Goal: Task Accomplishment & Management: Complete application form

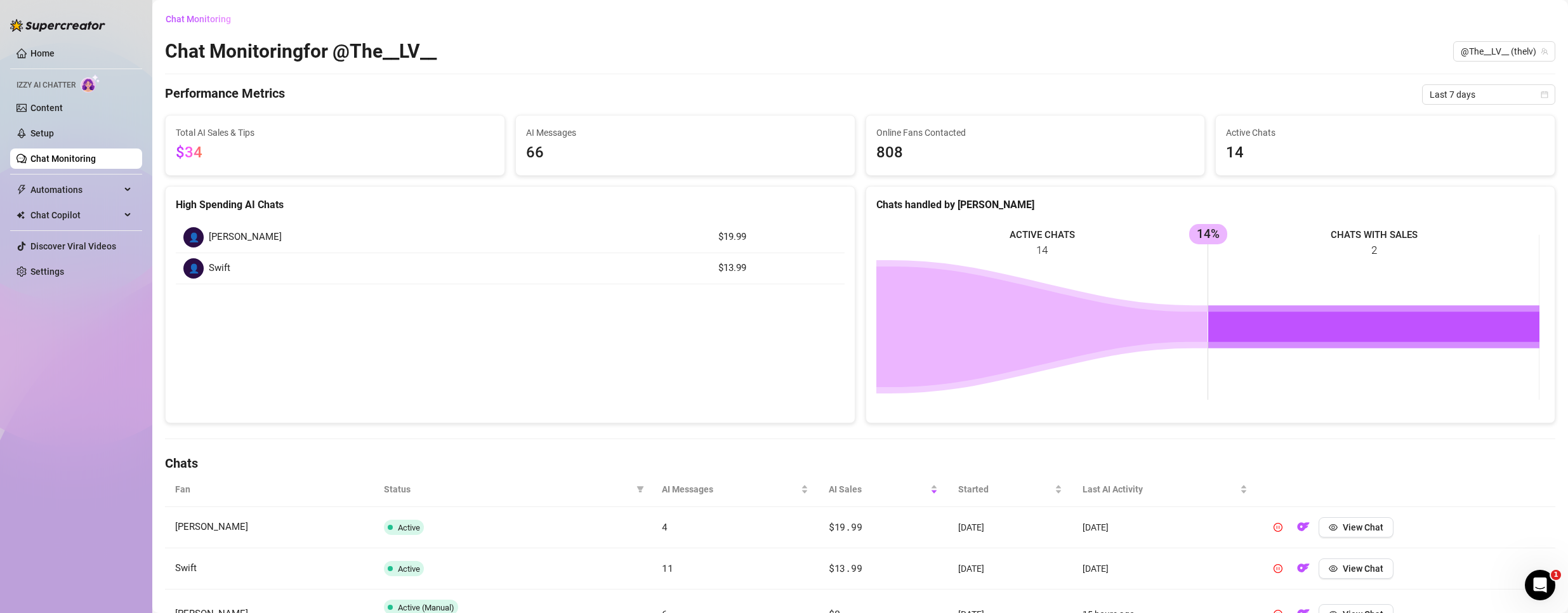
scroll to position [127, 0]
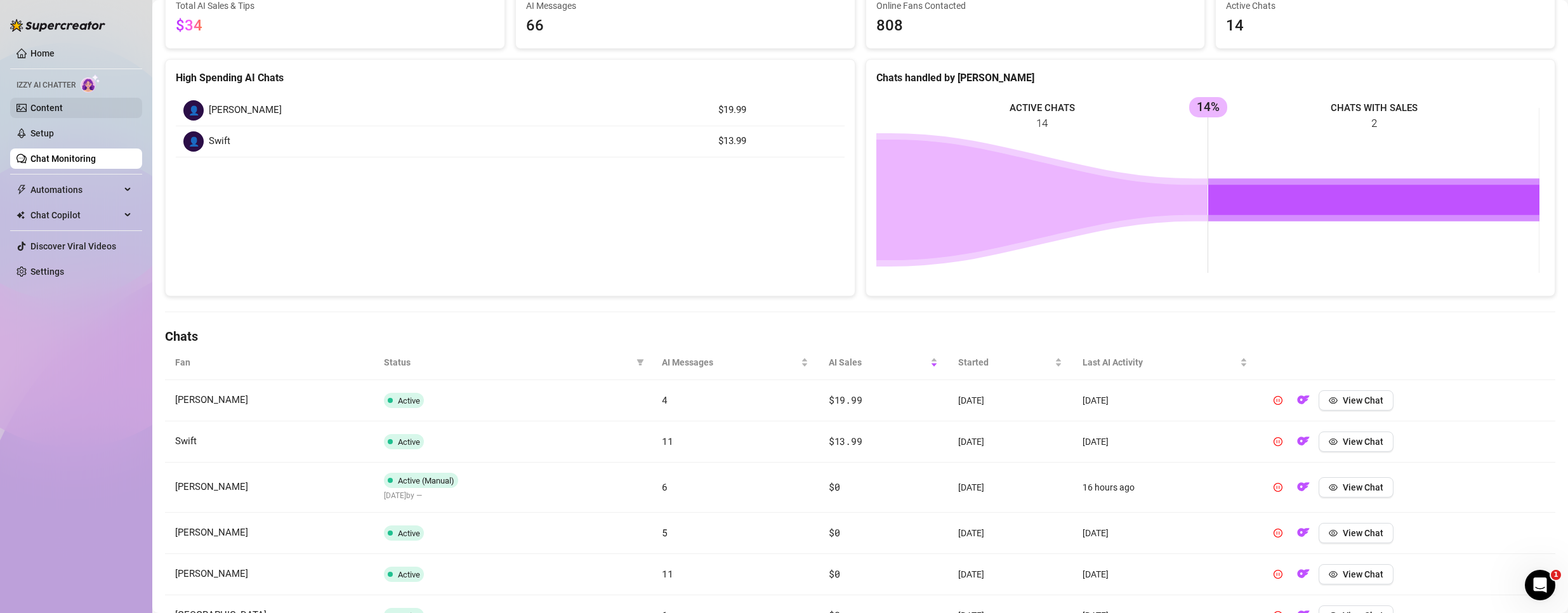
click at [41, 106] on link "Content" at bounding box center [46, 108] width 32 height 10
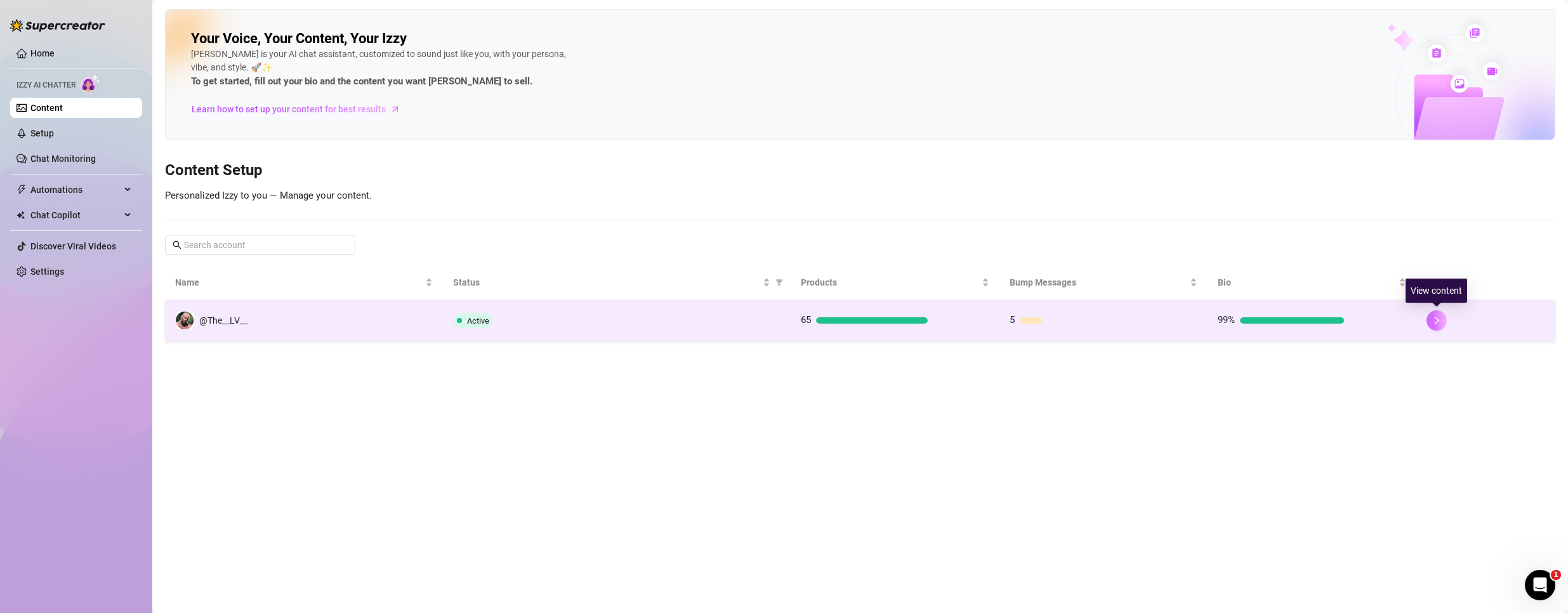
click at [1444, 327] on button "button" at bounding box center [1436, 320] width 20 height 20
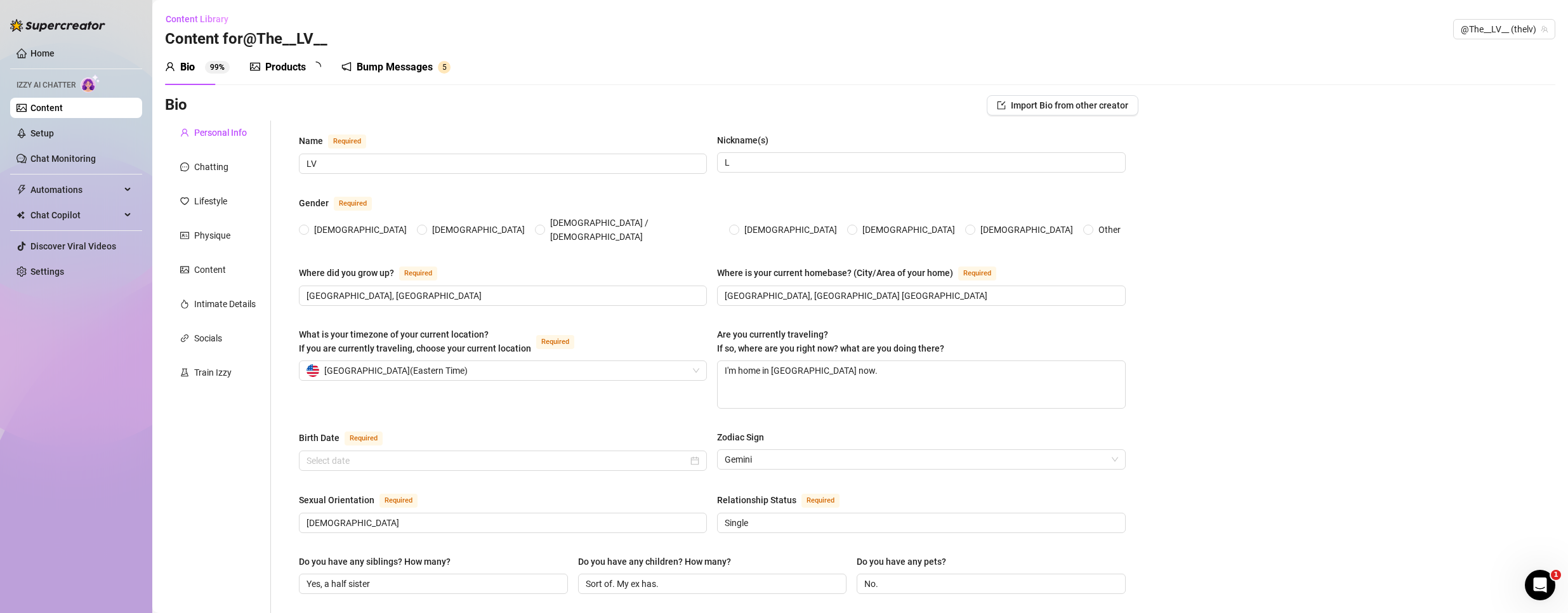
radio input "true"
type input "[DATE]"
click at [300, 65] on div "Products" at bounding box center [285, 66] width 41 height 15
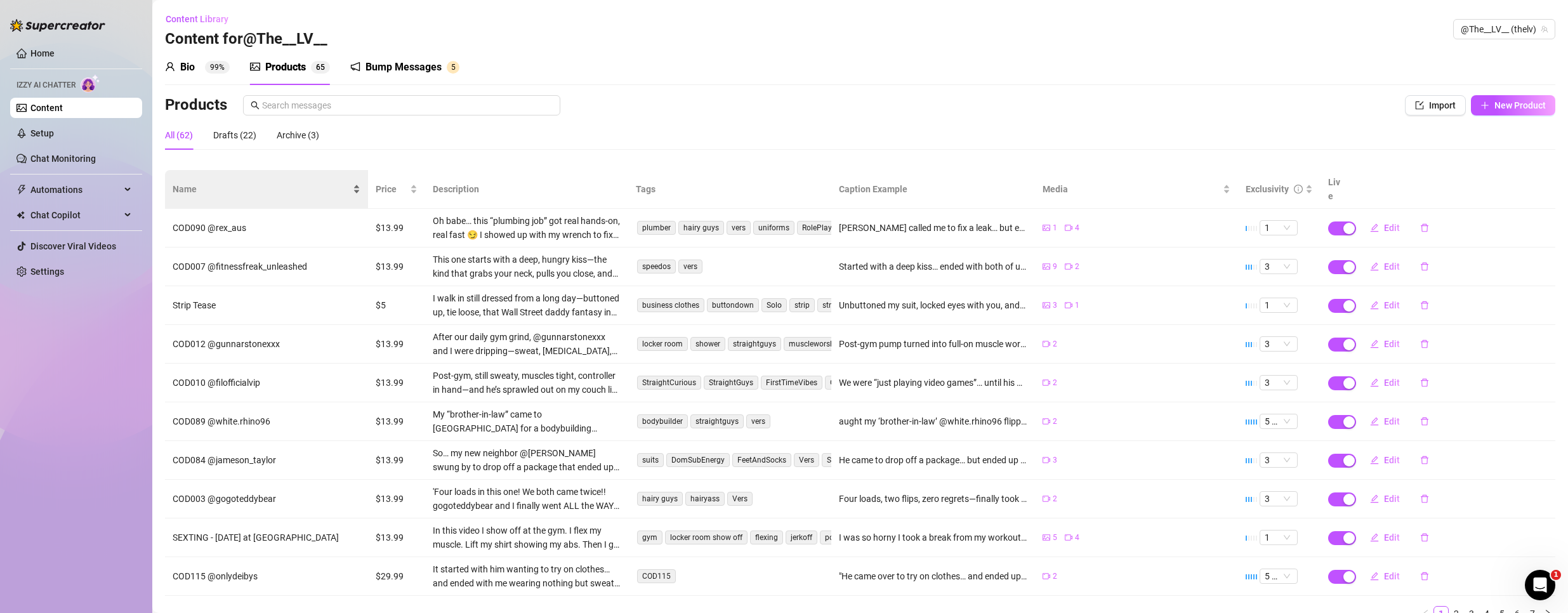
click at [203, 183] on div "Name" at bounding box center [266, 189] width 188 height 14
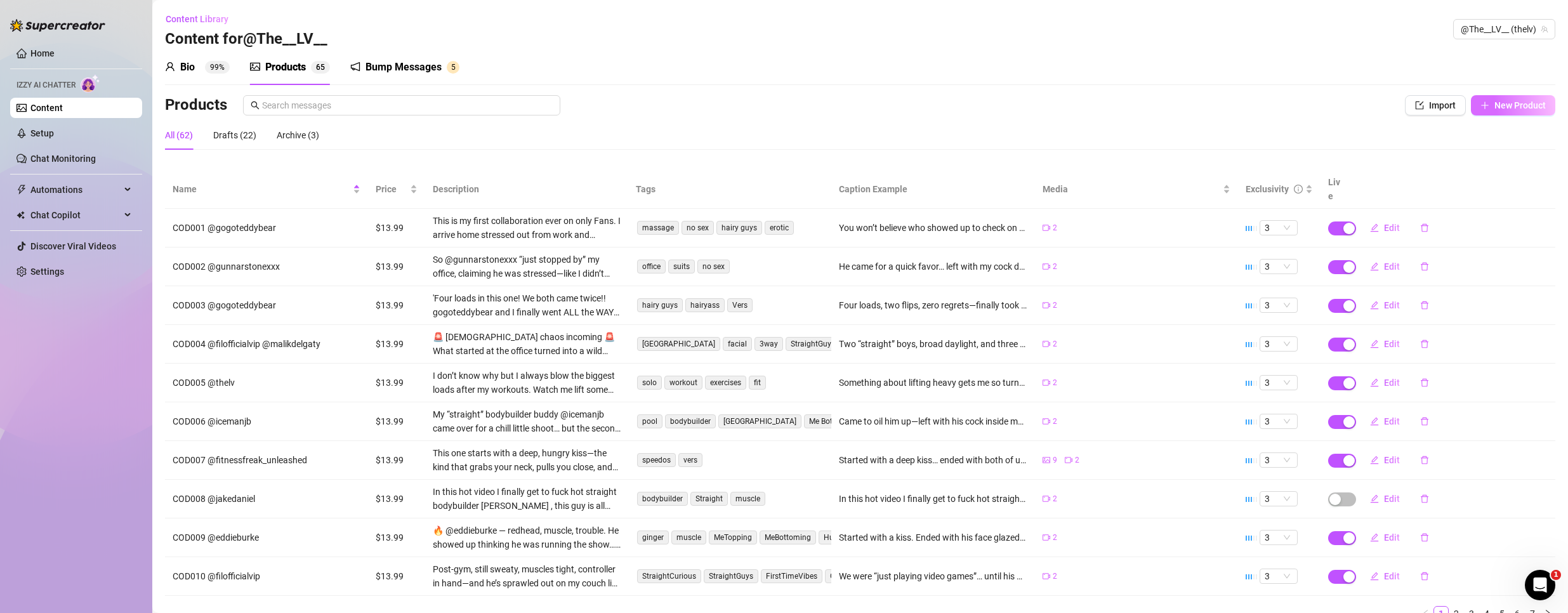
click at [1494, 103] on span "New Product" at bounding box center [1519, 106] width 52 height 10
type textarea "Type your message here..."
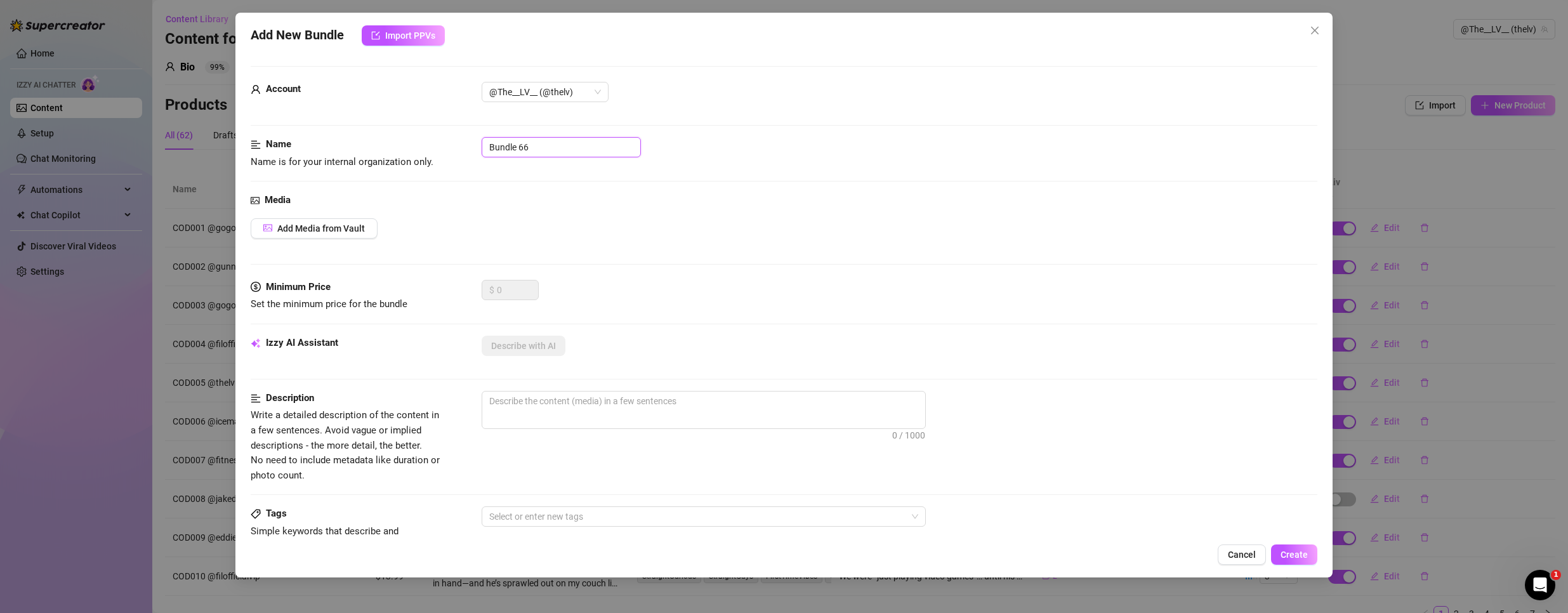
drag, startPoint x: 547, startPoint y: 145, endPoint x: 53, endPoint y: 103, distance: 495.8
click at [53, 103] on div "Add New Bundle Import PPVs Account @The__LV__ (@thelv) Name Name is for your in…" at bounding box center [784, 306] width 1568 height 613
click at [574, 147] on input "COD025" at bounding box center [561, 147] width 159 height 20
paste input "@loganstevensxxx"
type input "COD025 @loganstevensxxx"
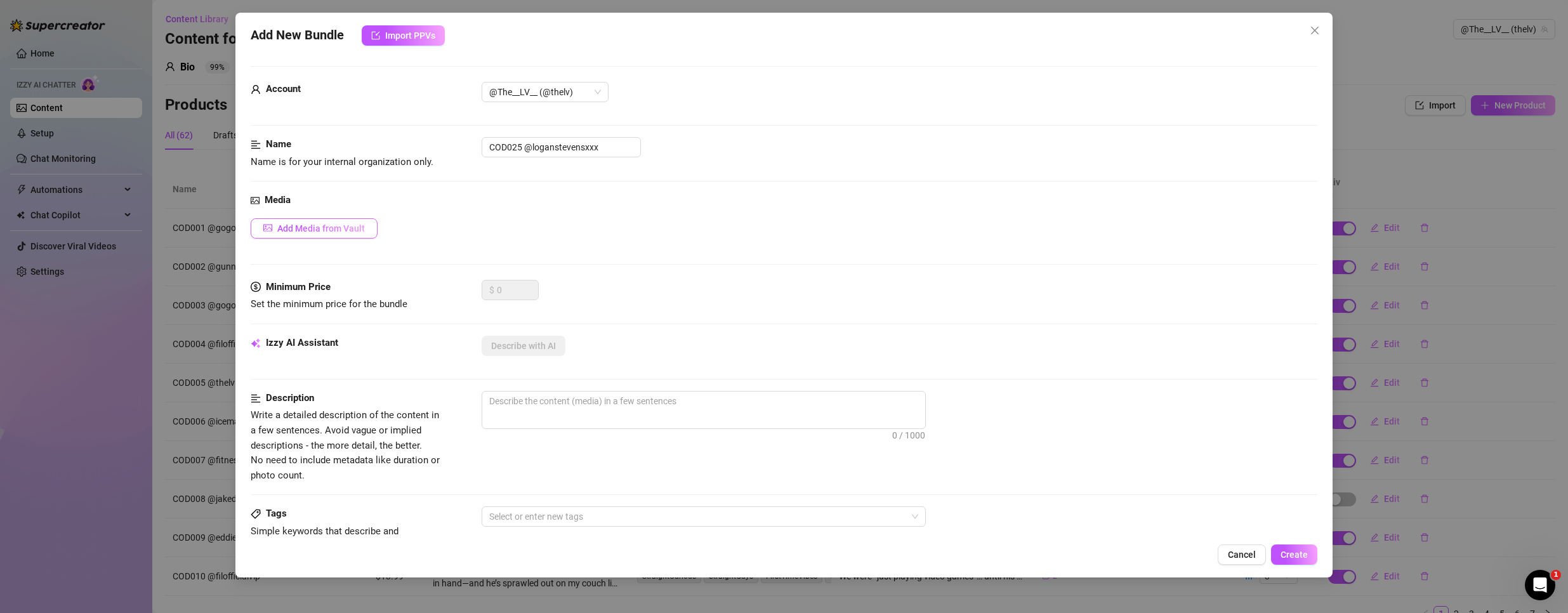
click at [330, 224] on span "Add Media from Vault" at bounding box center [321, 229] width 87 height 10
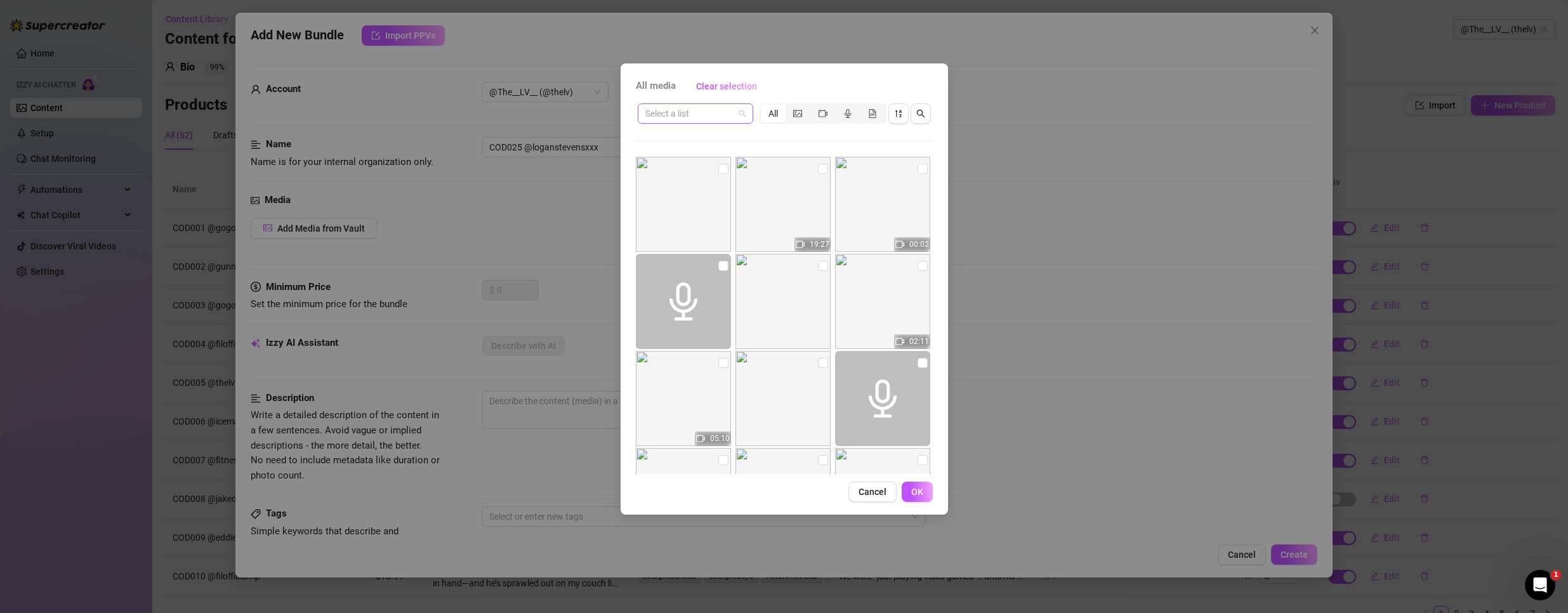
click at [729, 114] on input "search" at bounding box center [690, 114] width 89 height 19
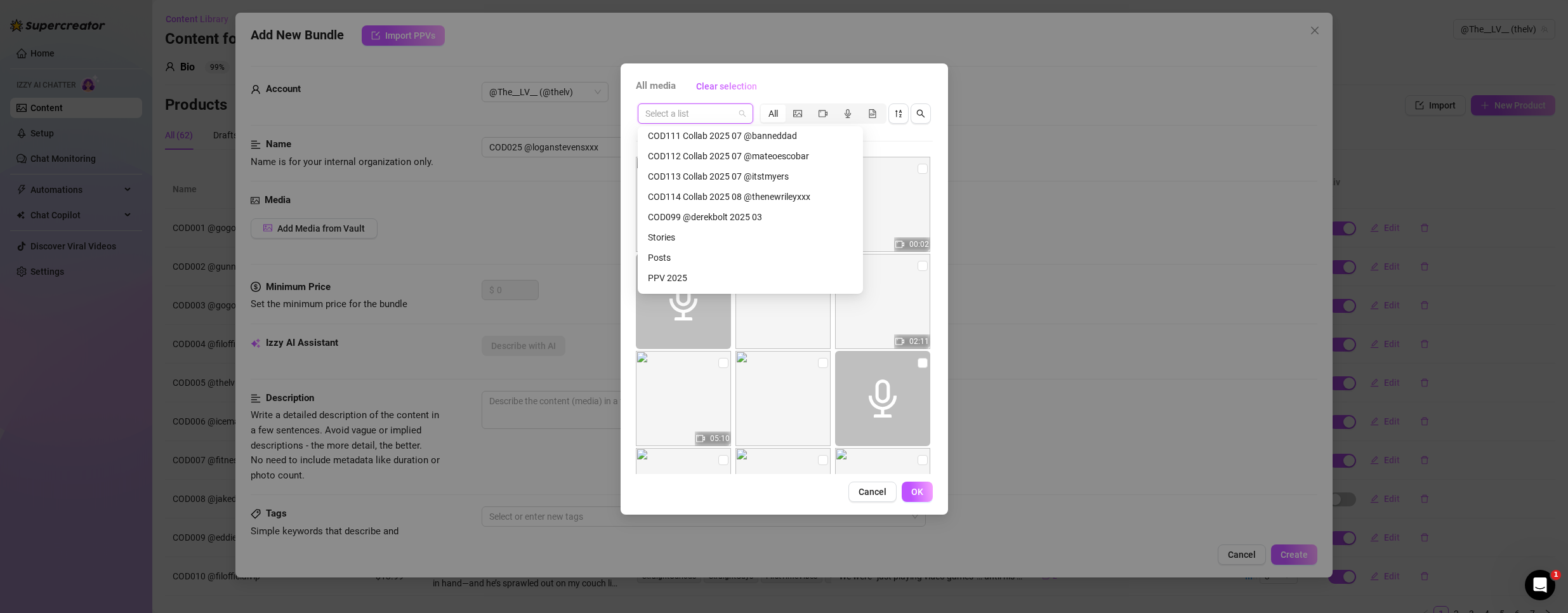
scroll to position [244, 0]
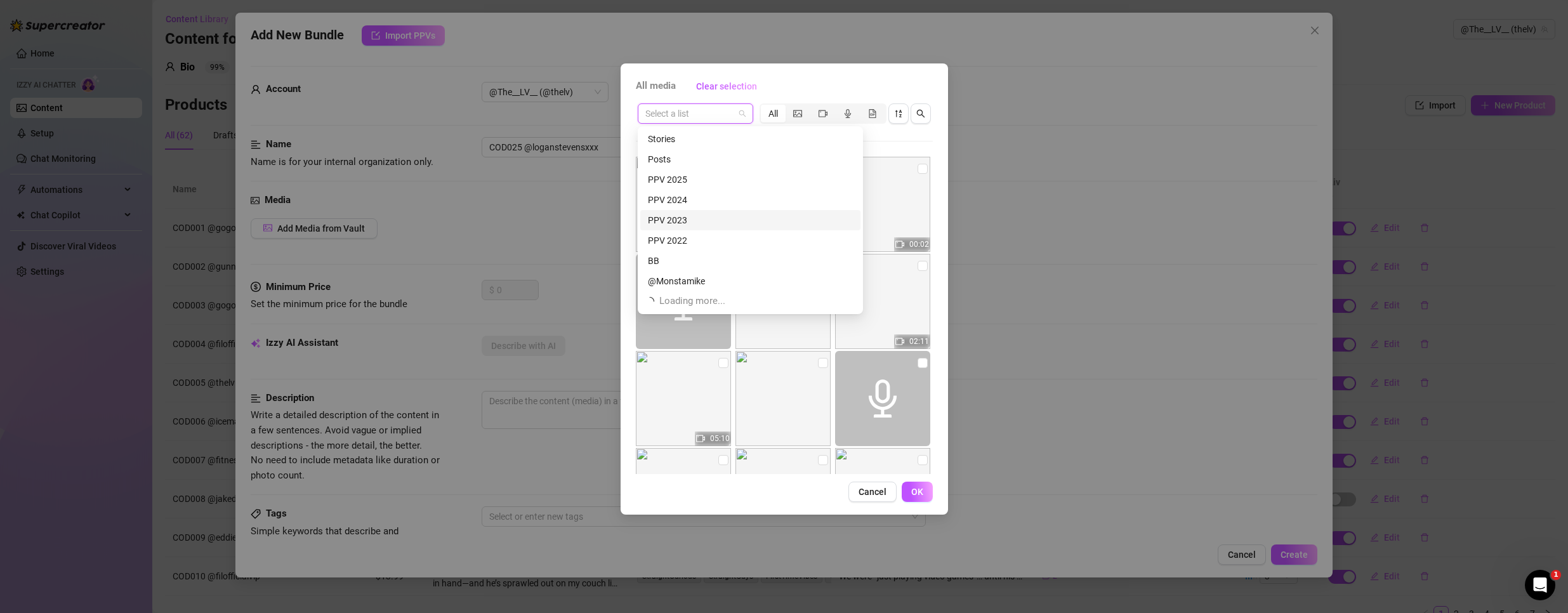
click at [689, 217] on div "PPV 2023" at bounding box center [750, 220] width 205 height 14
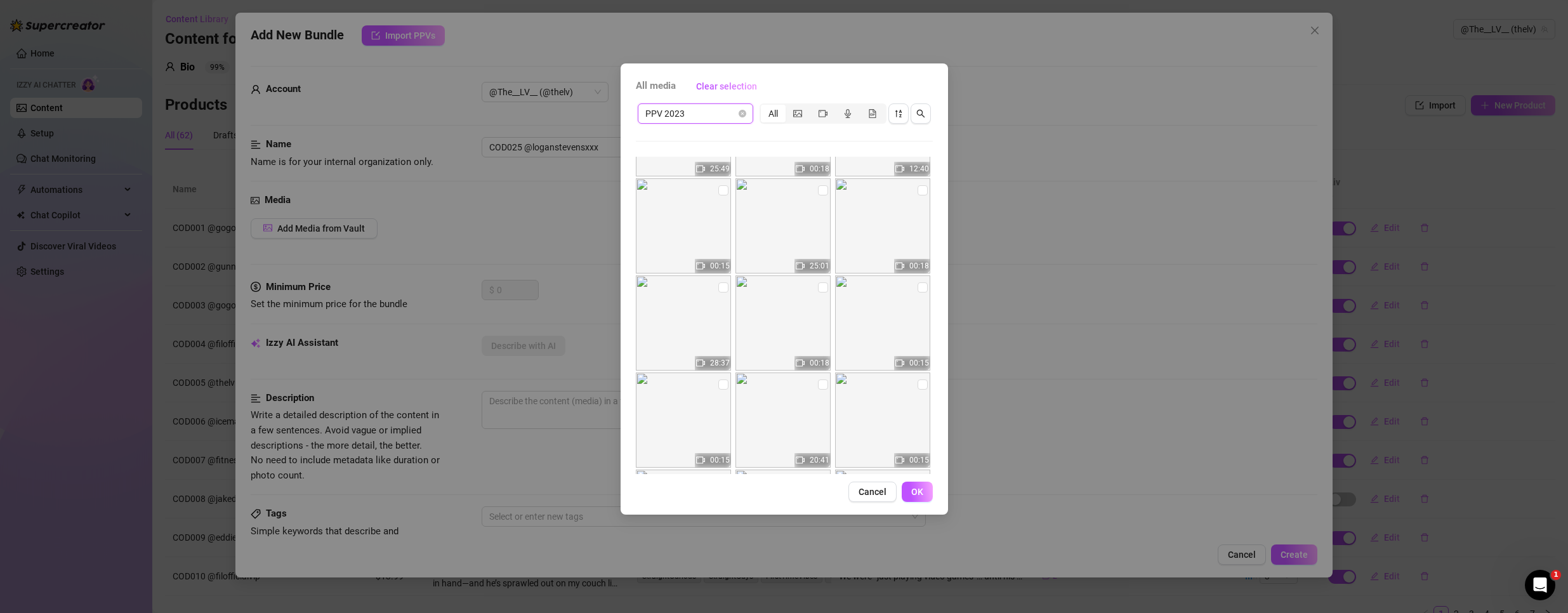
scroll to position [1509, 0]
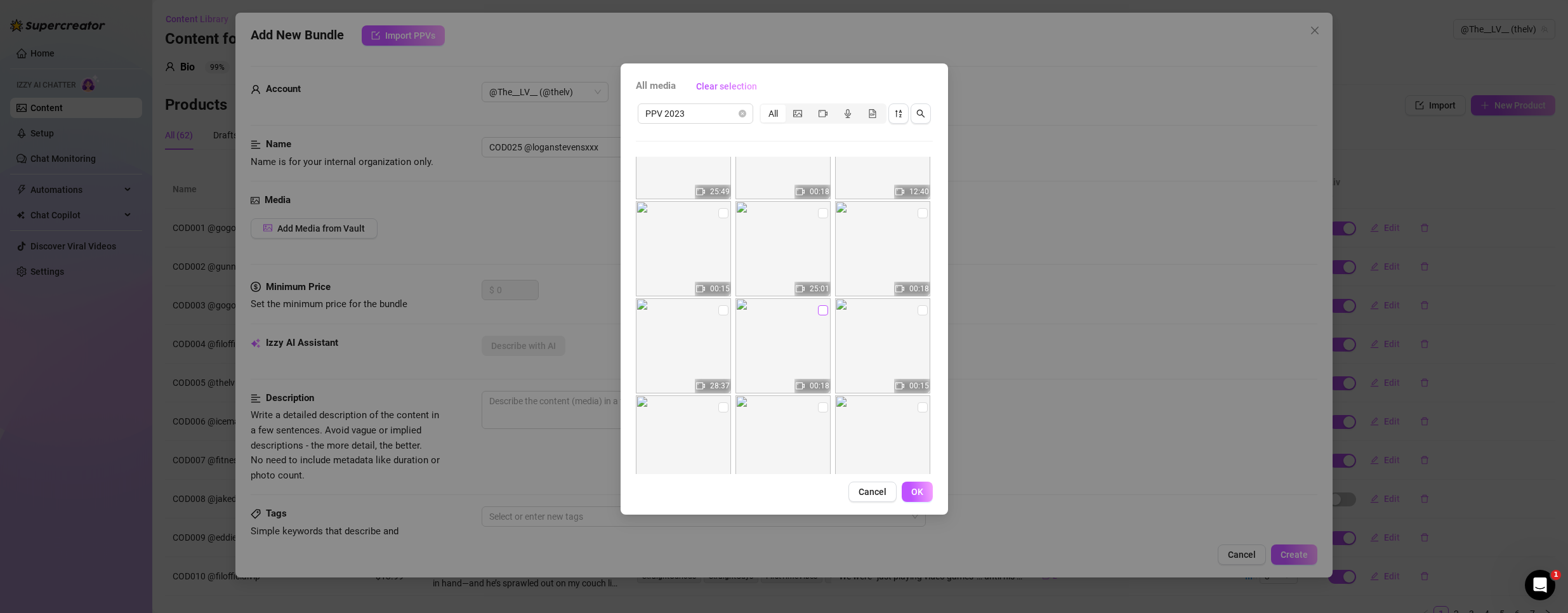
click at [818, 312] on input "checkbox" at bounding box center [823, 311] width 10 height 10
checkbox input "true"
click at [918, 493] on span "OK" at bounding box center [918, 492] width 12 height 10
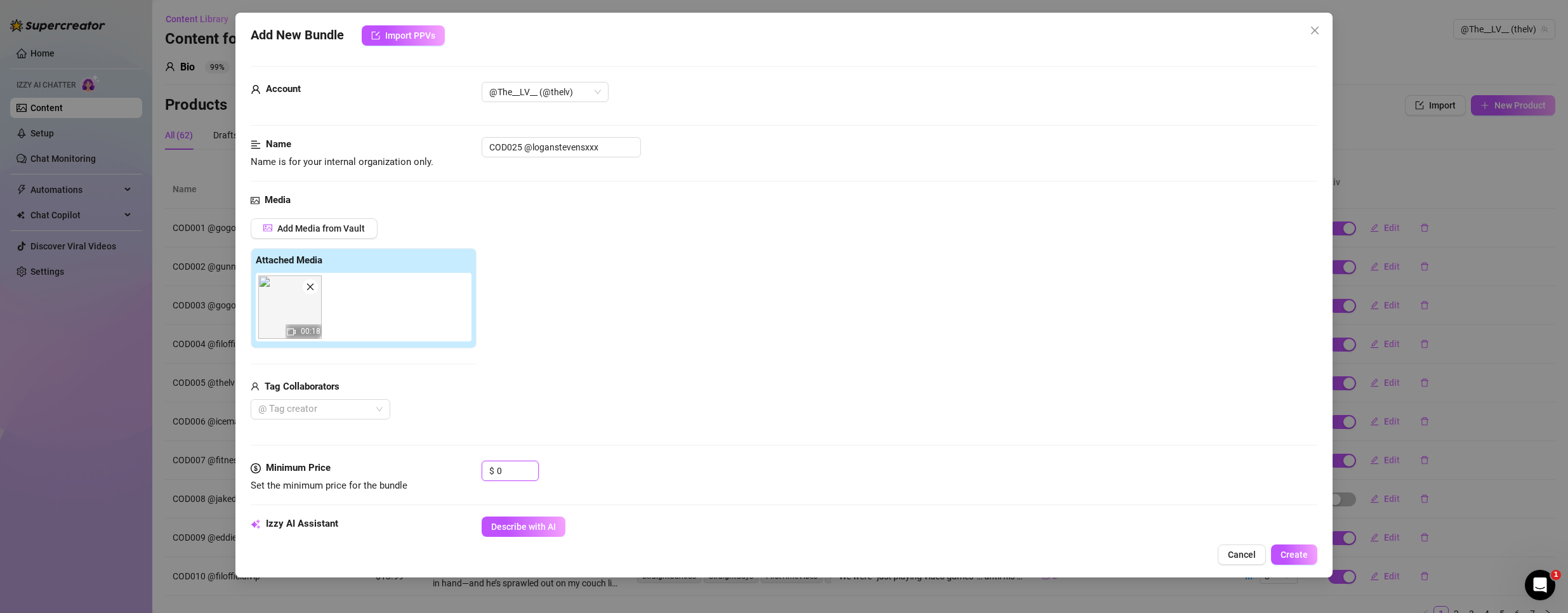
drag, startPoint x: 508, startPoint y: 472, endPoint x: 324, endPoint y: 423, distance: 190.4
click at [325, 425] on form "Account @The__LV__ (@thelv) Name Name is for your internal organization only. C…" at bounding box center [784, 599] width 1067 height 1066
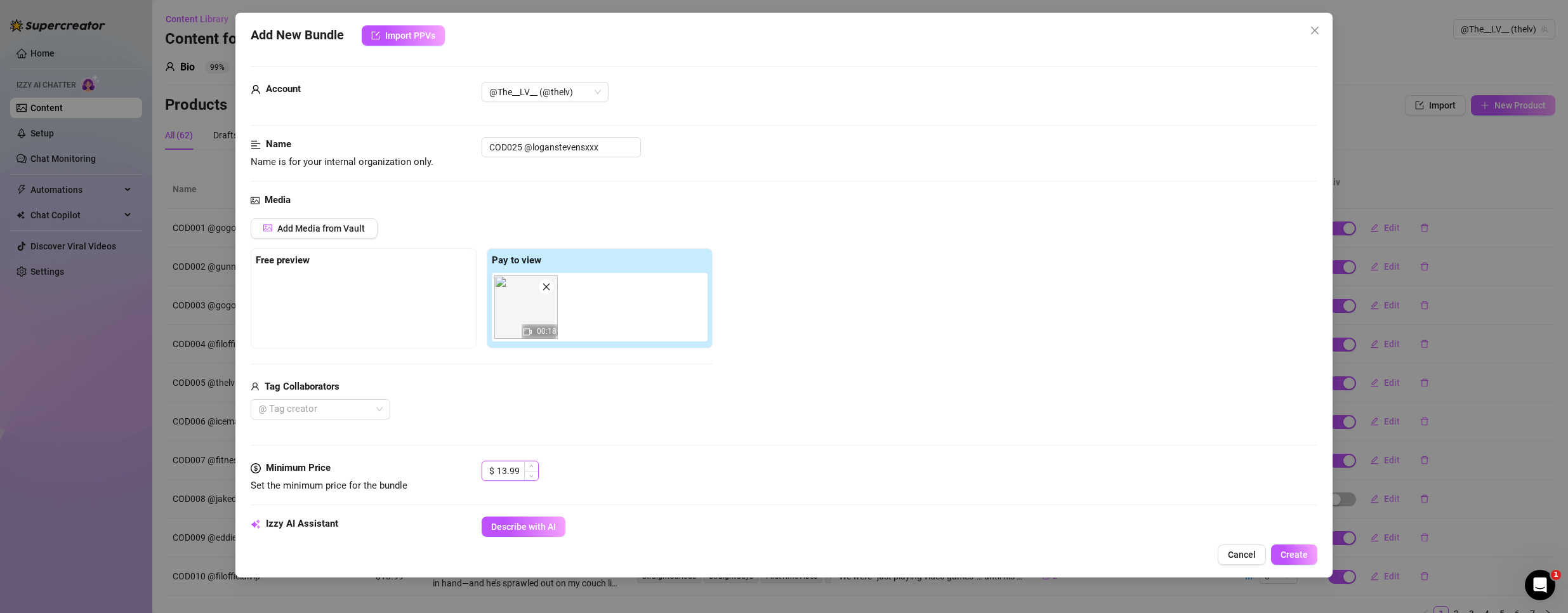
drag, startPoint x: 503, startPoint y: 472, endPoint x: 519, endPoint y: 472, distance: 16.0
click at [519, 472] on input "13.99" at bounding box center [517, 471] width 41 height 19
drag, startPoint x: 535, startPoint y: 322, endPoint x: 306, endPoint y: 325, distance: 229.0
click at [306, 325] on div "Free preview Pay to view 00:18" at bounding box center [481, 298] width 462 height 100
drag, startPoint x: 531, startPoint y: 317, endPoint x: 288, endPoint y: 306, distance: 243.2
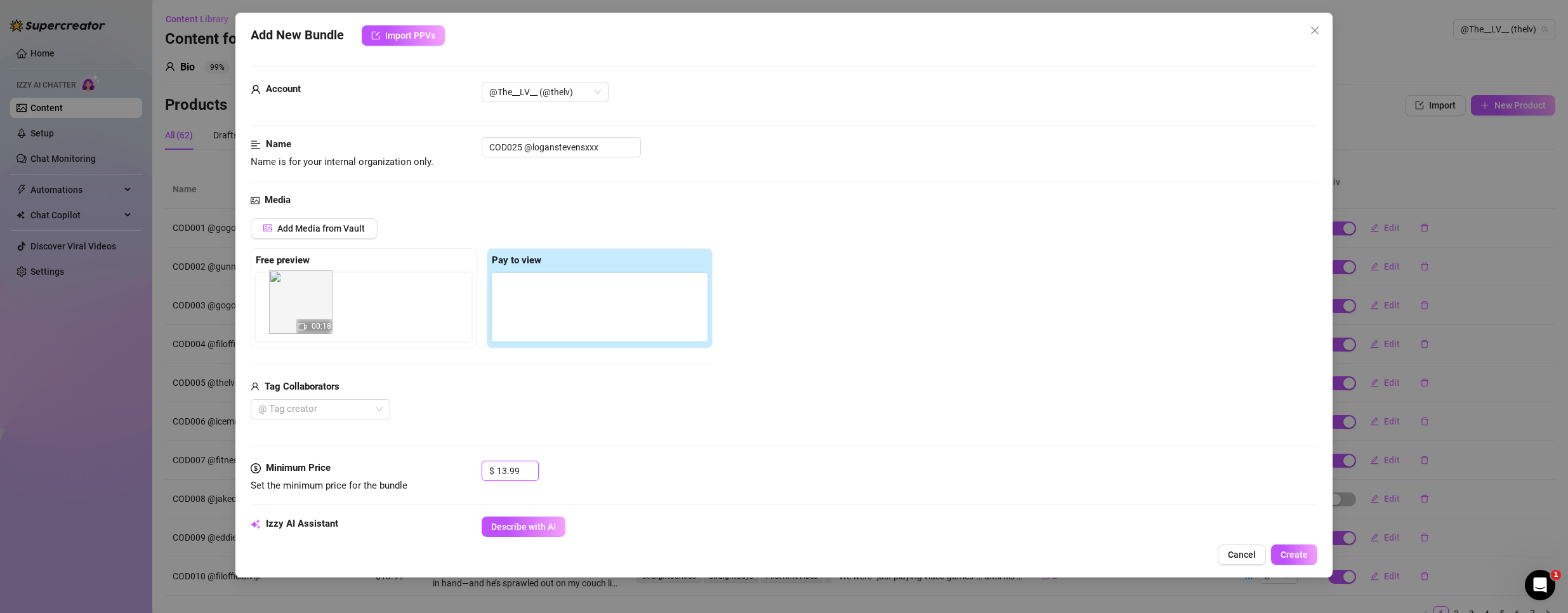
click at [288, 306] on div "Free preview Pay to view 00:18" at bounding box center [481, 298] width 462 height 100
type input "13.99"
click at [310, 408] on div at bounding box center [313, 410] width 121 height 17
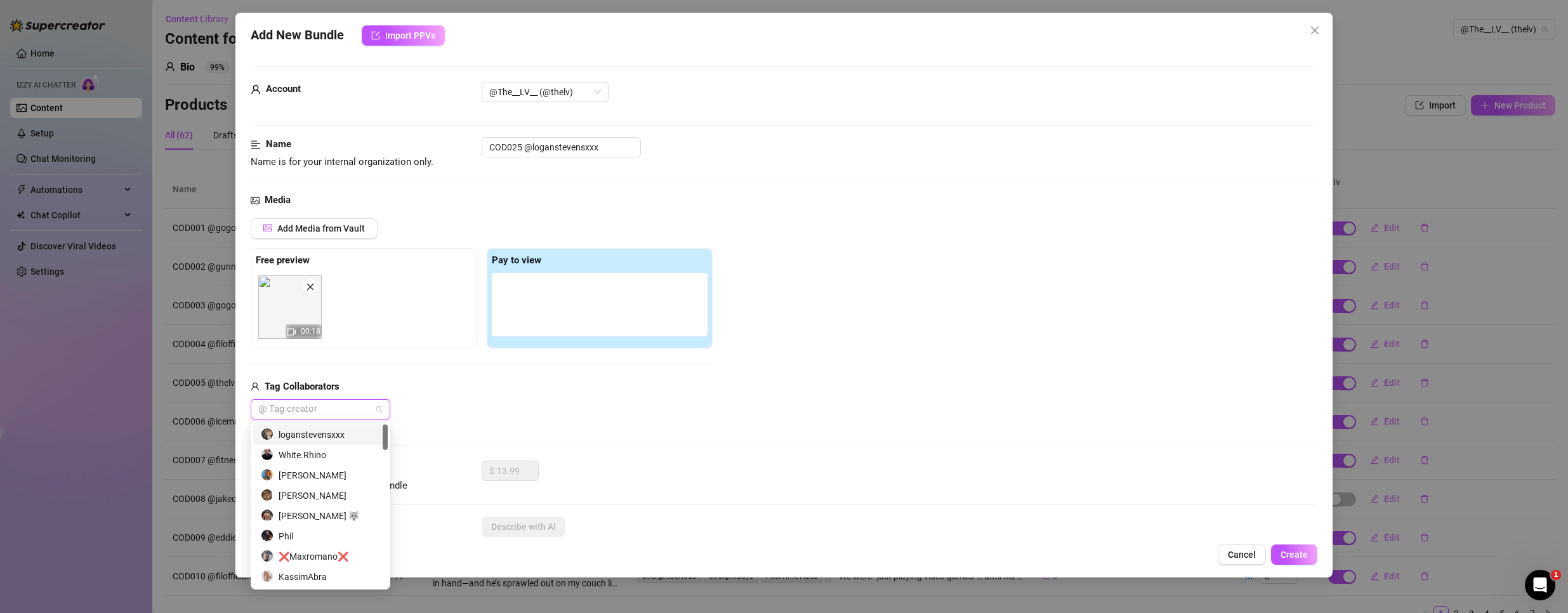
click at [309, 437] on div "loganstevensxxx" at bounding box center [320, 435] width 120 height 14
click at [341, 235] on button "Add Media from Vault" at bounding box center [313, 228] width 127 height 20
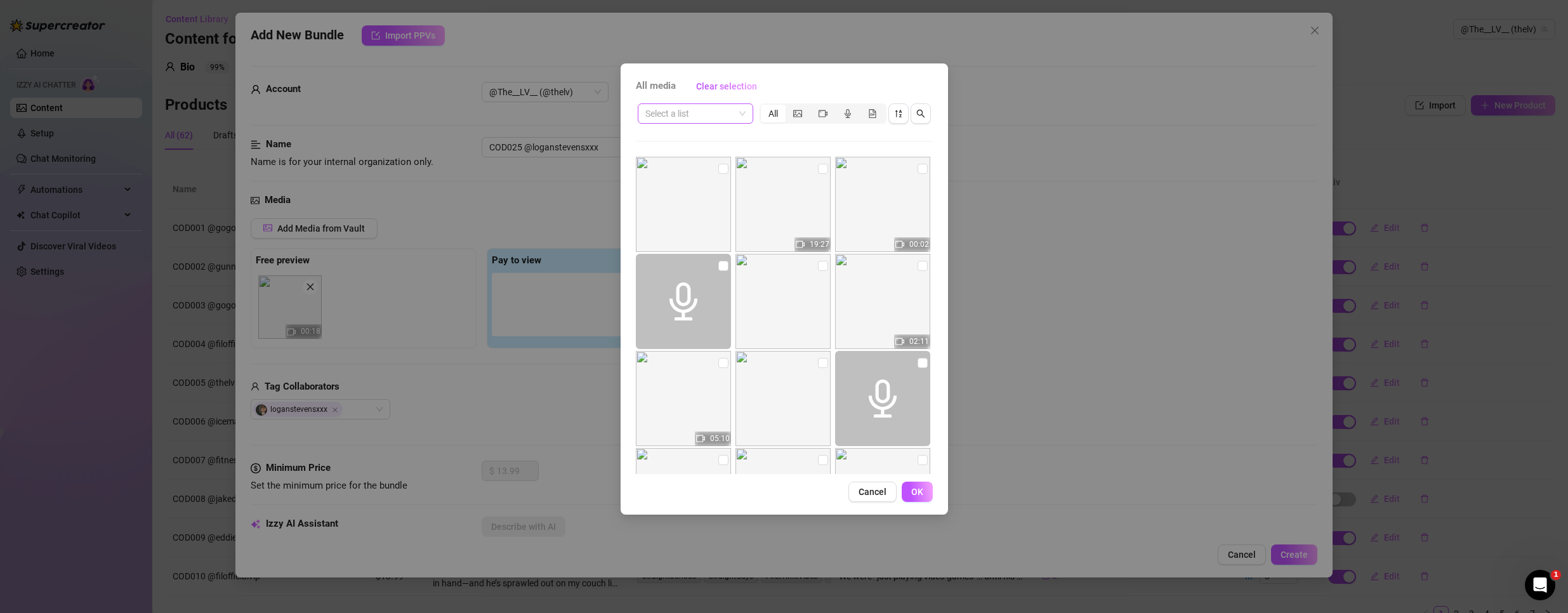
click at [742, 113] on span at bounding box center [695, 114] width 100 height 19
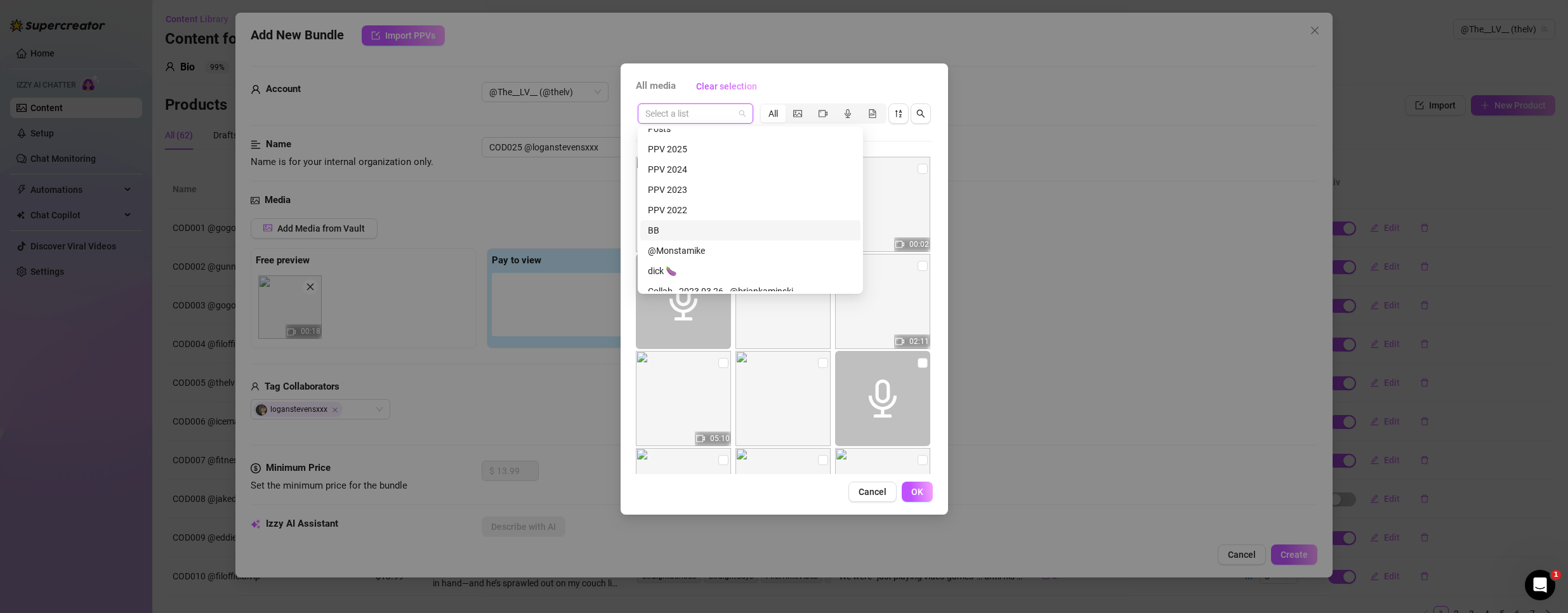
scroll to position [254, 0]
click at [684, 216] on div "PPV 2023" at bounding box center [750, 210] width 205 height 14
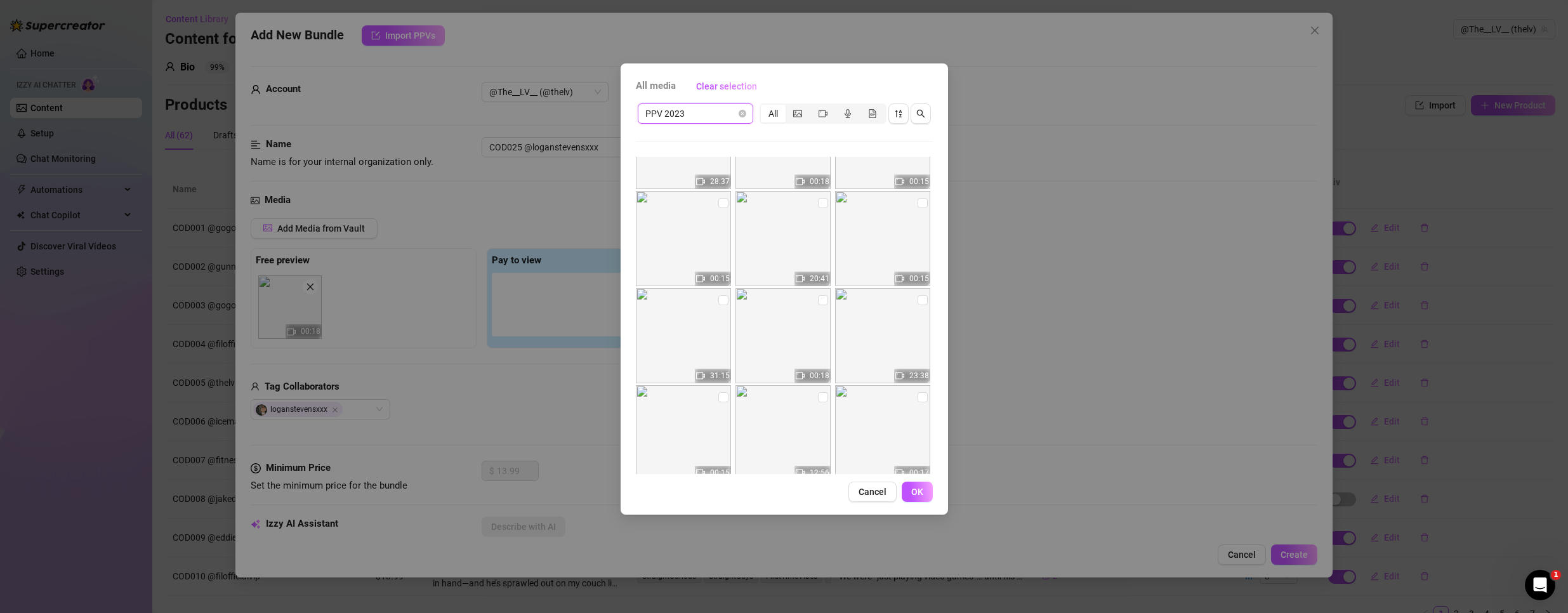
scroll to position [1587, 0]
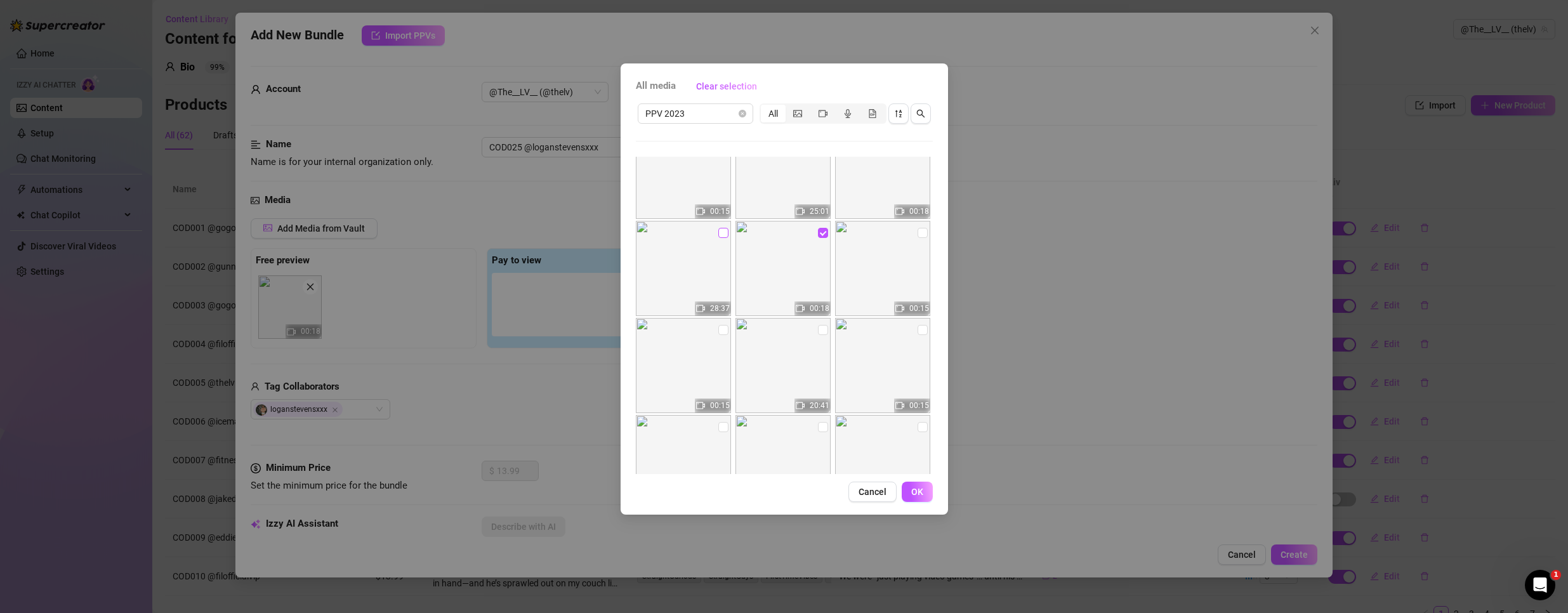
click at [719, 229] on input "checkbox" at bounding box center [724, 233] width 10 height 10
checkbox input "true"
click at [920, 497] on span "OK" at bounding box center [918, 492] width 12 height 10
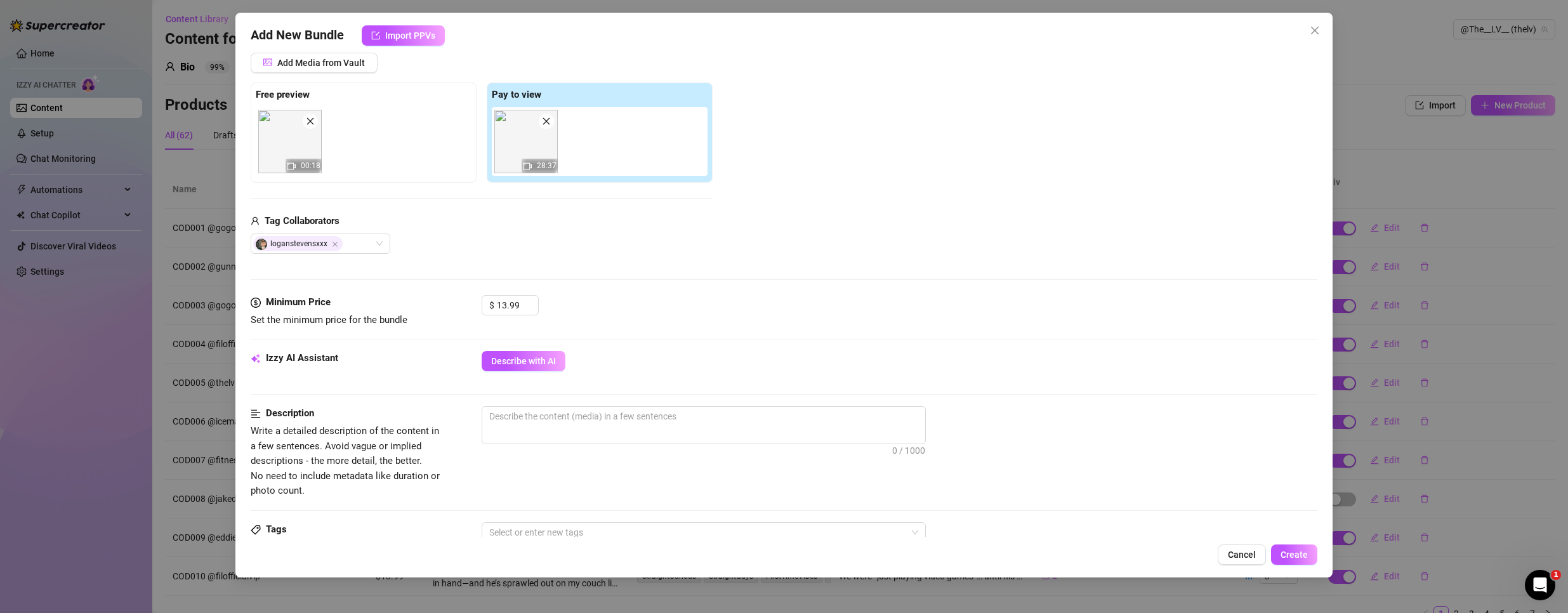
scroll to position [190, 0]
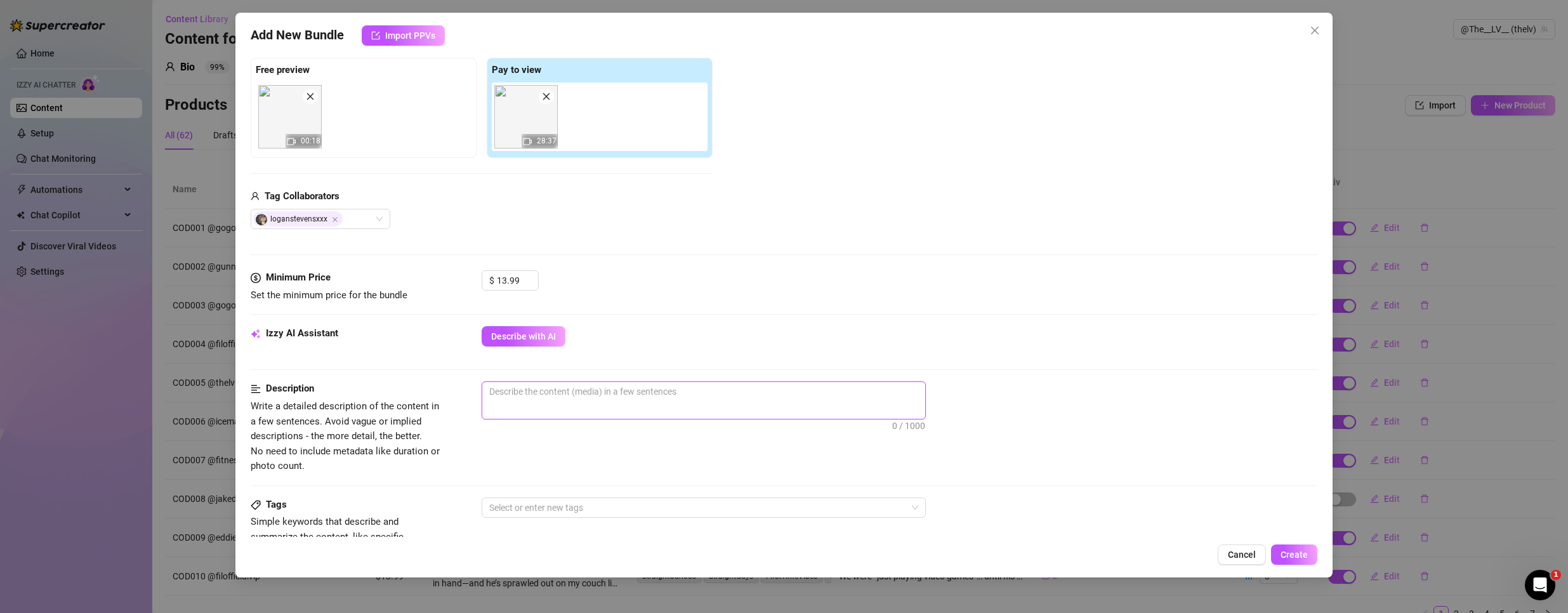
click at [518, 394] on textarea at bounding box center [703, 391] width 443 height 19
paste textarea "'It was a lazy [DATE] morning in L.A., and something told me to hit up @loganst…"
type textarea "'It was a lazy [DATE] morning in L.A., and something told me to hit up @loganst…"
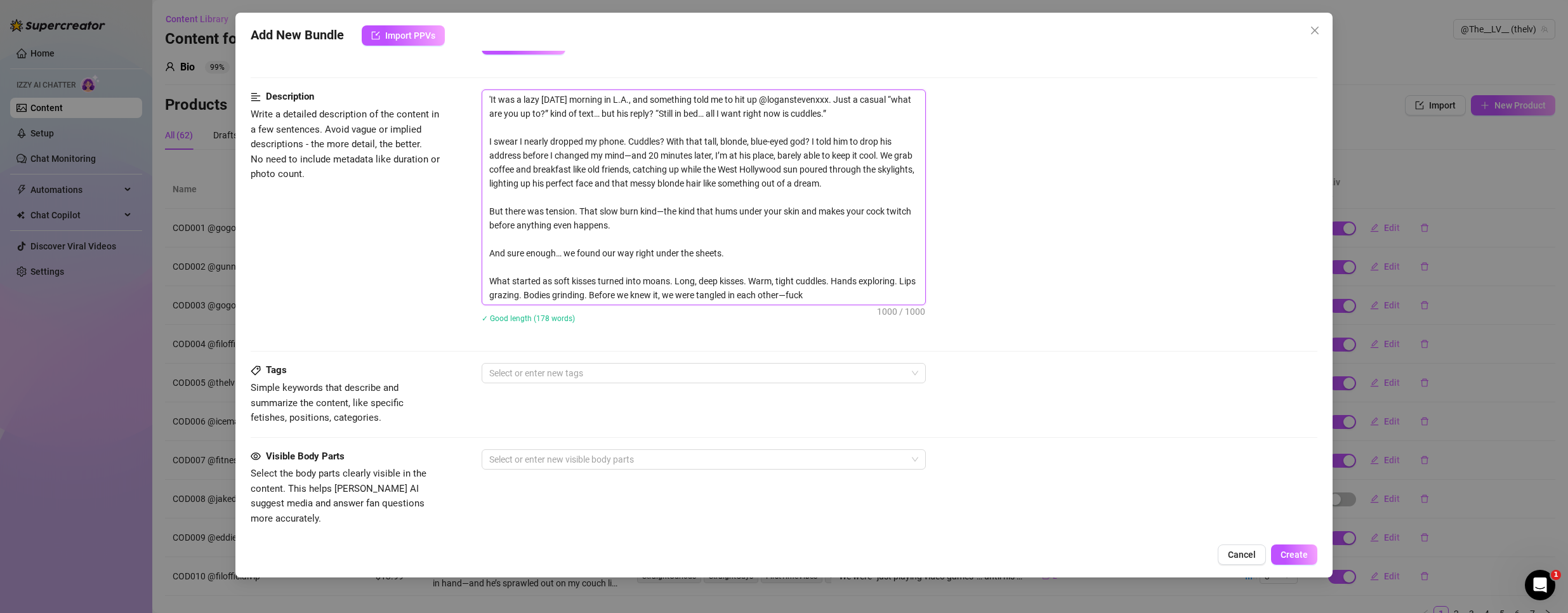
scroll to position [507, 0]
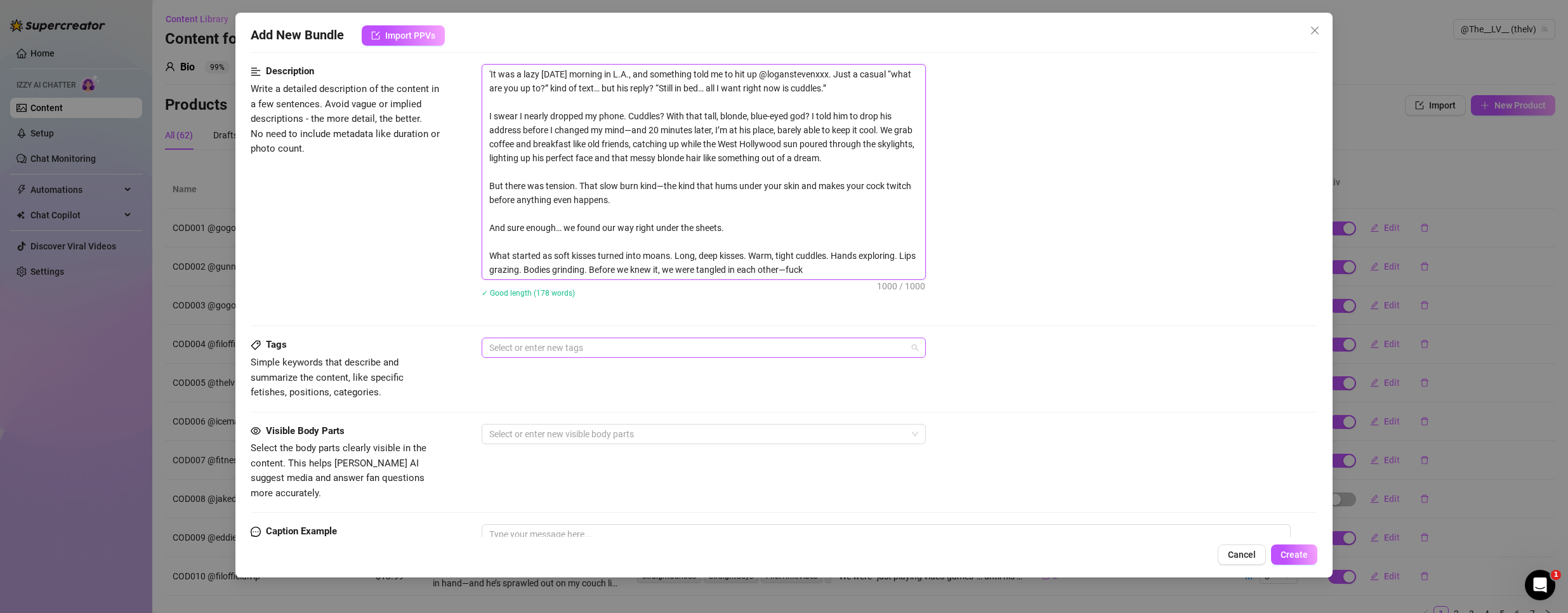
click at [573, 348] on div at bounding box center [697, 348] width 426 height 17
type textarea "'It was a lazy [DATE] morning in L.A., and something told me to hit up @loganst…"
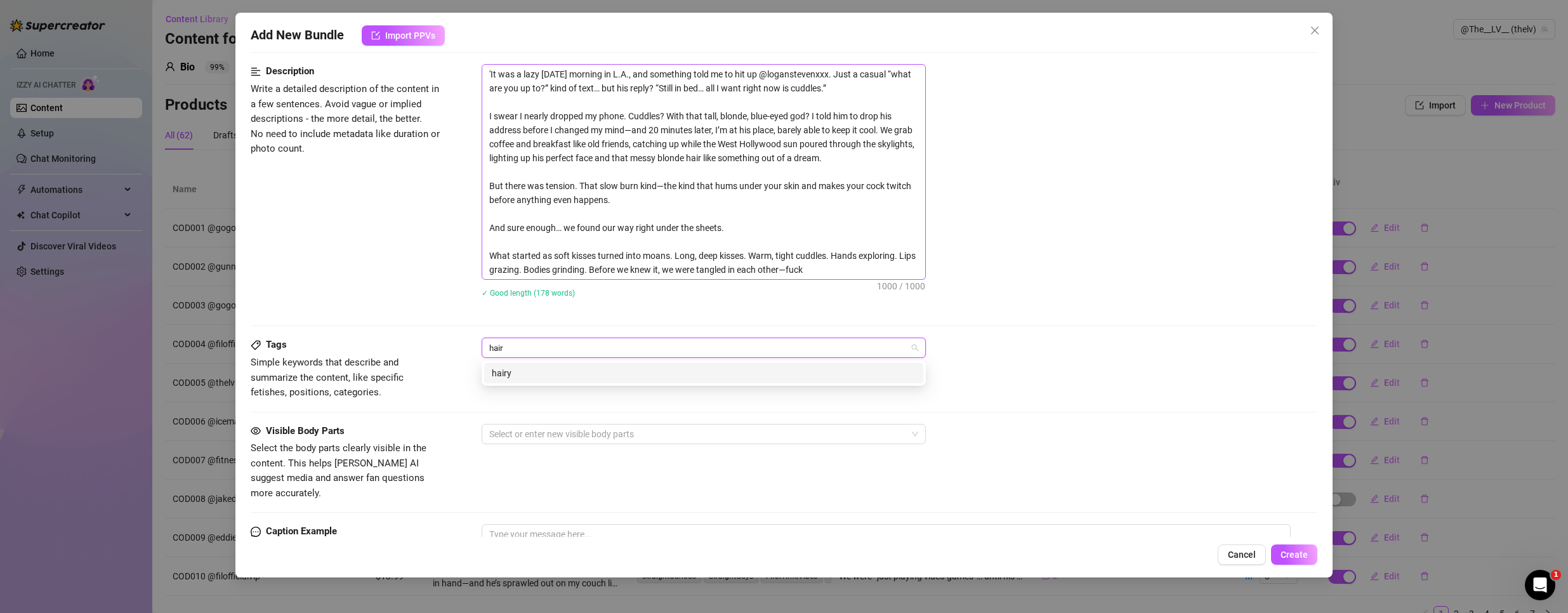
type input "hairy"
click at [624, 368] on div "hairy" at bounding box center [703, 373] width 423 height 14
type input "blonde"
click at [609, 374] on div "blonde" at bounding box center [703, 373] width 423 height 14
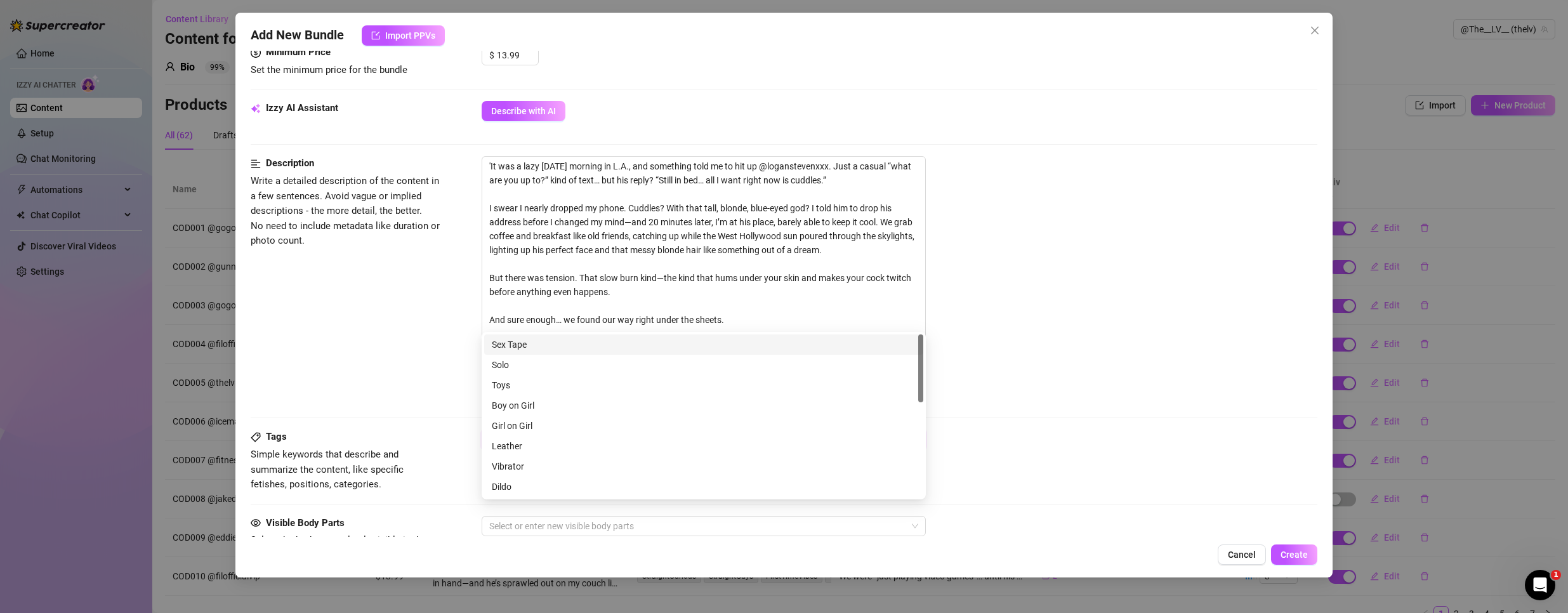
scroll to position [507, 0]
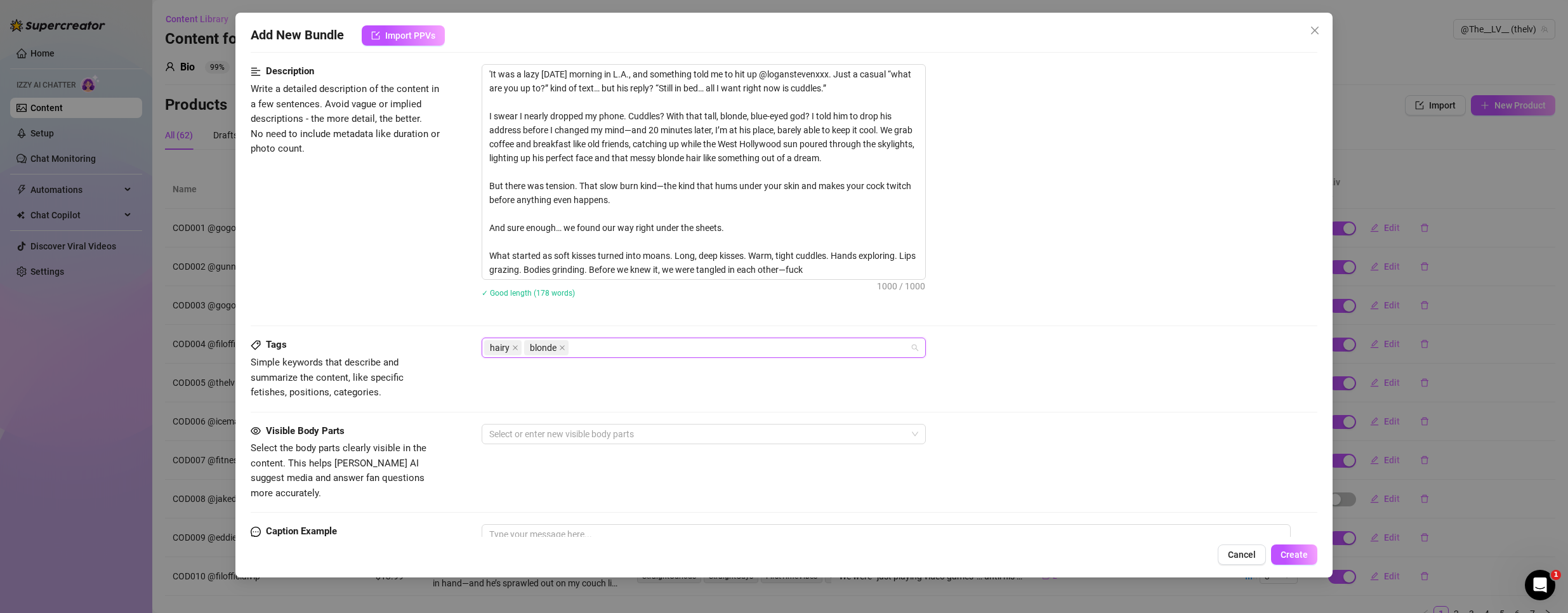
click at [624, 352] on div "hairy blonde" at bounding box center [697, 348] width 426 height 17
paste input "couch"
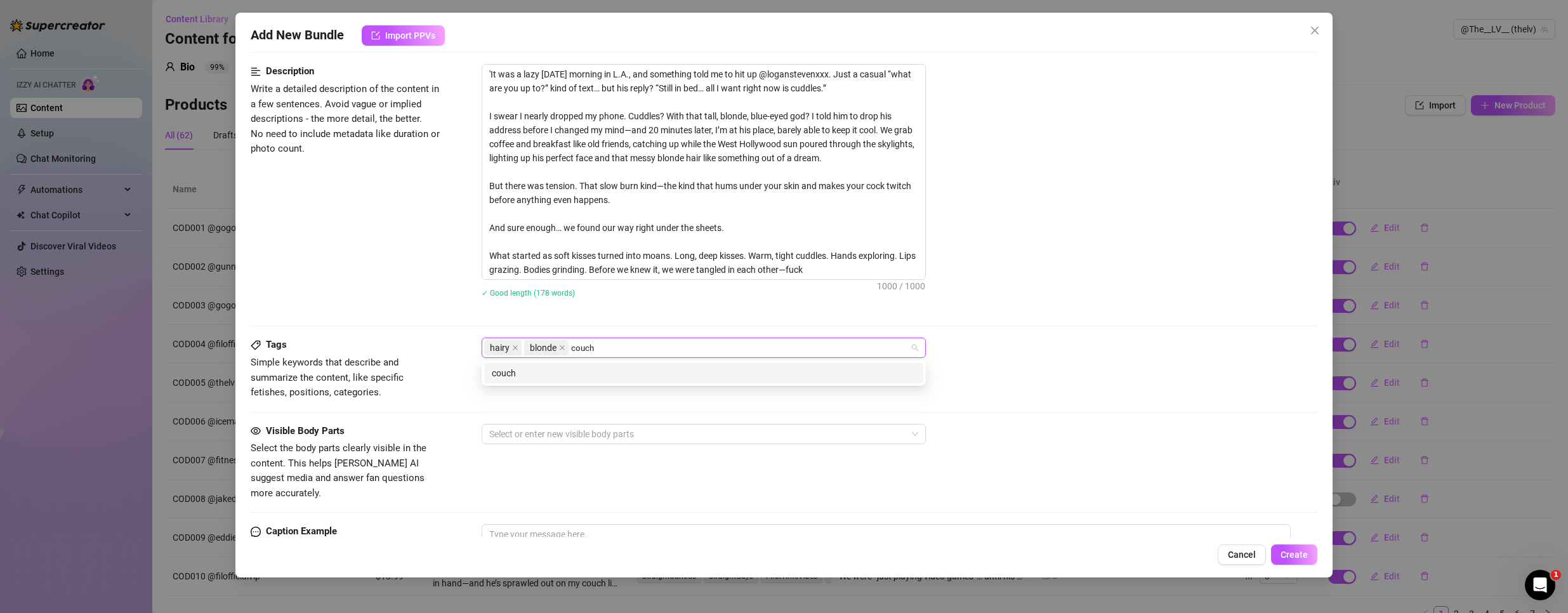
type input "couch"
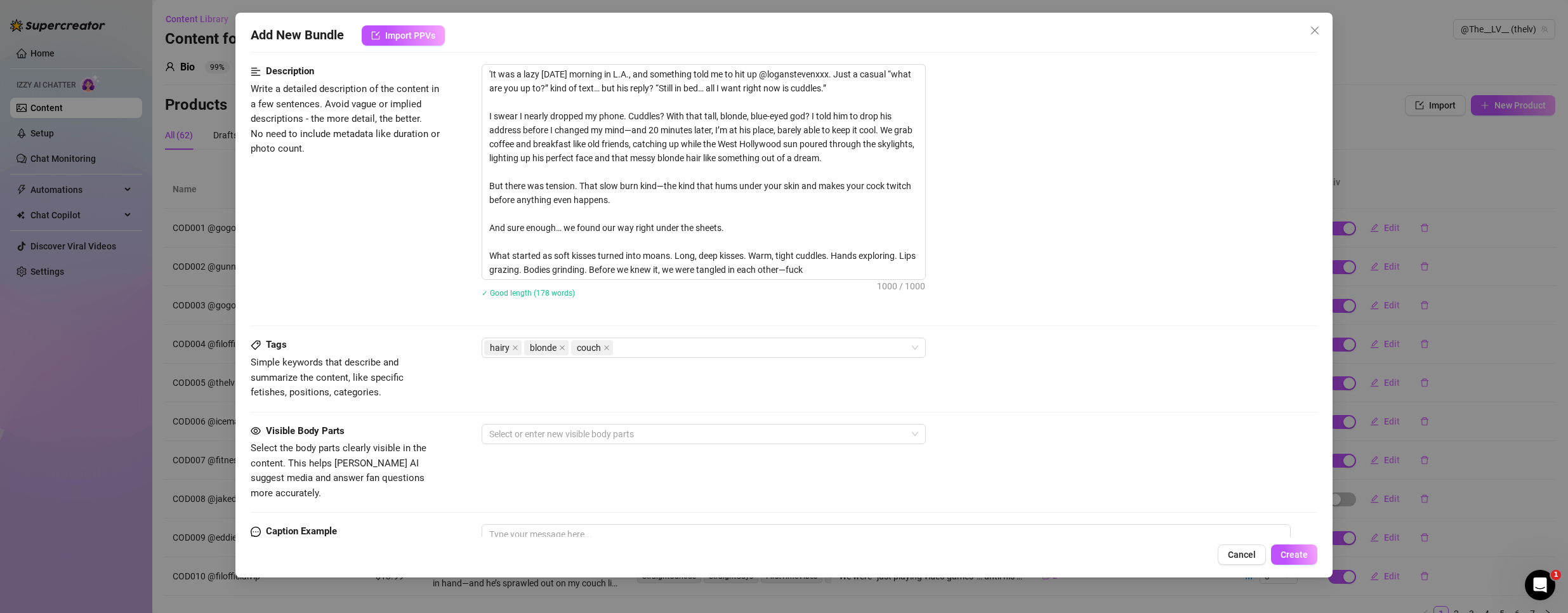
click at [1032, 277] on div "'It was a lazy [DATE] morning in L.A., and something told me to hit up @loganst…" at bounding box center [900, 171] width 836 height 216
click at [688, 437] on div at bounding box center [697, 434] width 426 height 17
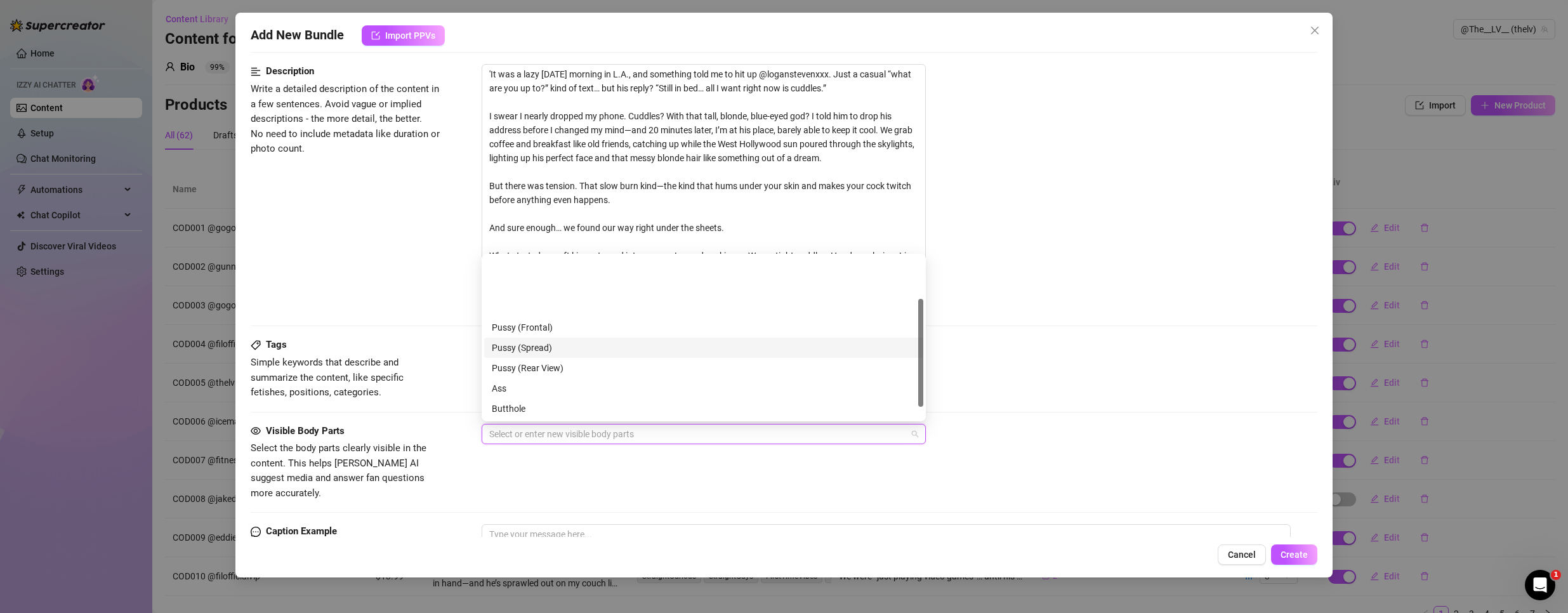
scroll to position [64, 0]
click at [508, 328] on div "Ass" at bounding box center [703, 325] width 423 height 14
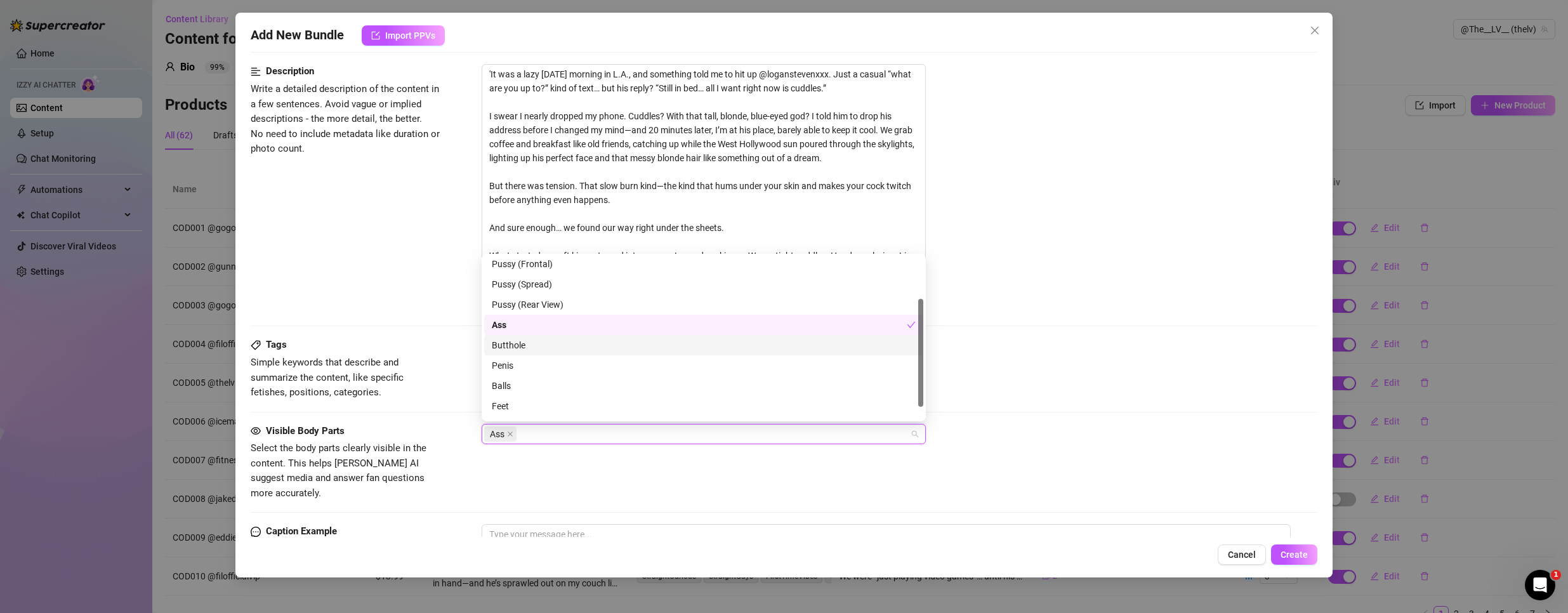
click at [511, 351] on div "Butthole" at bounding box center [703, 345] width 423 height 14
click at [509, 368] on div "Penis" at bounding box center [703, 366] width 423 height 14
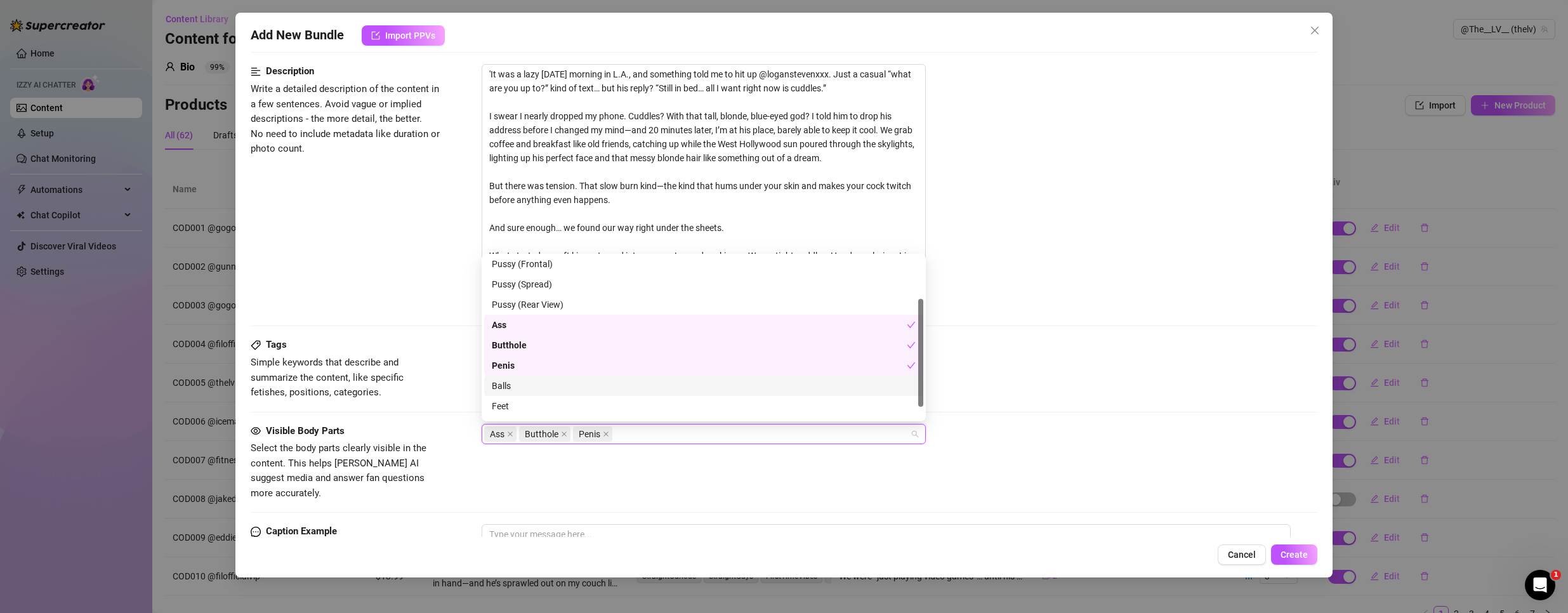
click at [499, 384] on div "Balls" at bounding box center [703, 386] width 423 height 14
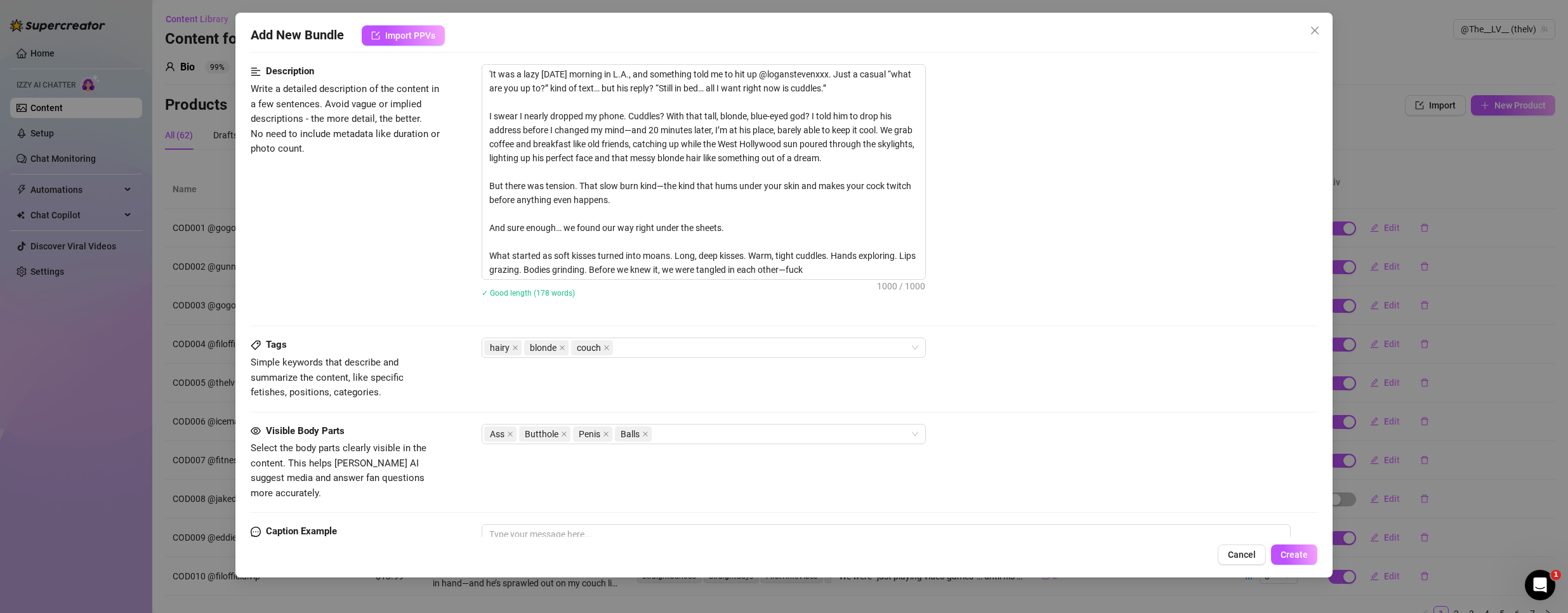
click at [1104, 320] on div "Description Write a detailed description of the content in a few sentences. Avo…" at bounding box center [784, 200] width 1067 height 273
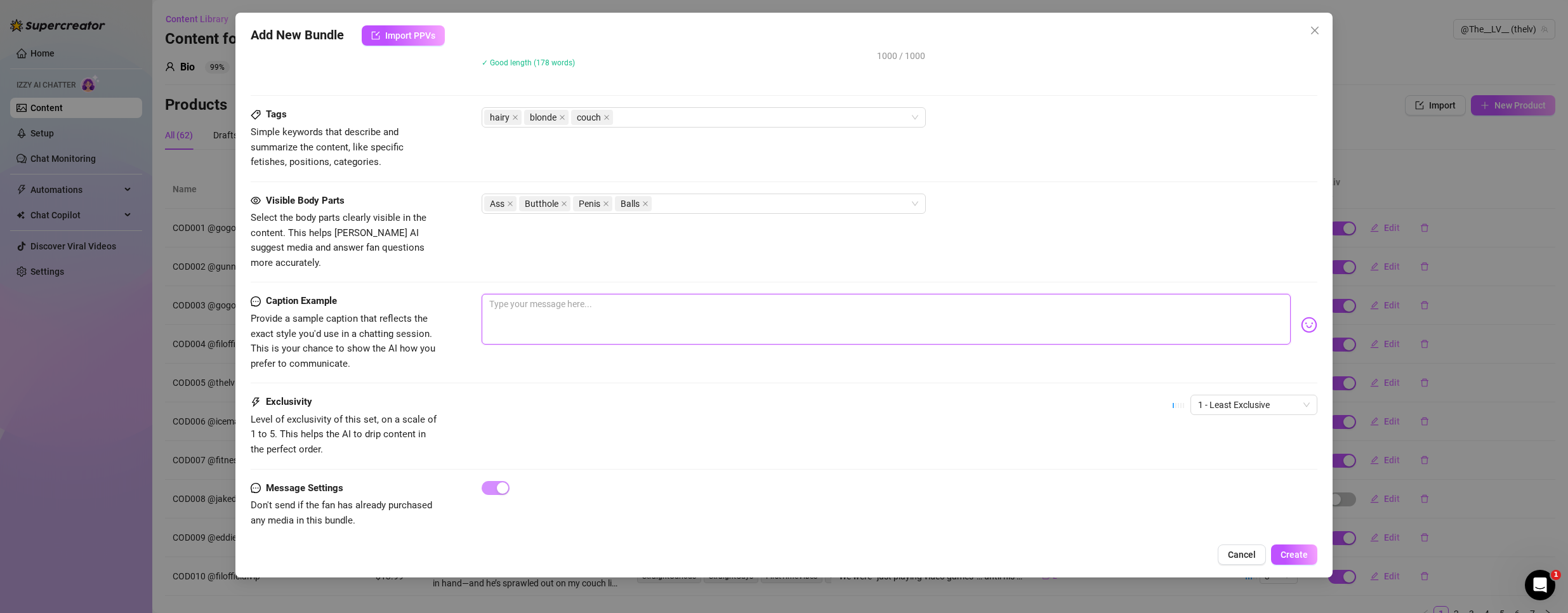
click at [591, 295] on textarea at bounding box center [886, 319] width 809 height 51
click at [511, 304] on textarea at bounding box center [886, 319] width 809 height 51
paste textarea ""He said he wanted cuddles—twenty minutes later, we were naked, sweaty, and fuc…"
type textarea ""He said he wanted cuddles—twenty minutes later, we were naked, sweaty, and fuc…"
click at [1232, 396] on span "1 - Least Exclusive" at bounding box center [1254, 405] width 112 height 19
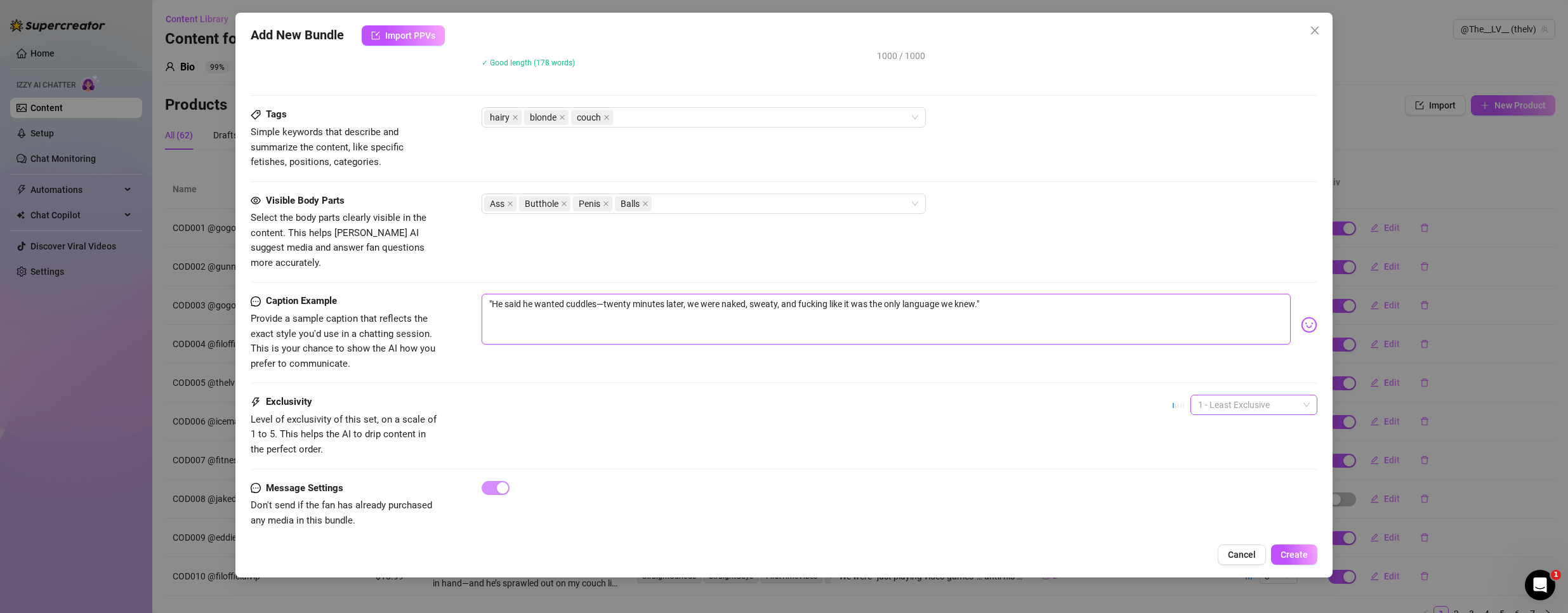
type textarea ""He said he wanted cuddles—twenty minutes later, we were naked, sweaty, and fuc…"
click at [1207, 457] on div "3" at bounding box center [1243, 457] width 107 height 14
click at [1303, 554] on span "Create" at bounding box center [1294, 554] width 27 height 10
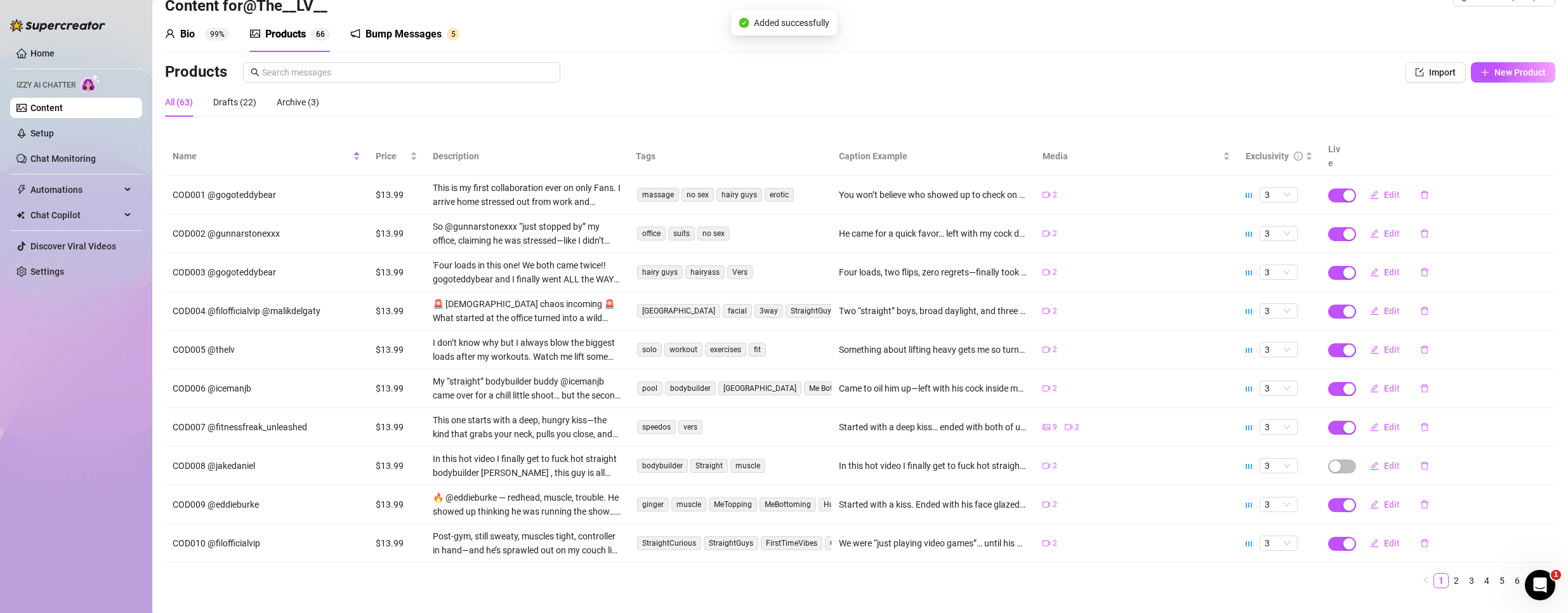
scroll to position [43, 0]
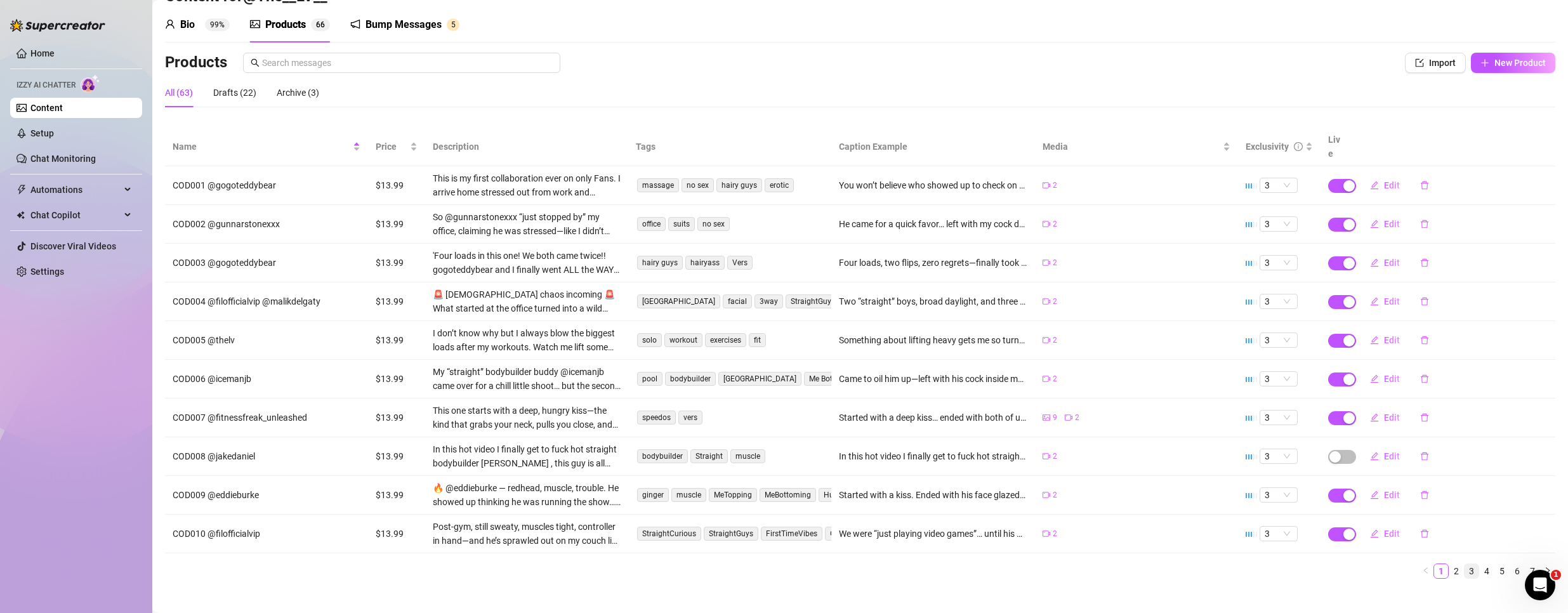
click at [1464, 564] on link "3" at bounding box center [1471, 571] width 14 height 14
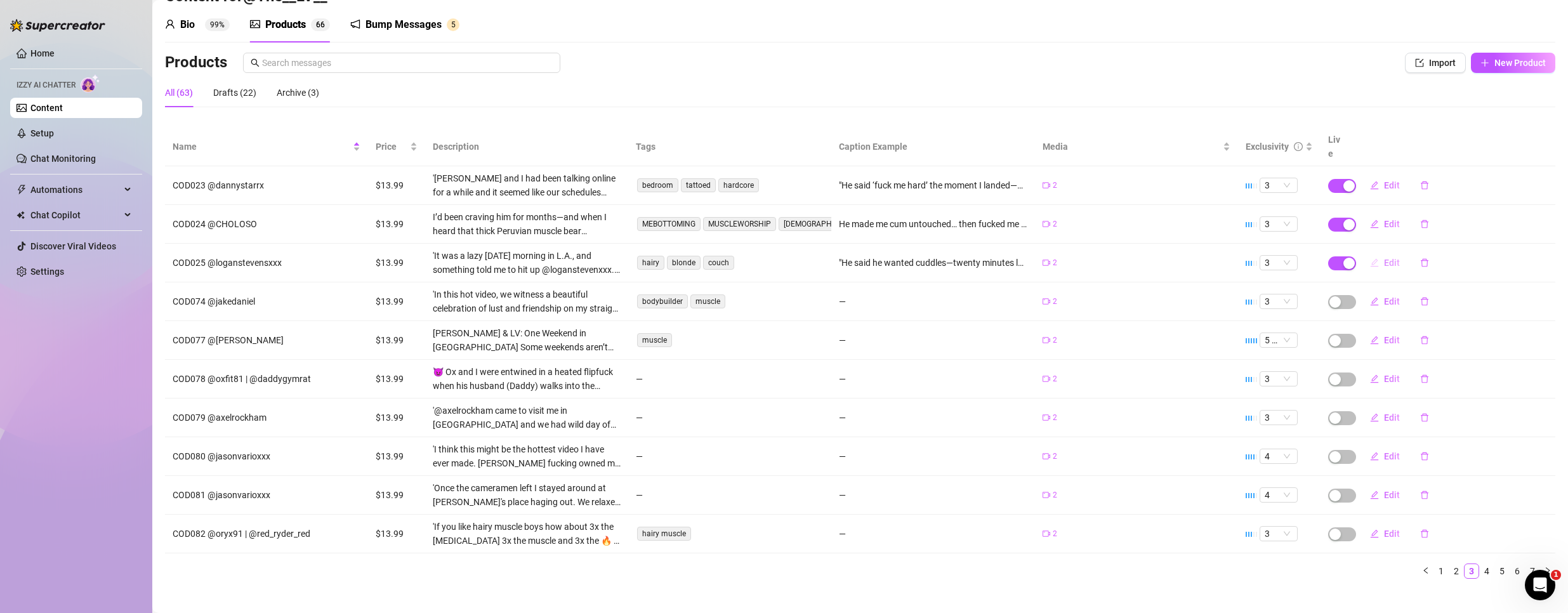
click at [1389, 255] on button "Edit" at bounding box center [1384, 262] width 50 height 20
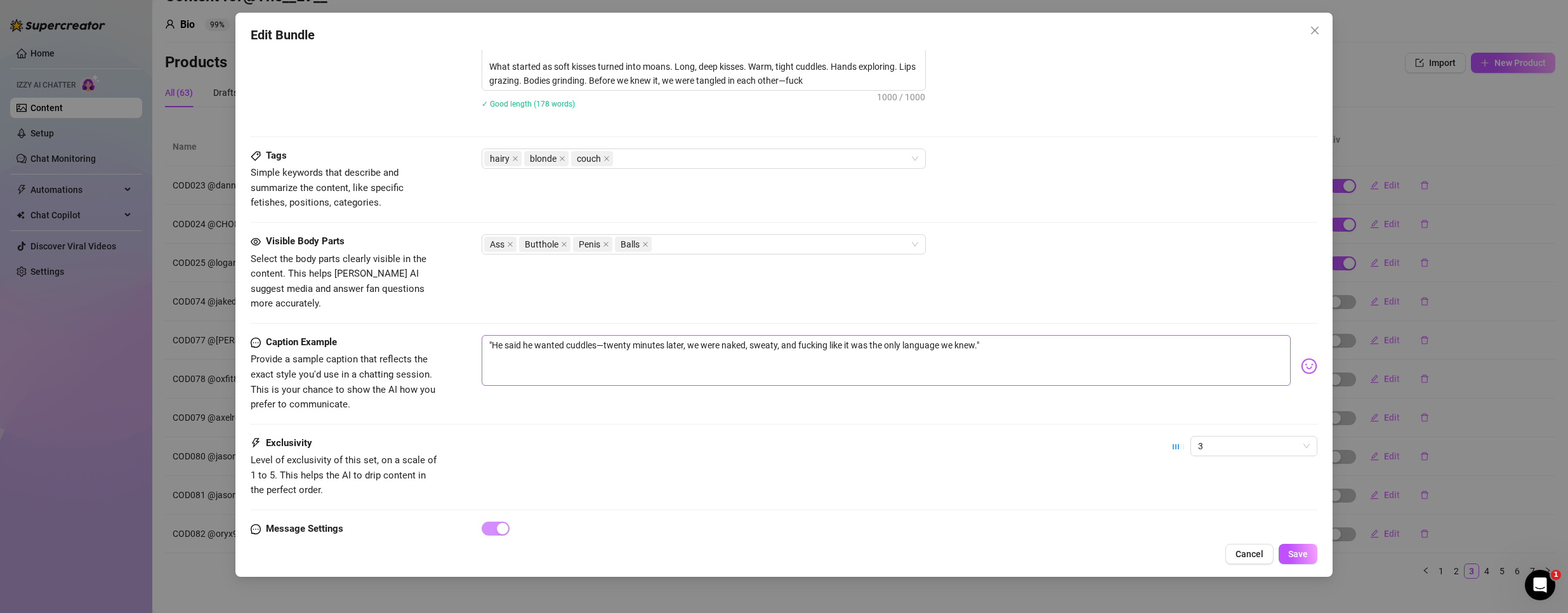
scroll to position [698, 0]
click at [559, 334] on textarea ""He said he wanted cuddles—twenty minutes later, we were naked, sweaty, and fuc…" at bounding box center [886, 359] width 809 height 51
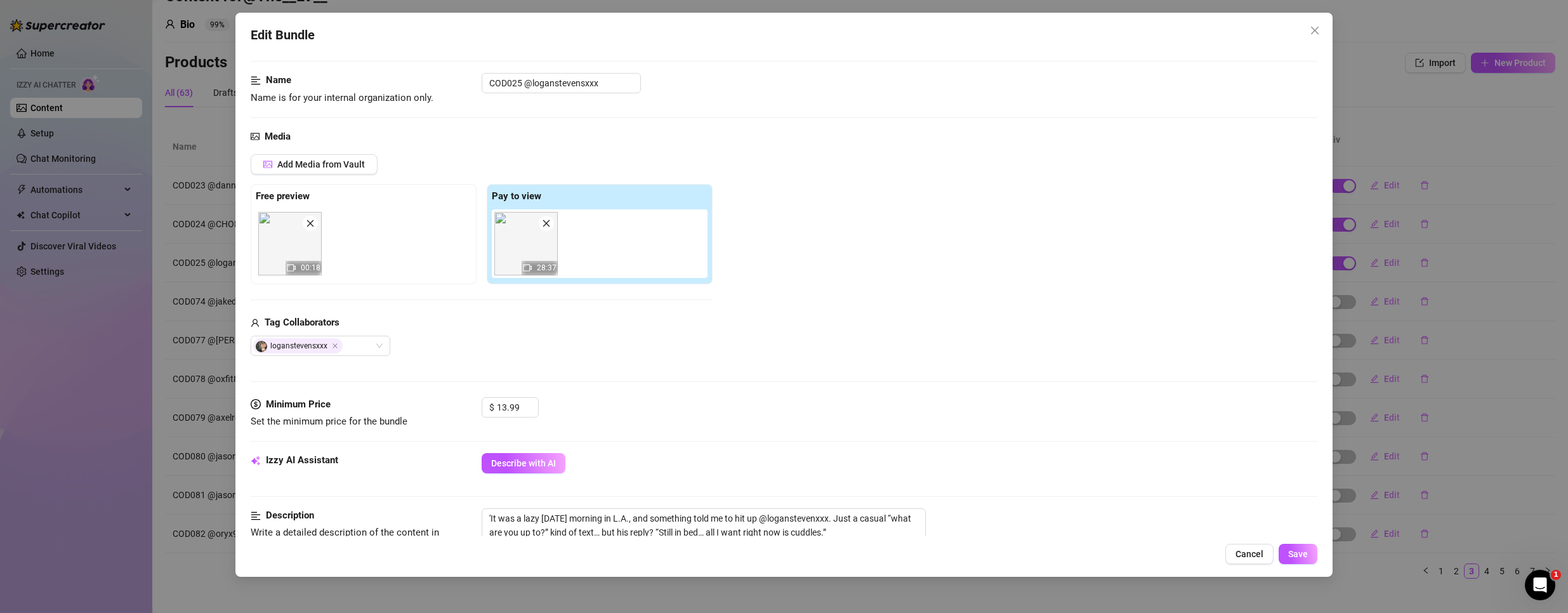
scroll to position [0, 0]
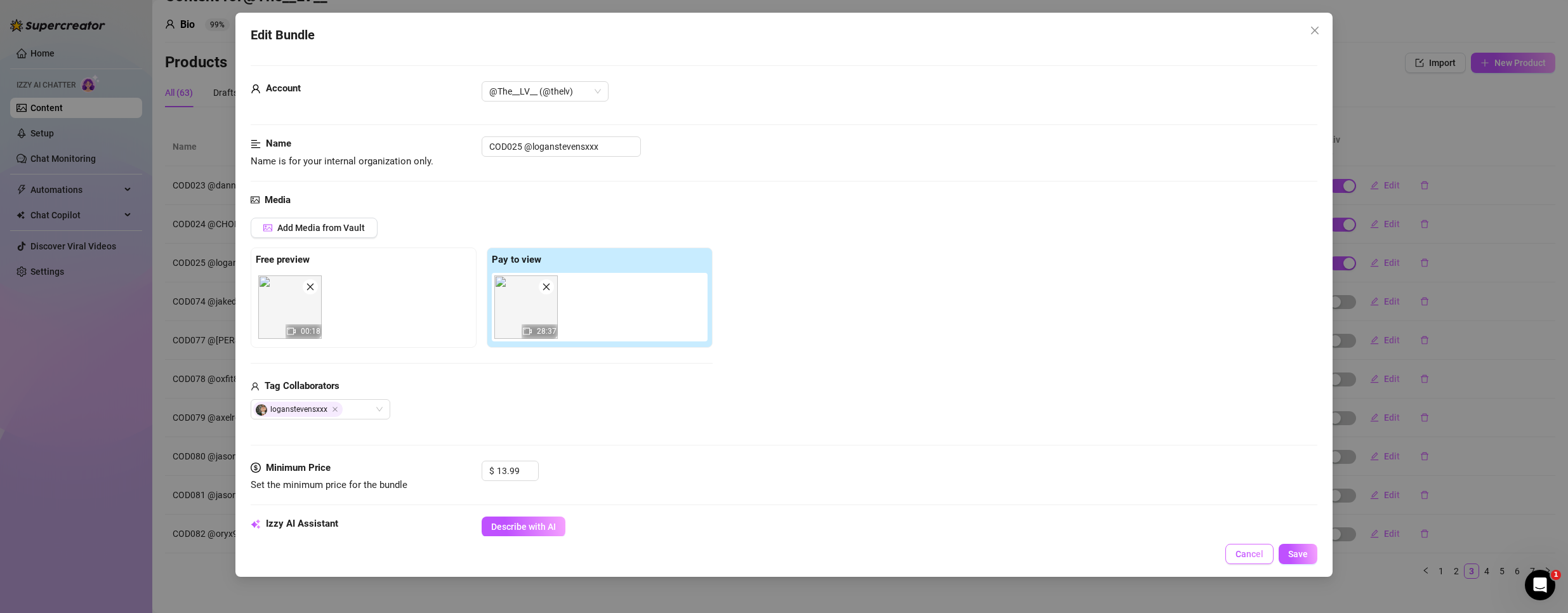
click at [1255, 559] on span "Cancel" at bounding box center [1249, 554] width 28 height 10
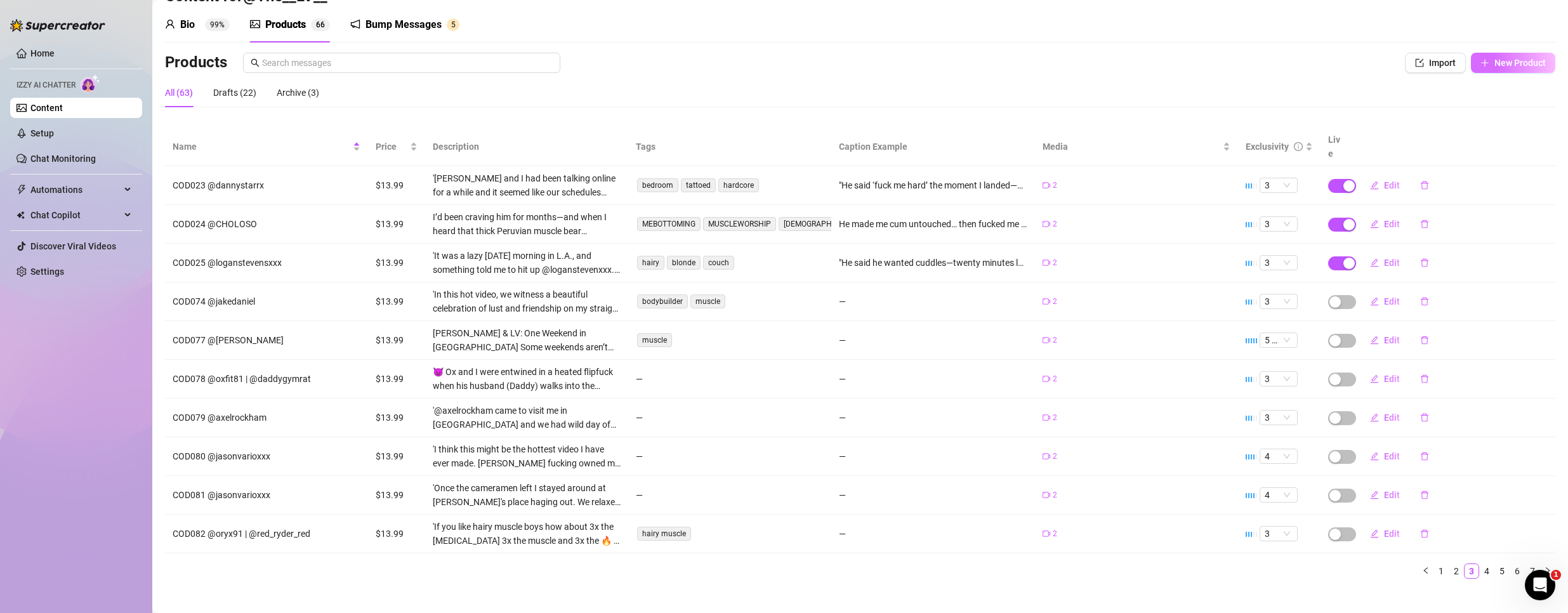
click at [1509, 64] on span "New Product" at bounding box center [1519, 63] width 52 height 10
type textarea "Type your message here..."
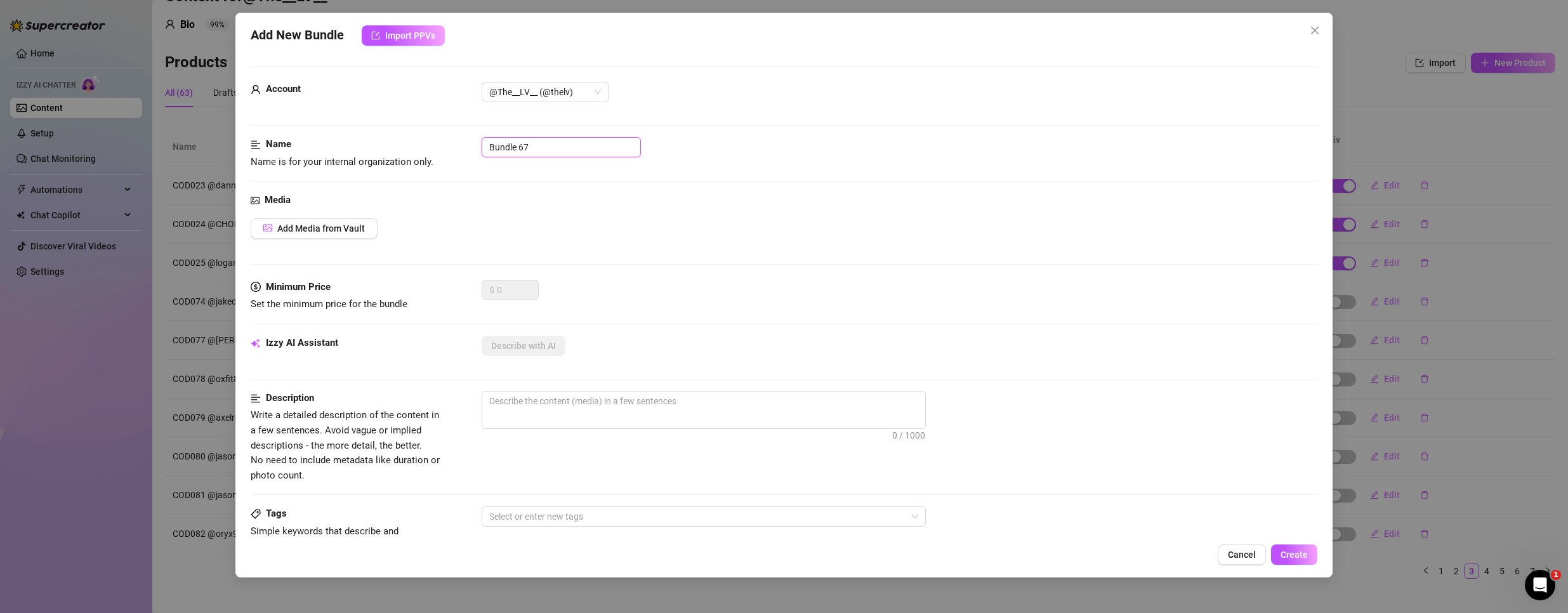
drag, startPoint x: 607, startPoint y: 140, endPoint x: 24, endPoint y: 131, distance: 583.1
click at [27, 133] on div "Add New Bundle Import PPVs Account @The__LV__ (@thelv) Name Name is for your in…" at bounding box center [784, 306] width 1568 height 613
click at [567, 152] on input "COD026" at bounding box center [561, 147] width 159 height 20
paste input "@thenewrileyxxx"
type input "COD026 @thenewrileyxxx"
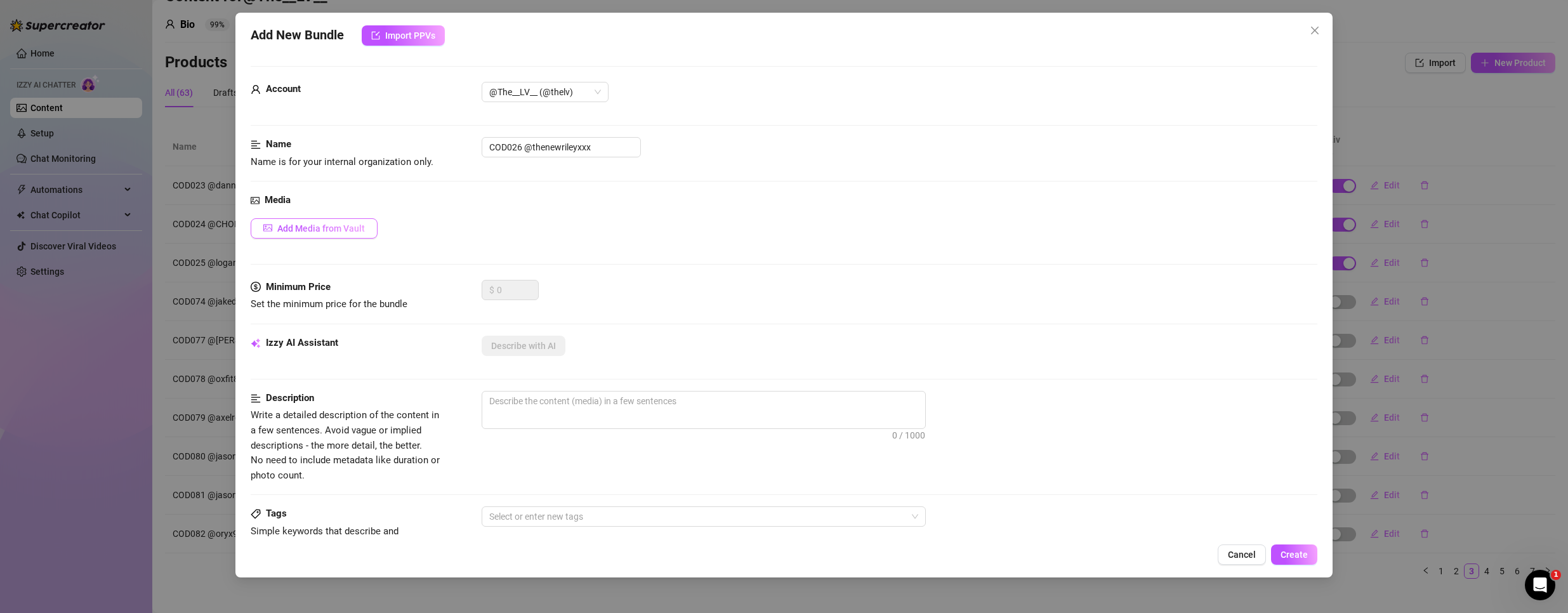
click at [339, 231] on span "Add Media from Vault" at bounding box center [321, 229] width 87 height 10
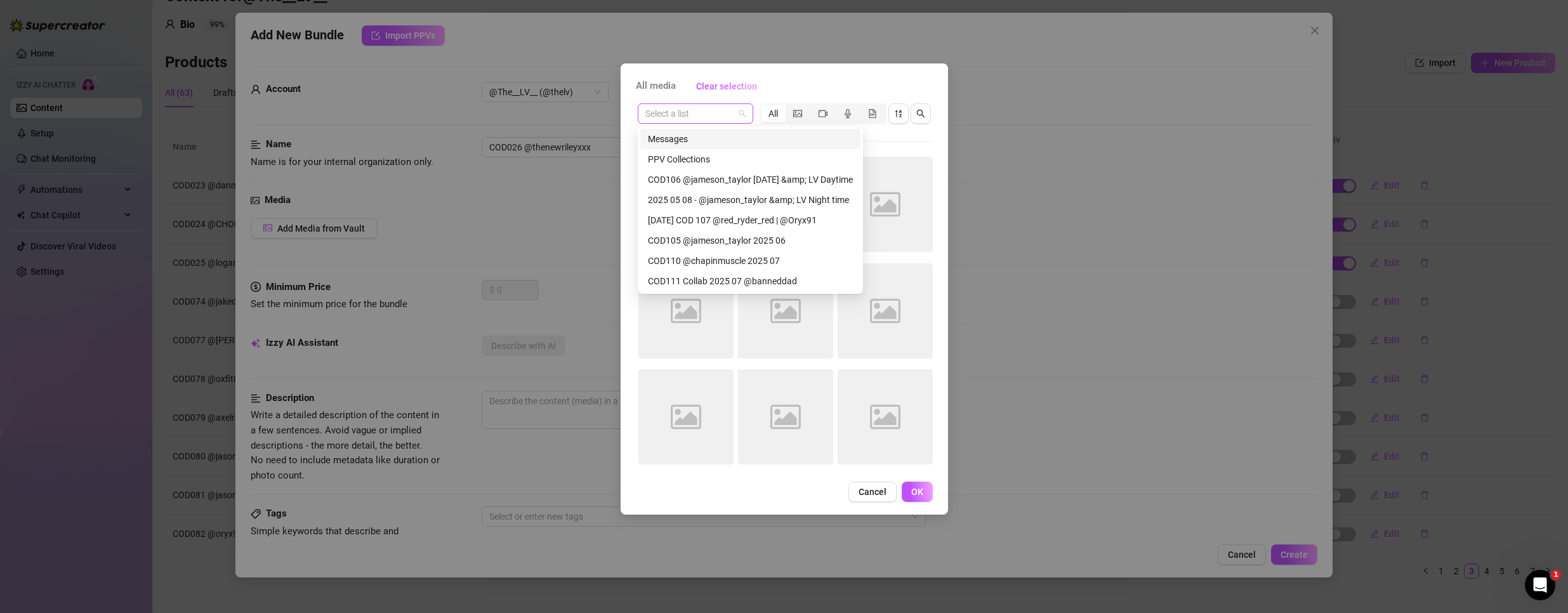
click at [744, 115] on span at bounding box center [695, 114] width 100 height 19
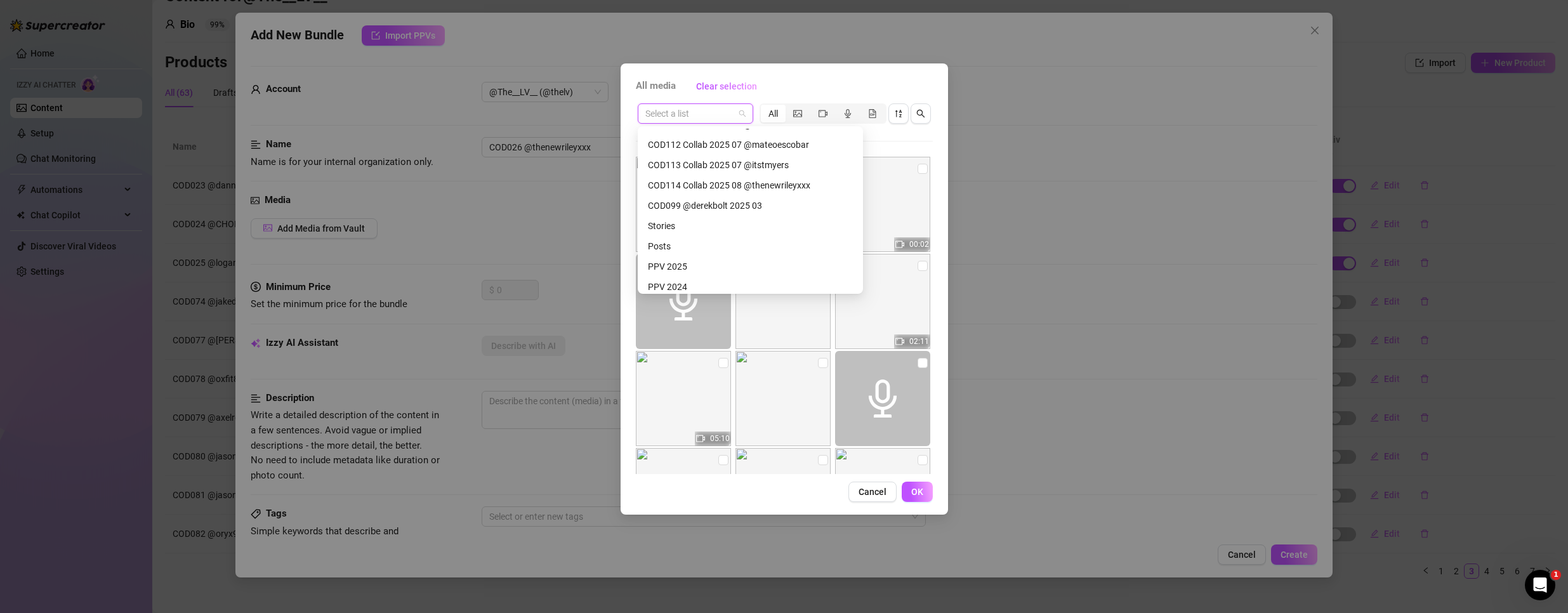
scroll to position [244, 0]
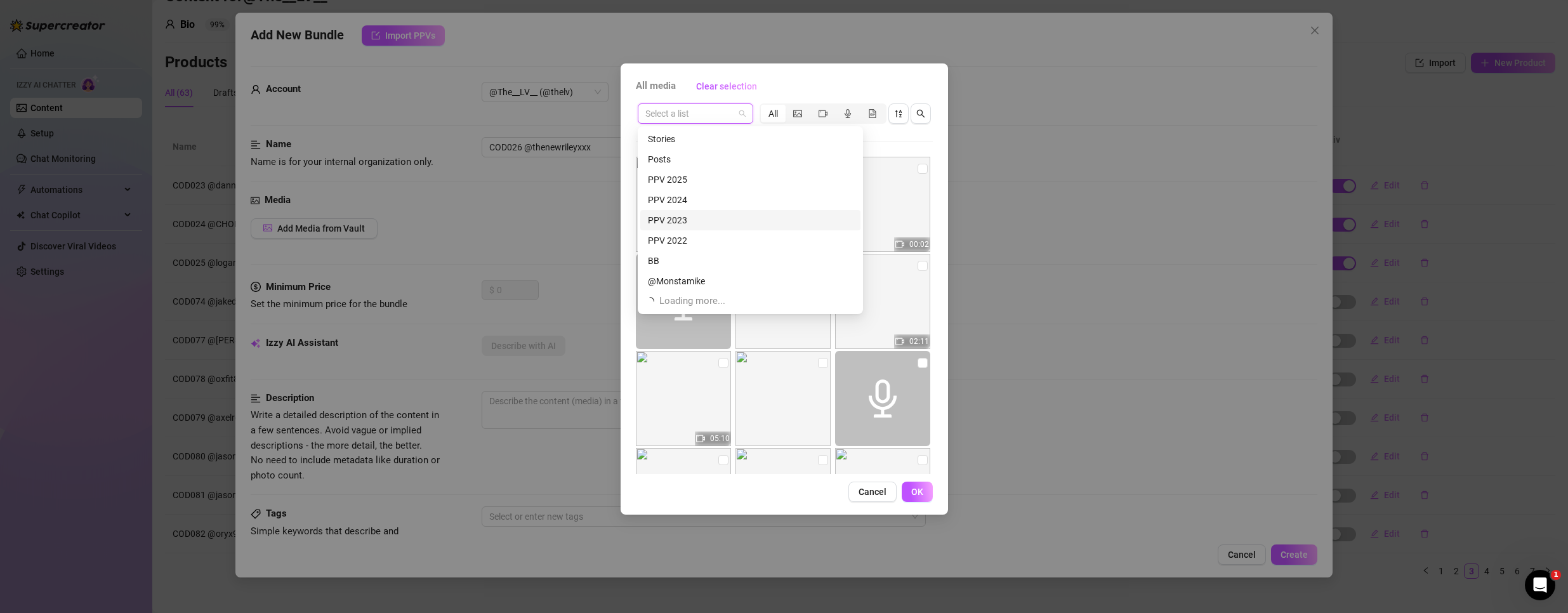
click at [686, 224] on div "PPV 2023" at bounding box center [750, 220] width 205 height 14
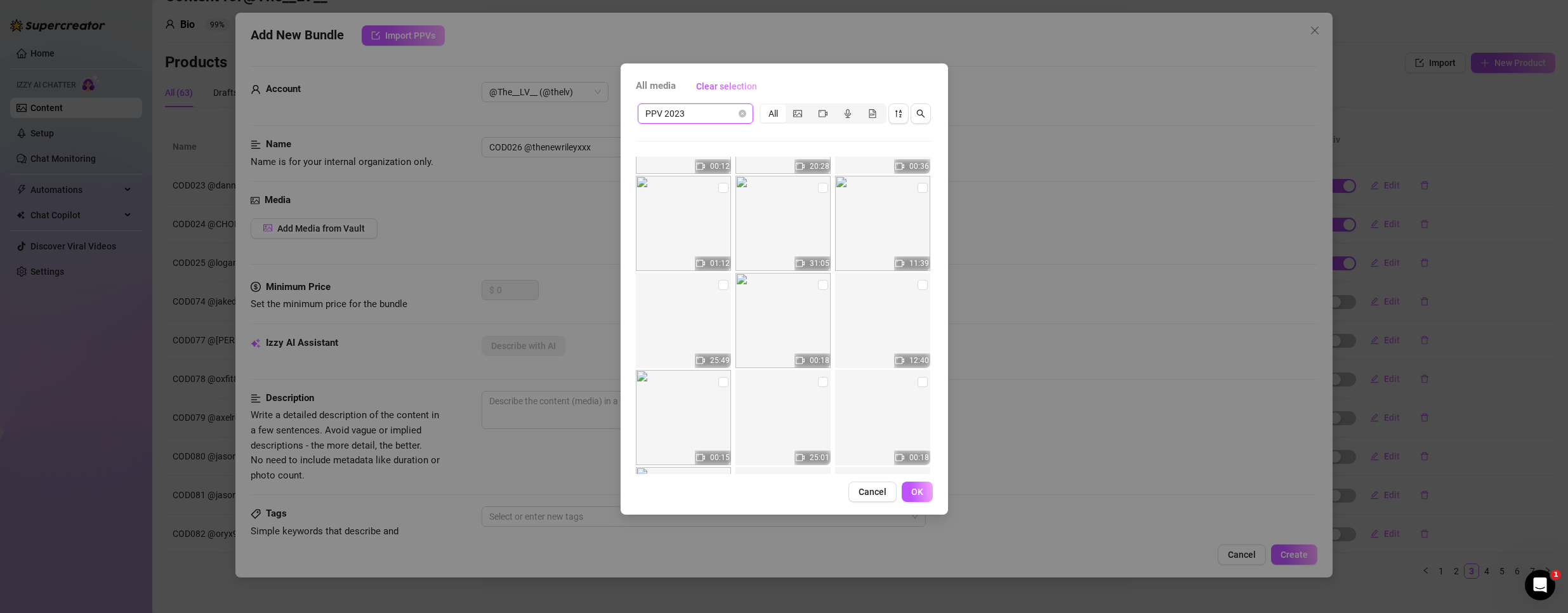
scroll to position [1382, 0]
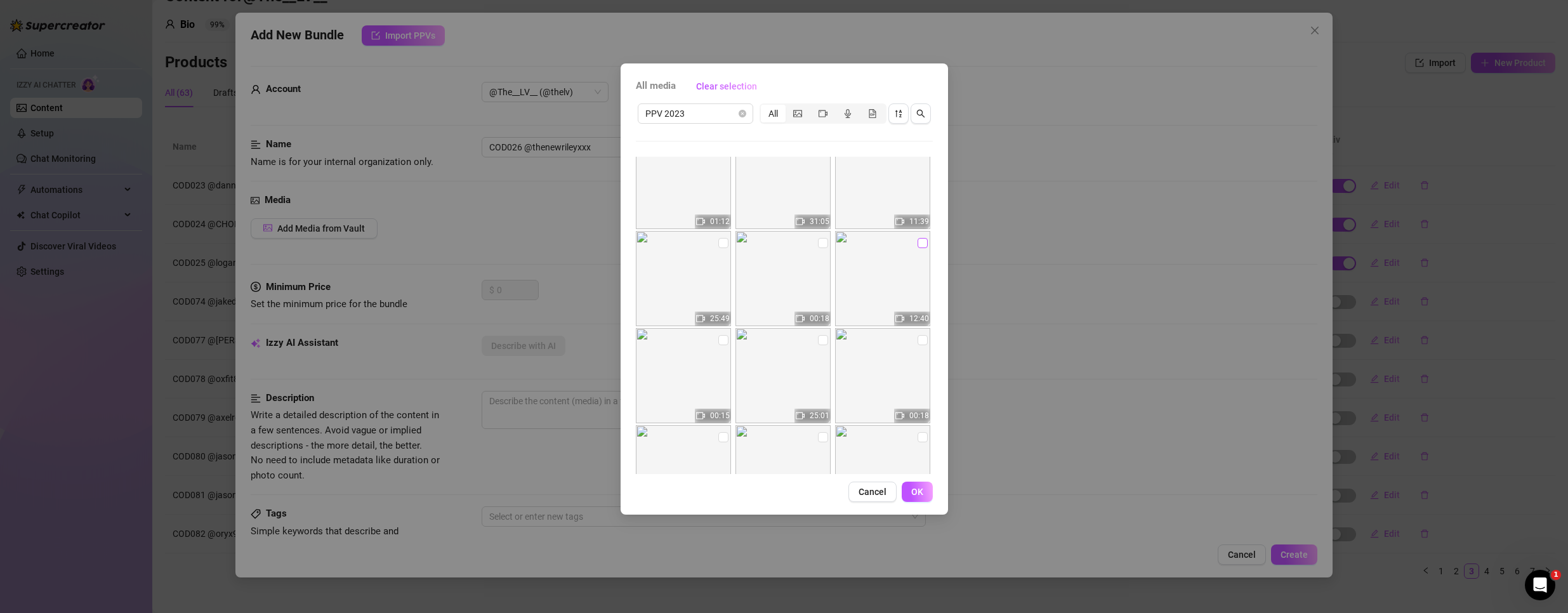
click at [918, 243] on input "checkbox" at bounding box center [923, 244] width 10 height 10
checkbox input "true"
click at [925, 493] on button "OK" at bounding box center [918, 492] width 31 height 20
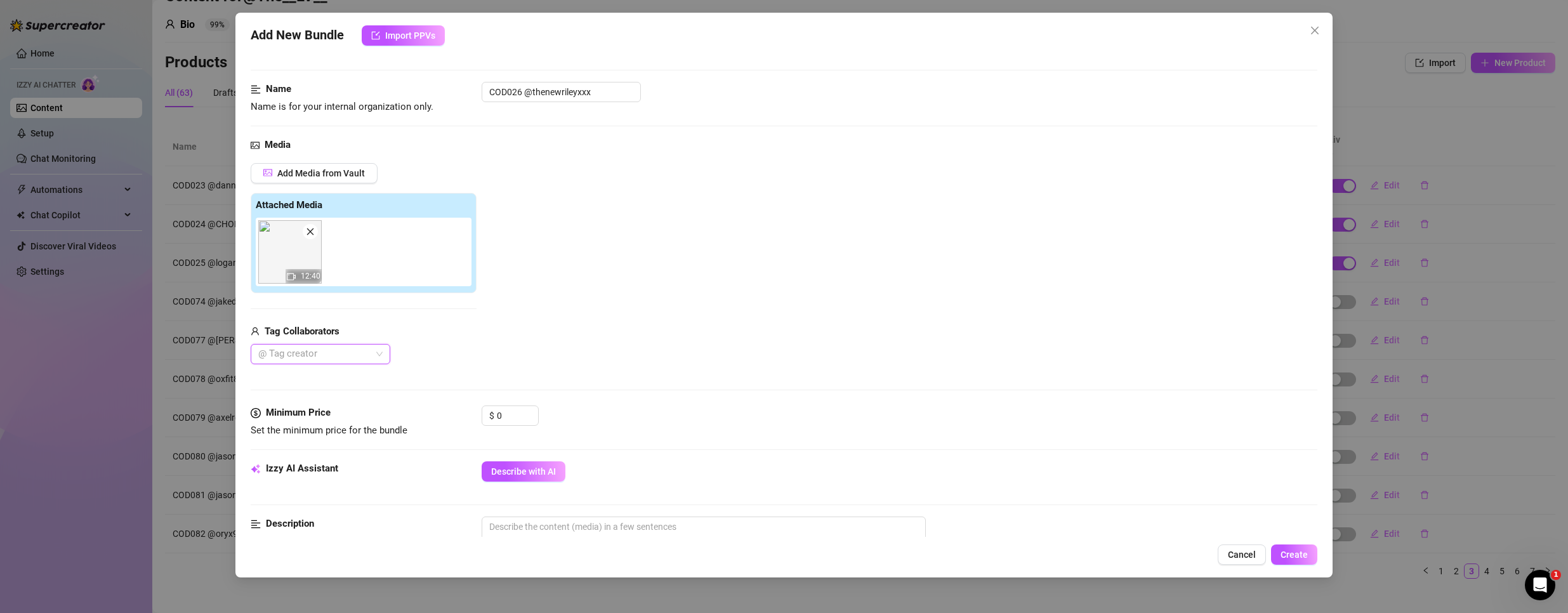
scroll to position [64, 0]
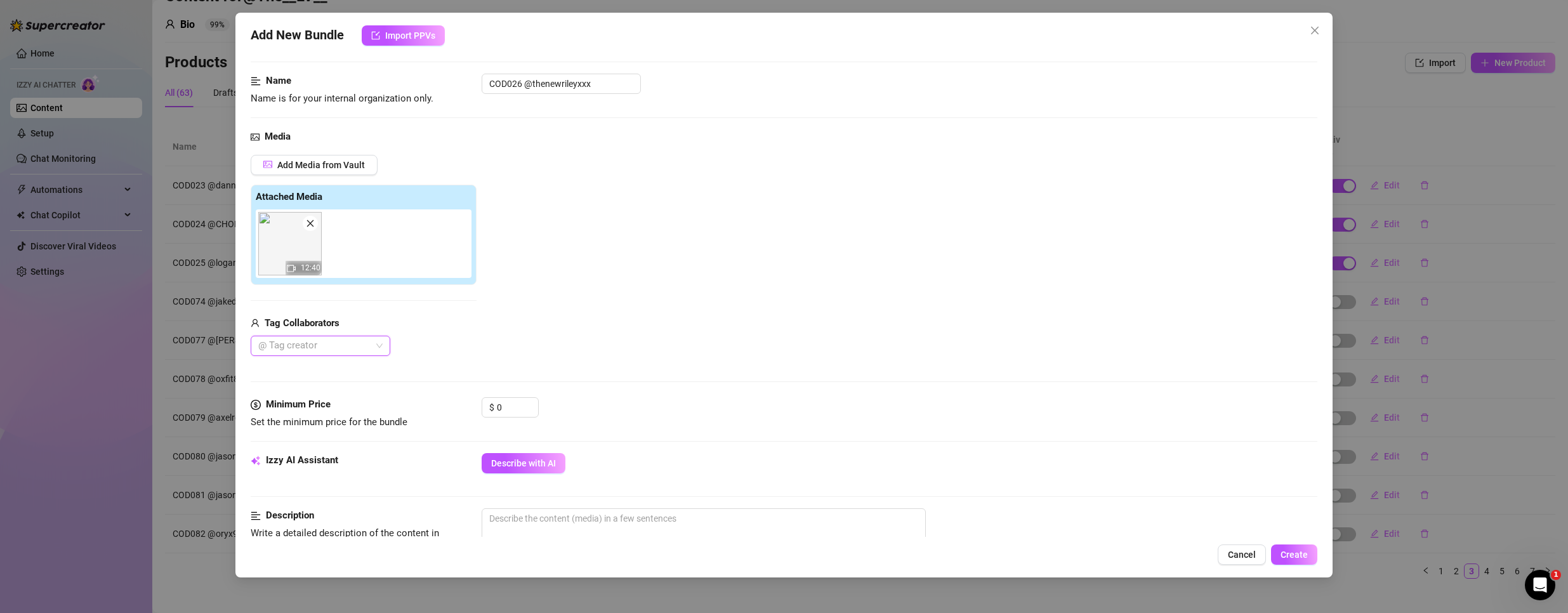
click at [347, 343] on div at bounding box center [313, 346] width 121 height 17
click at [532, 341] on div "Add Media from Vault Attached Media 12:40 Tag Collaborators @ Tag creator" at bounding box center [784, 255] width 1067 height 202
click at [310, 347] on div at bounding box center [313, 346] width 121 height 17
type input "thenew"
drag, startPoint x: 312, startPoint y: 346, endPoint x: -40, endPoint y: 315, distance: 353.4
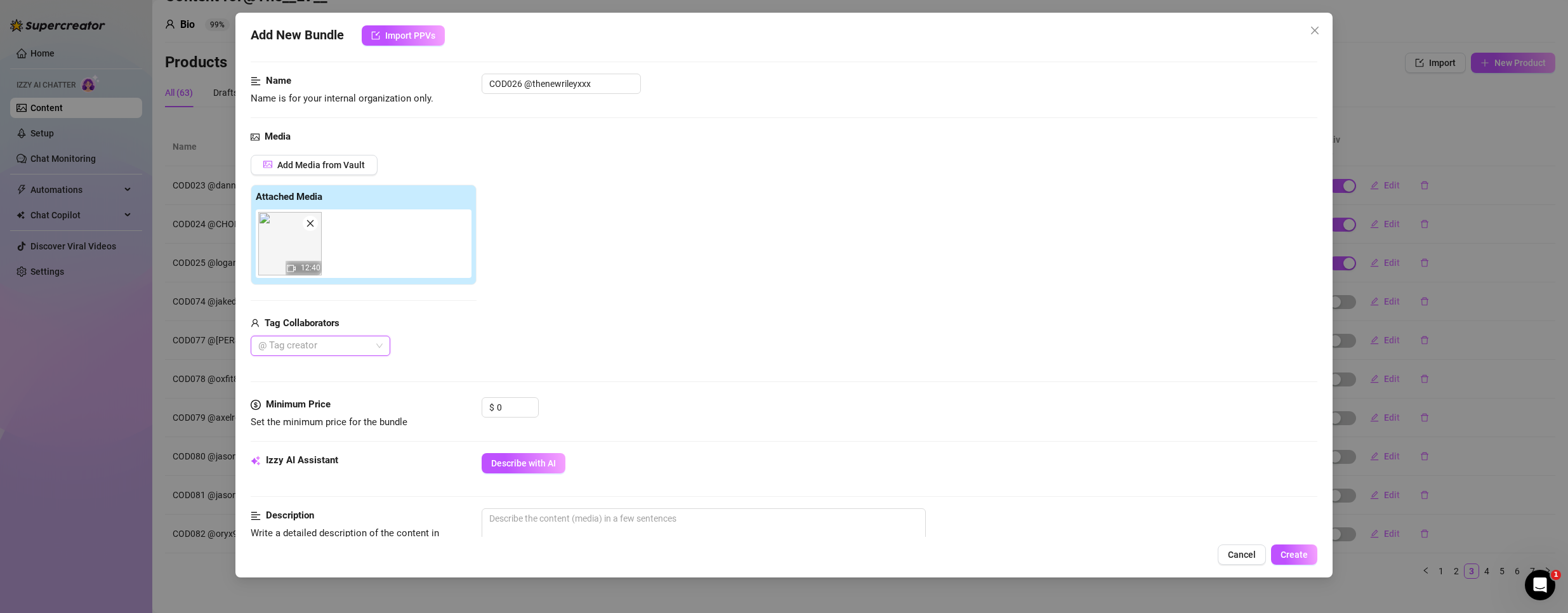
click at [0, 315] on html "Home Izzy AI Chatter Content Setup Chat Monitoring Automations Chat Copilot Dis…" at bounding box center [784, 306] width 1568 height 613
click at [279, 347] on div "Tag Collaborators @ Tag creator" at bounding box center [363, 336] width 226 height 41
click at [291, 348] on div at bounding box center [313, 346] width 121 height 17
type input "[PERSON_NAME]"
click at [340, 347] on div at bounding box center [313, 346] width 121 height 17
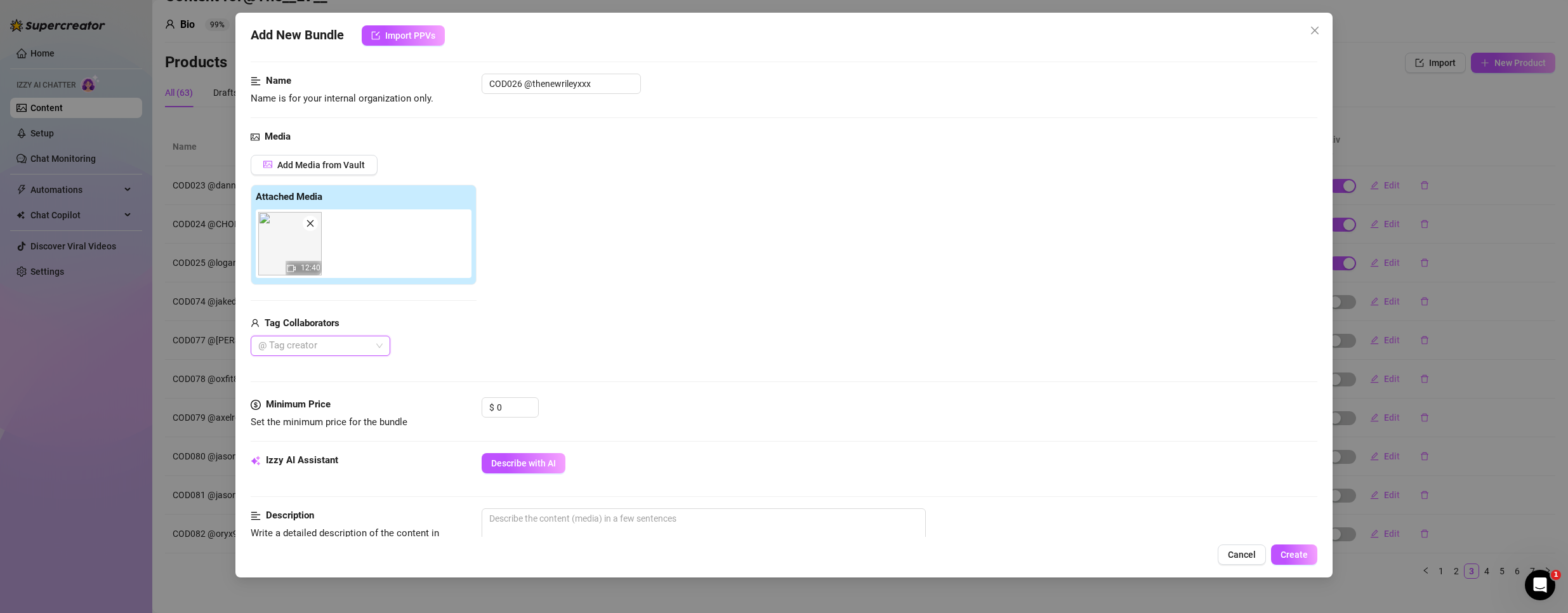
click at [340, 347] on div at bounding box center [313, 346] width 121 height 17
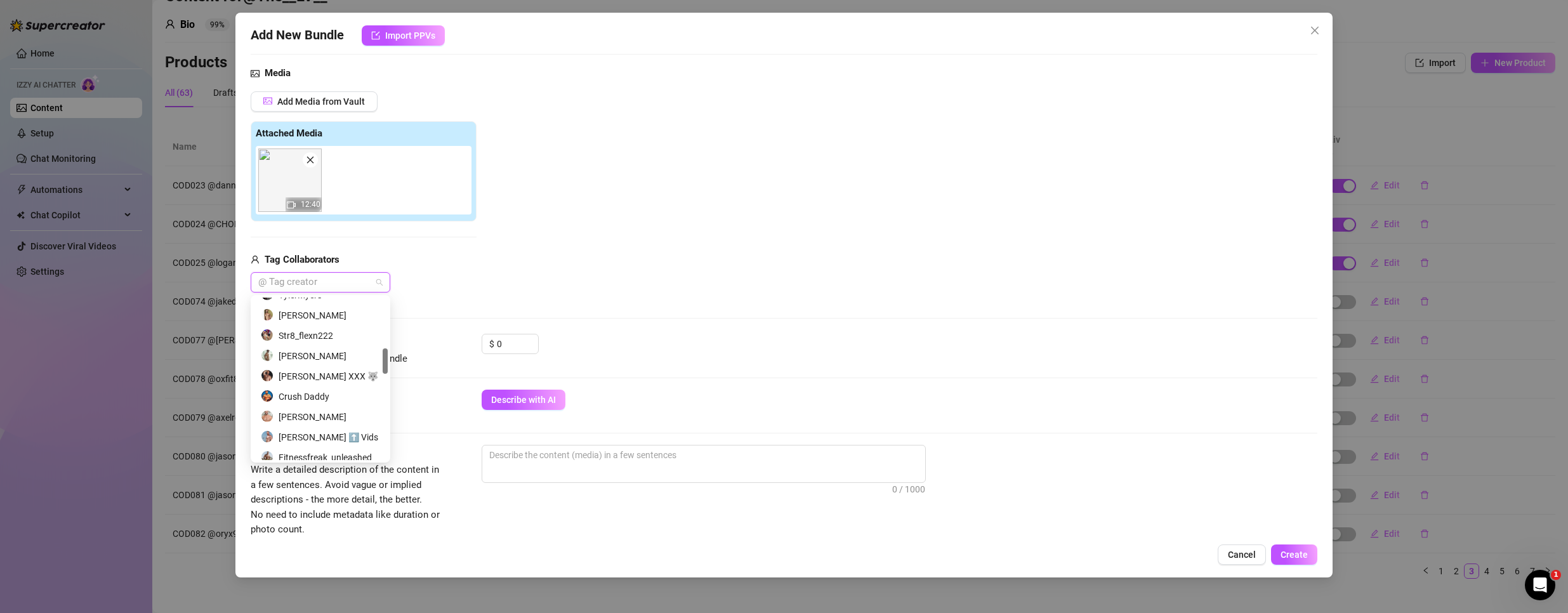
scroll to position [381, 0]
click at [296, 435] on div "[PERSON_NAME]" at bounding box center [320, 435] width 120 height 14
click at [522, 272] on div "Add Media from Vault Attached Media 12:40 Tag Collaborators [PERSON_NAME]" at bounding box center [784, 192] width 1067 height 202
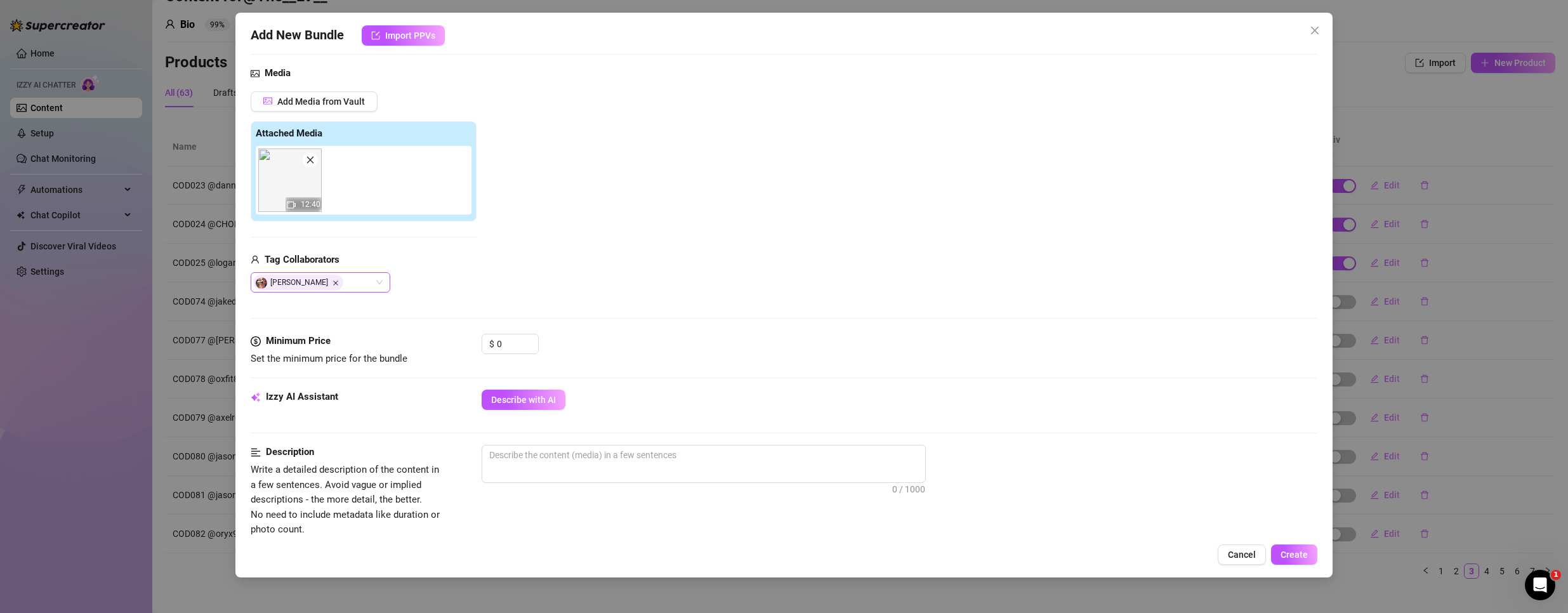
click at [333, 282] on icon "Close" at bounding box center [335, 282] width 6 height 6
click at [351, 281] on div at bounding box center [313, 282] width 121 height 17
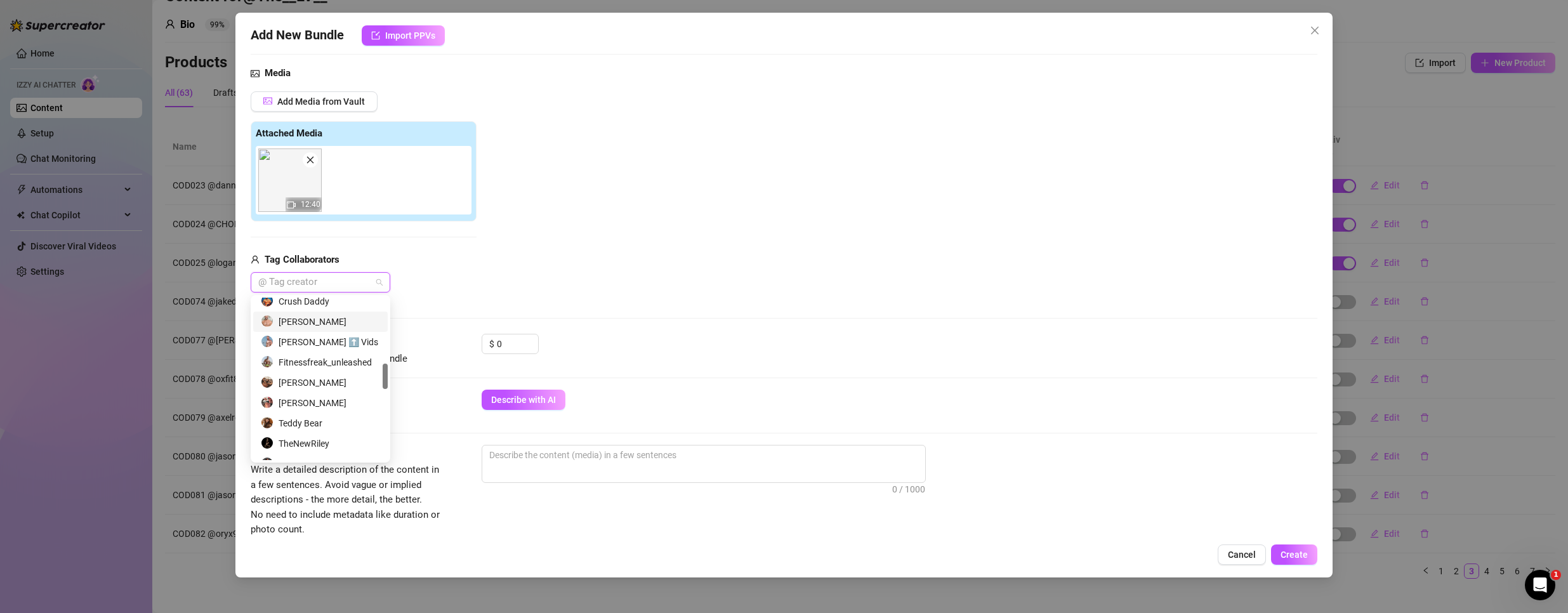
scroll to position [429, 0]
click at [387, 378] on div at bounding box center [385, 378] width 5 height 25
click at [315, 430] on div "TheNewRiley" at bounding box center [320, 428] width 120 height 14
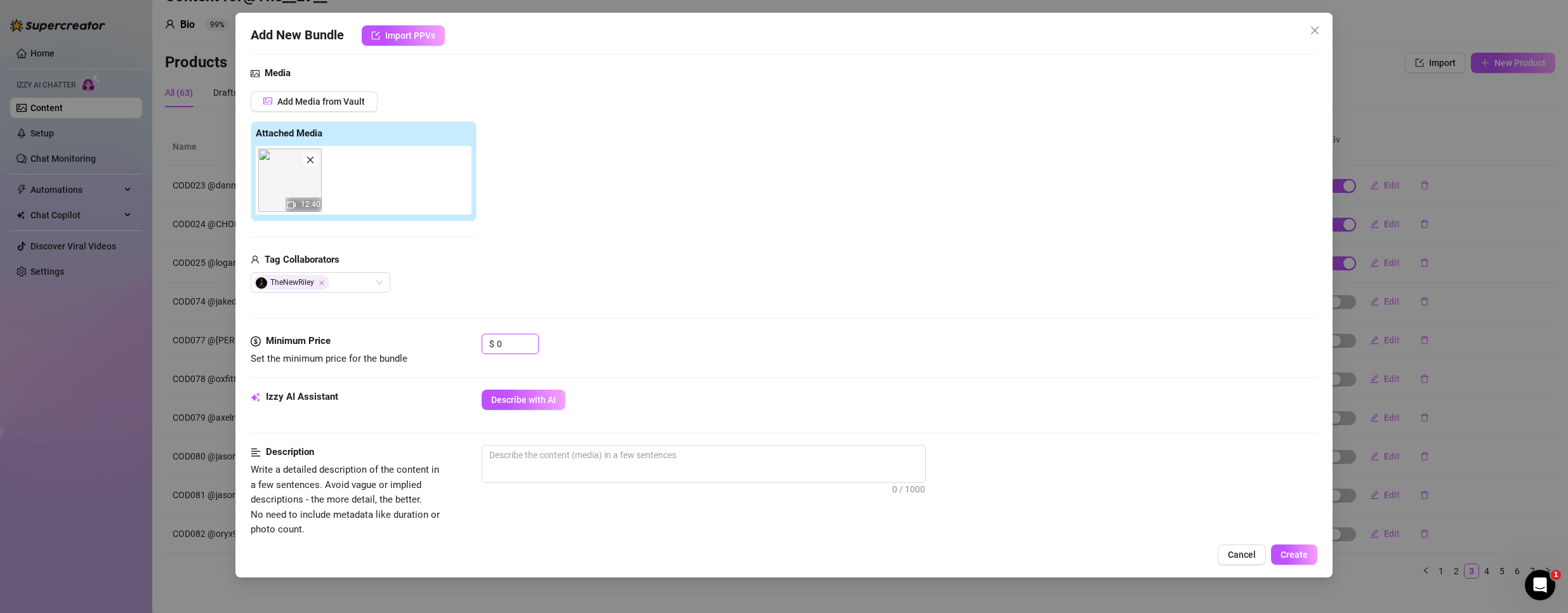
drag, startPoint x: 507, startPoint y: 344, endPoint x: 258, endPoint y: 303, distance: 252.4
click at [258, 303] on form "Account @The__LV__ (@thelv) Name Name is for your internal organization only. C…" at bounding box center [784, 472] width 1067 height 1066
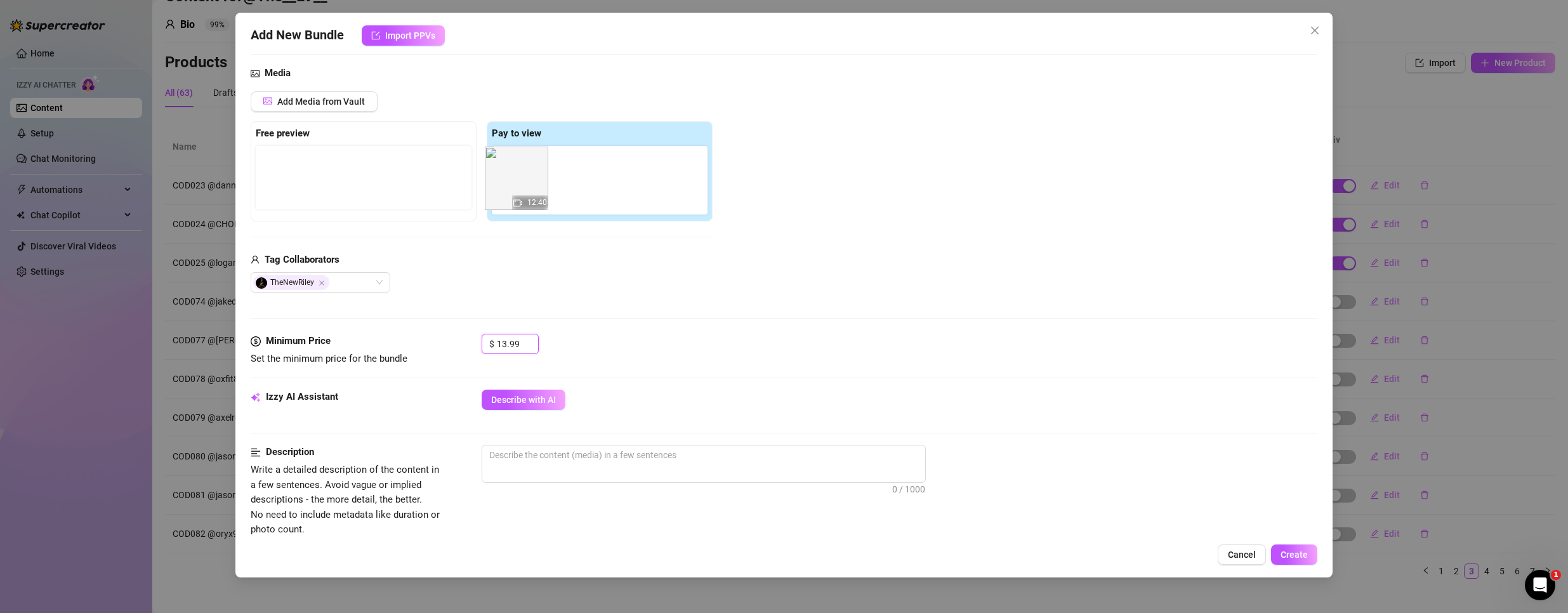
drag, startPoint x: 530, startPoint y: 197, endPoint x: 517, endPoint y: 196, distance: 13.0
click at [517, 196] on div "12:40" at bounding box center [602, 180] width 221 height 68
click at [546, 162] on icon "close" at bounding box center [547, 160] width 9 height 9
type input "0"
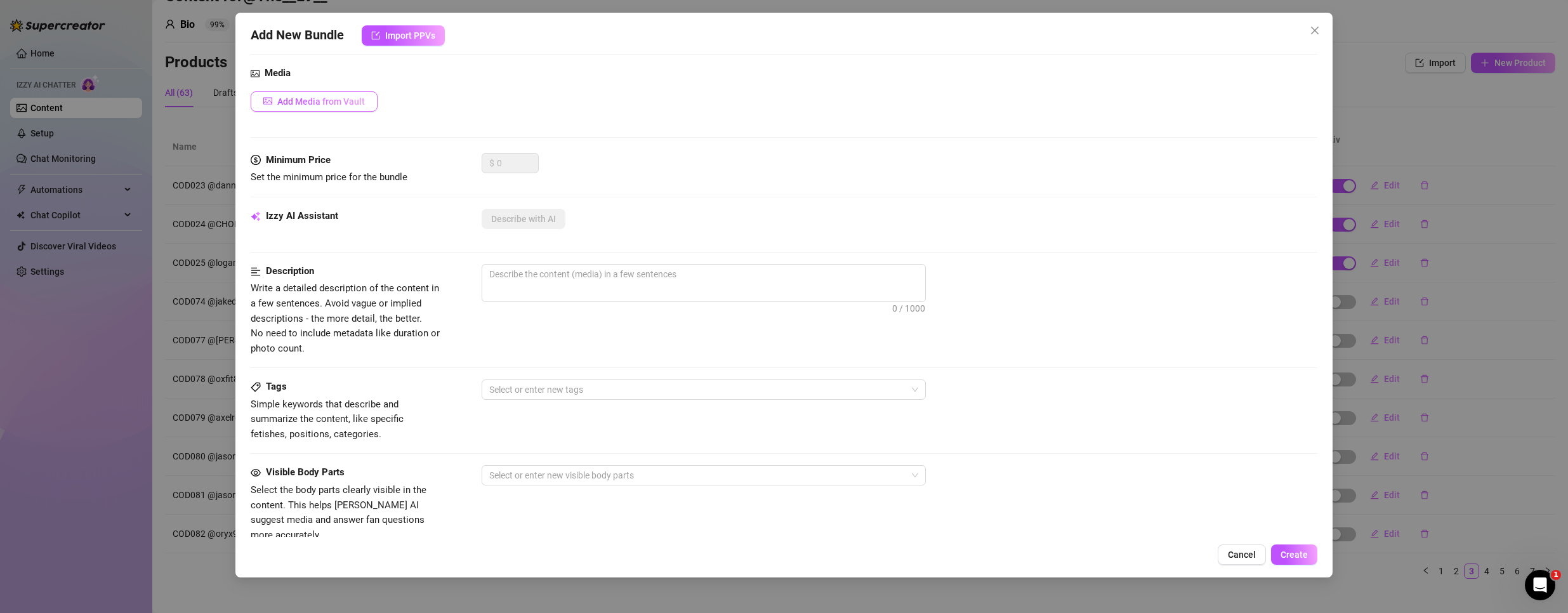
click at [314, 107] on span "Add Media from Vault" at bounding box center [321, 101] width 87 height 10
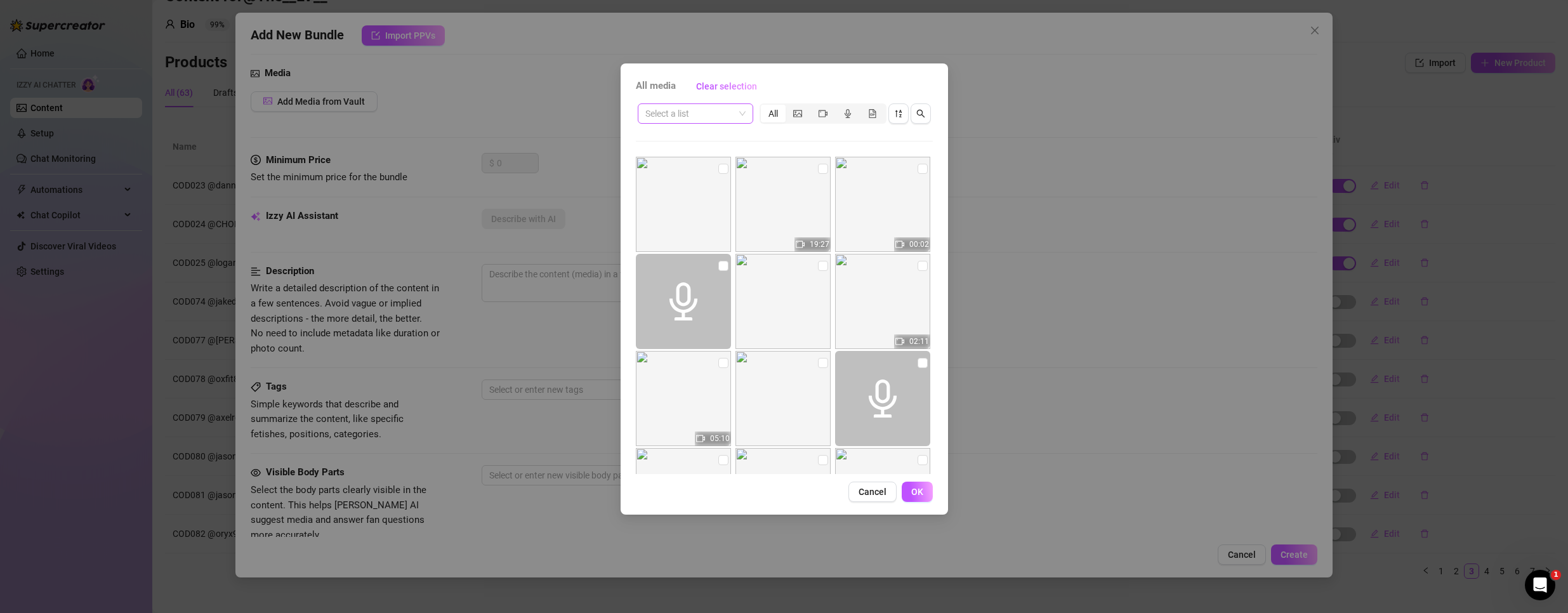
click at [740, 112] on span at bounding box center [695, 114] width 100 height 19
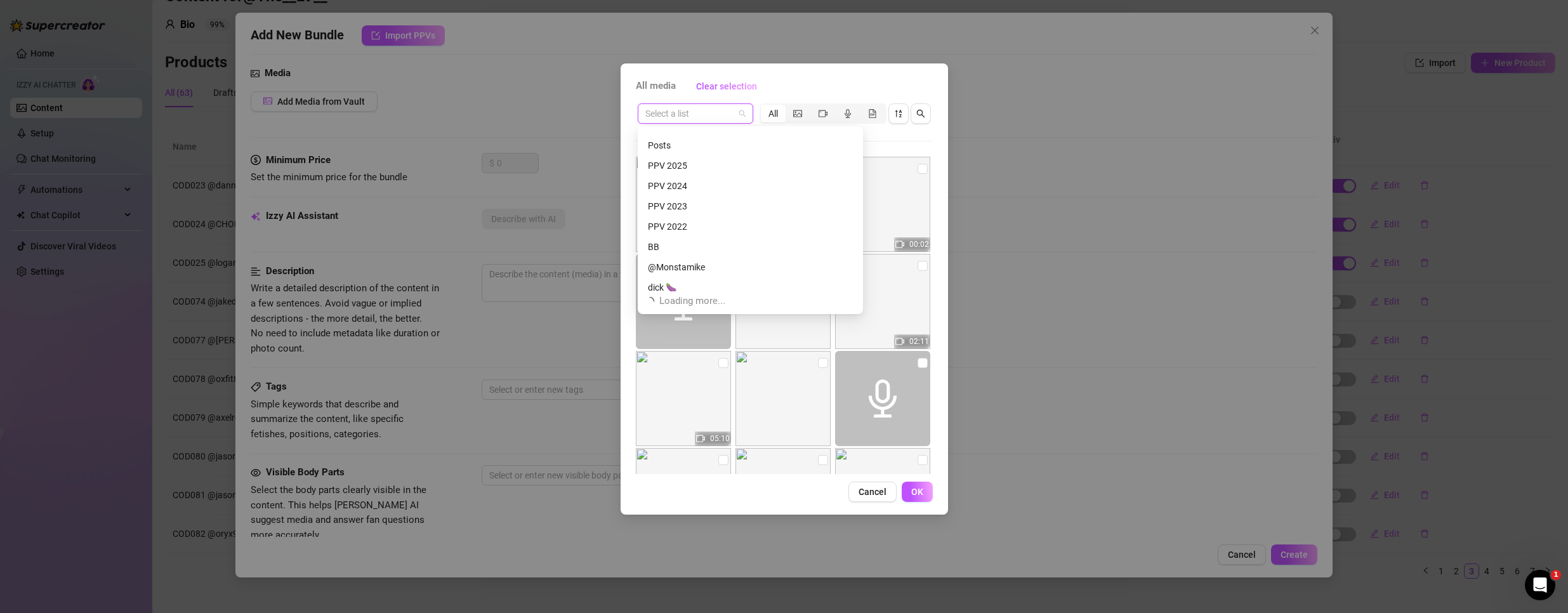
scroll to position [254, 0]
click at [701, 214] on div "PPV 2023" at bounding box center [750, 210] width 205 height 14
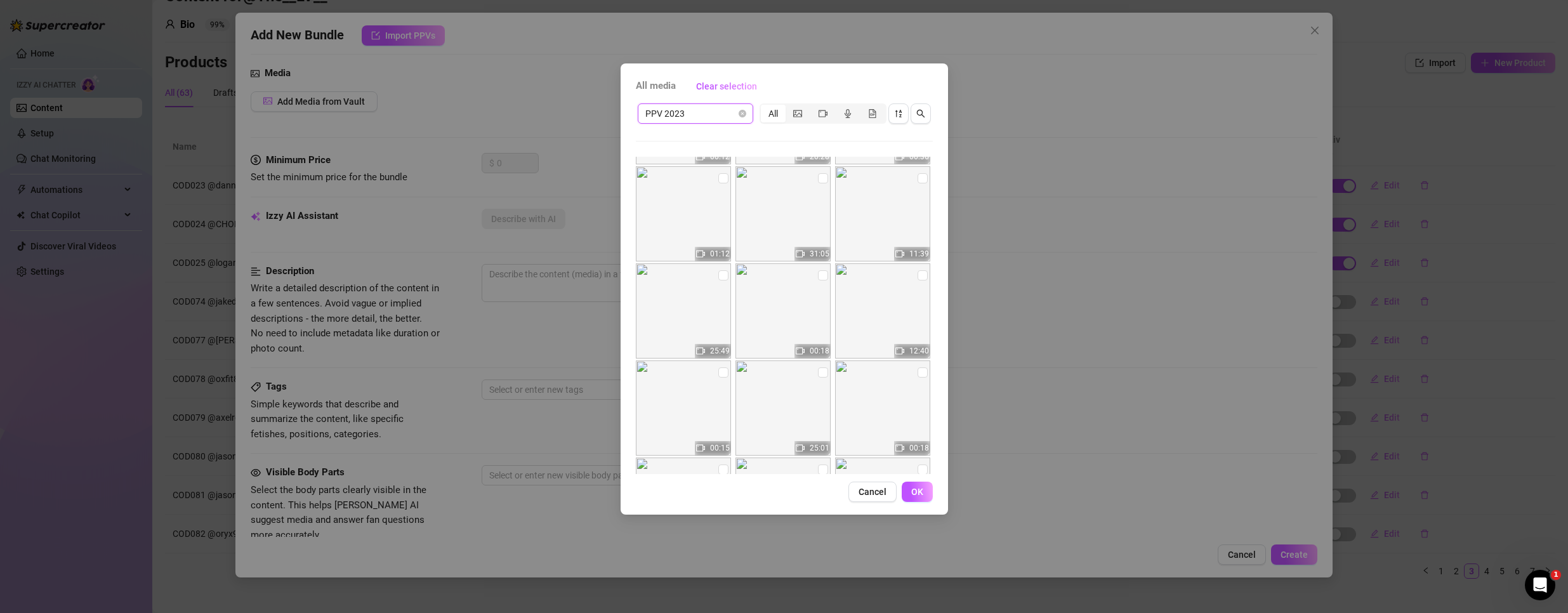
scroll to position [1396, 0]
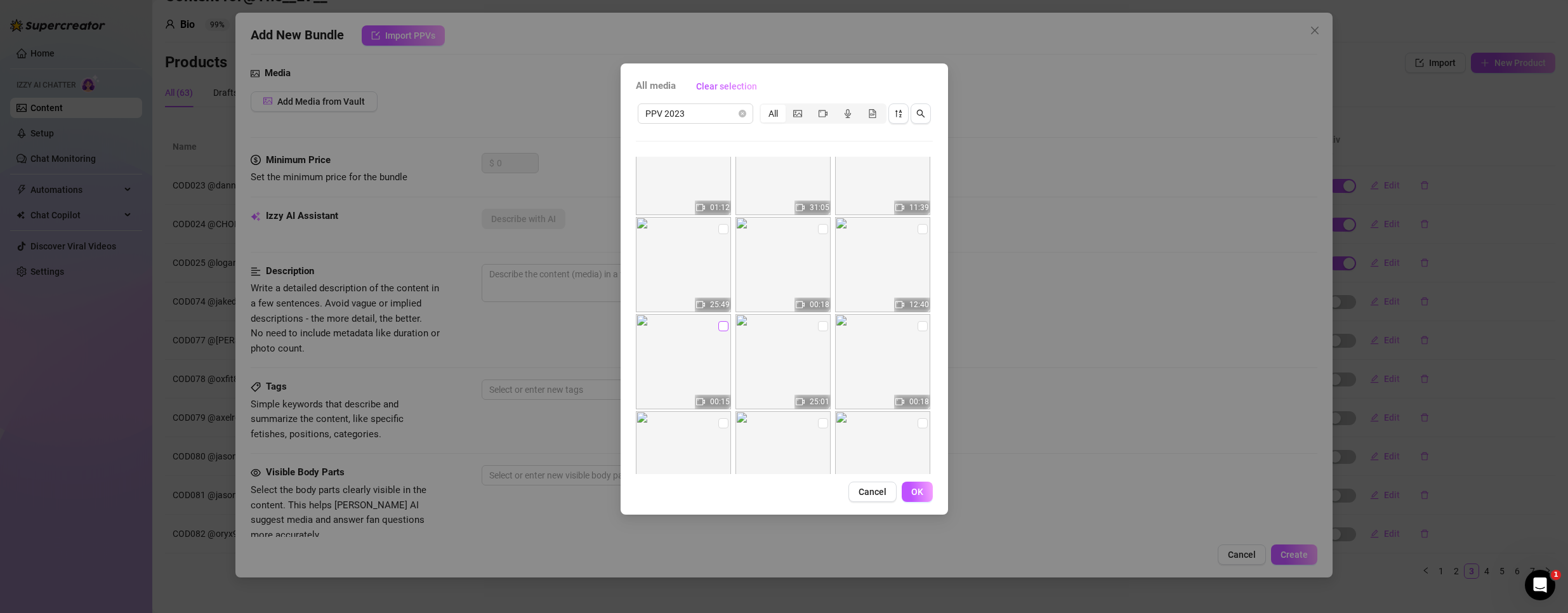
click at [722, 325] on input "checkbox" at bounding box center [724, 327] width 10 height 10
checkbox input "true"
click at [917, 495] on span "OK" at bounding box center [918, 492] width 12 height 10
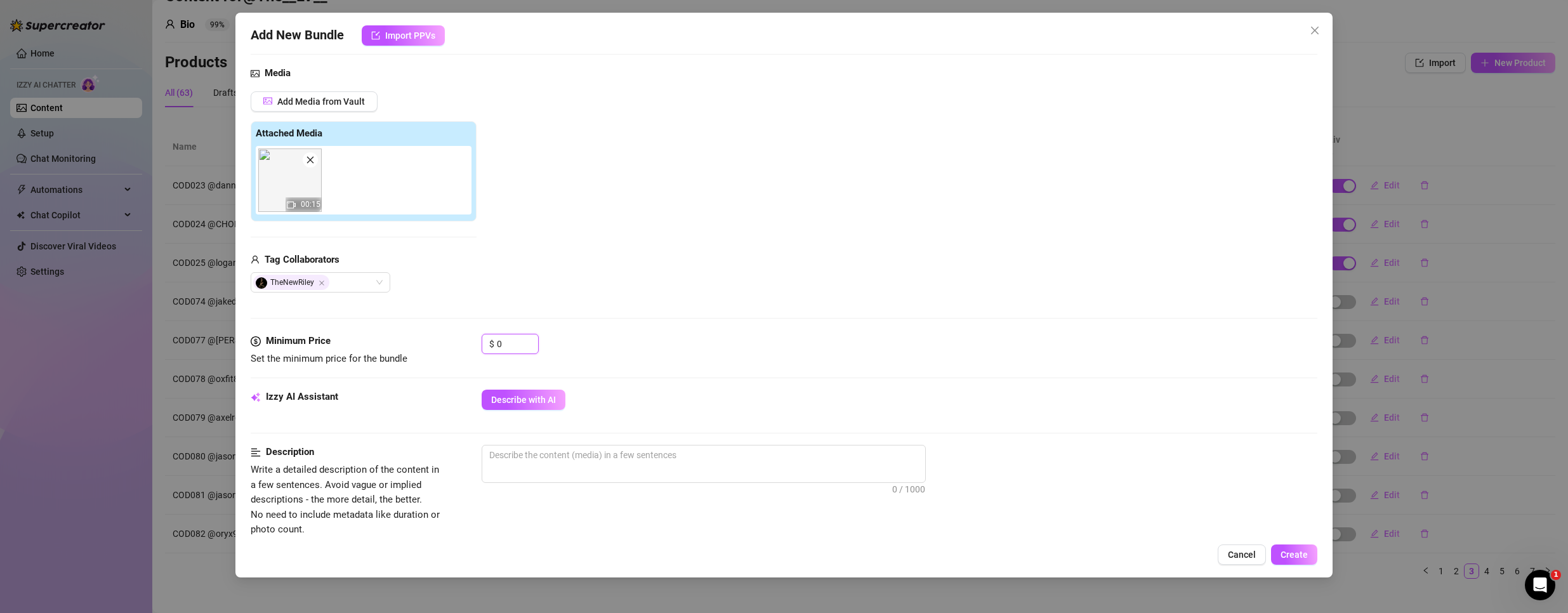
drag, startPoint x: 495, startPoint y: 341, endPoint x: 324, endPoint y: 308, distance: 174.2
click at [324, 308] on form "Account @The__LV__ (@thelv) Name Name is for your internal organization only. C…" at bounding box center [784, 472] width 1067 height 1066
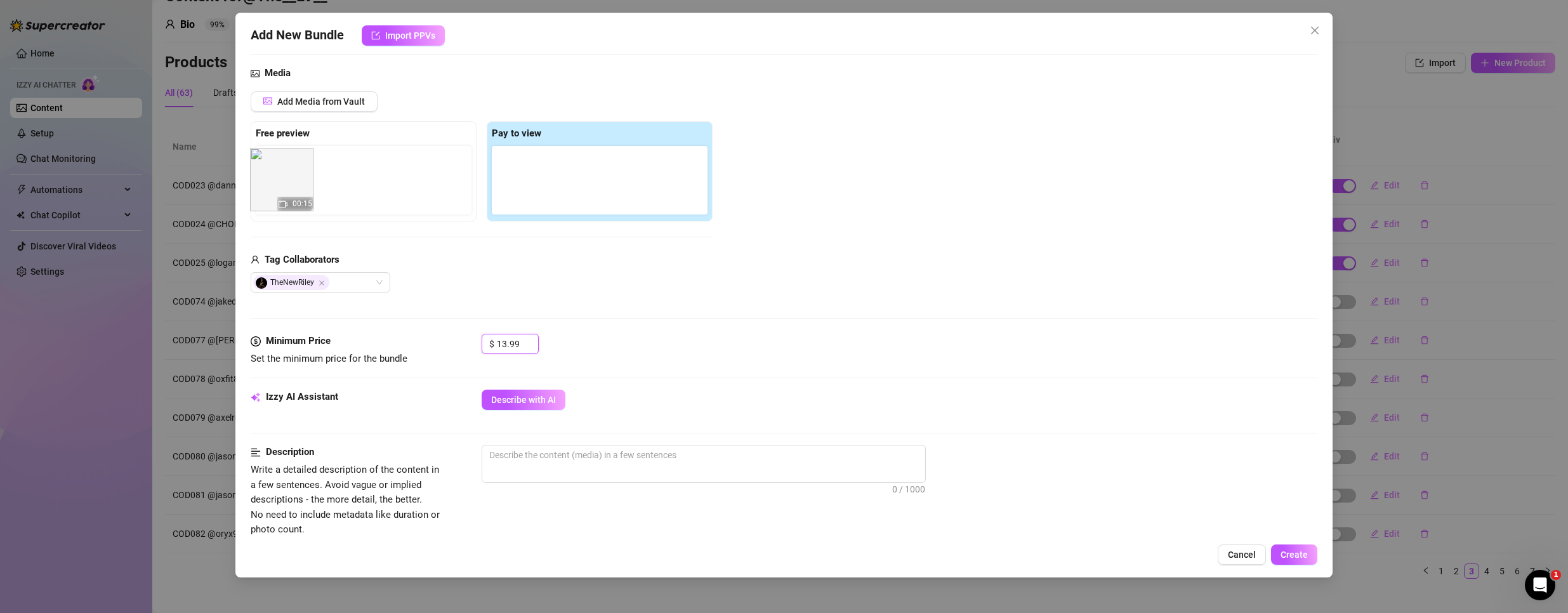
drag, startPoint x: 524, startPoint y: 196, endPoint x: 272, endPoint y: 192, distance: 252.0
click at [272, 192] on div "Free preview Pay to view 00:15" at bounding box center [481, 171] width 462 height 100
type input "13.99"
click at [306, 104] on span "Add Media from Vault" at bounding box center [321, 101] width 87 height 10
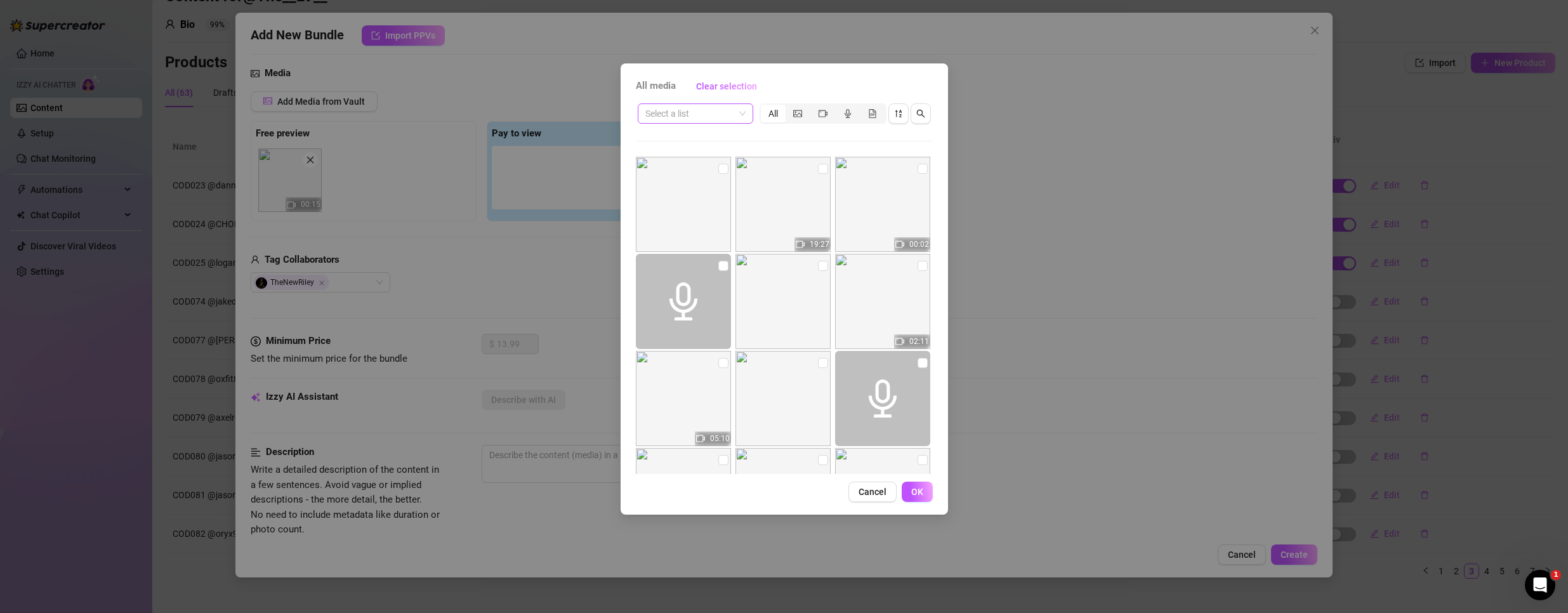
click at [733, 110] on input "search" at bounding box center [690, 114] width 89 height 19
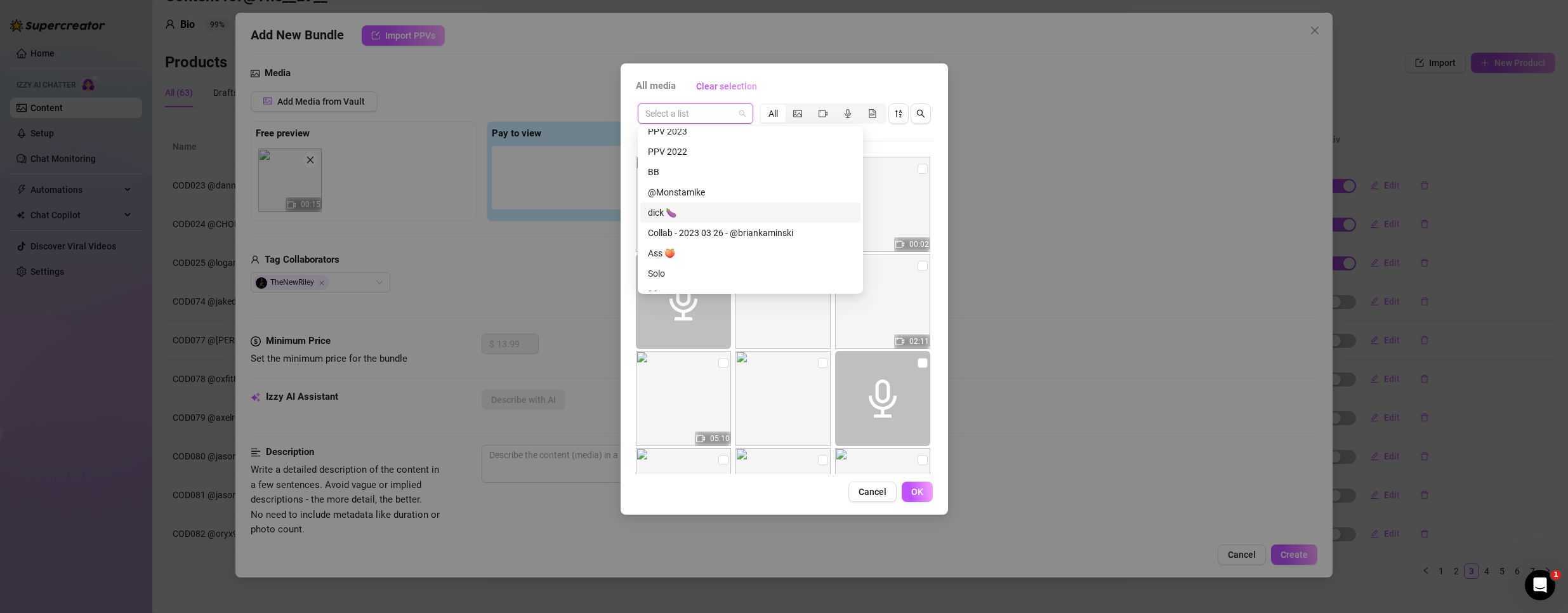
scroll to position [205, 0]
click at [695, 257] on div "PPV 2023" at bounding box center [750, 258] width 205 height 14
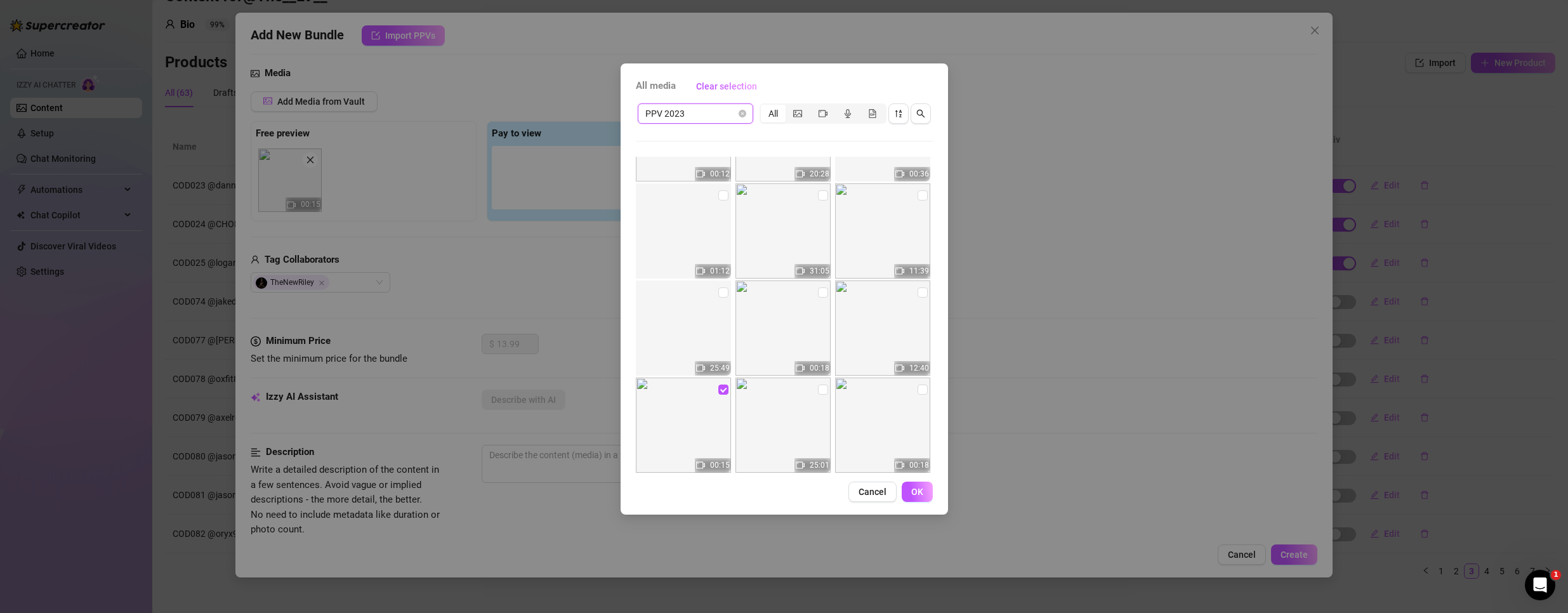
scroll to position [1396, 0]
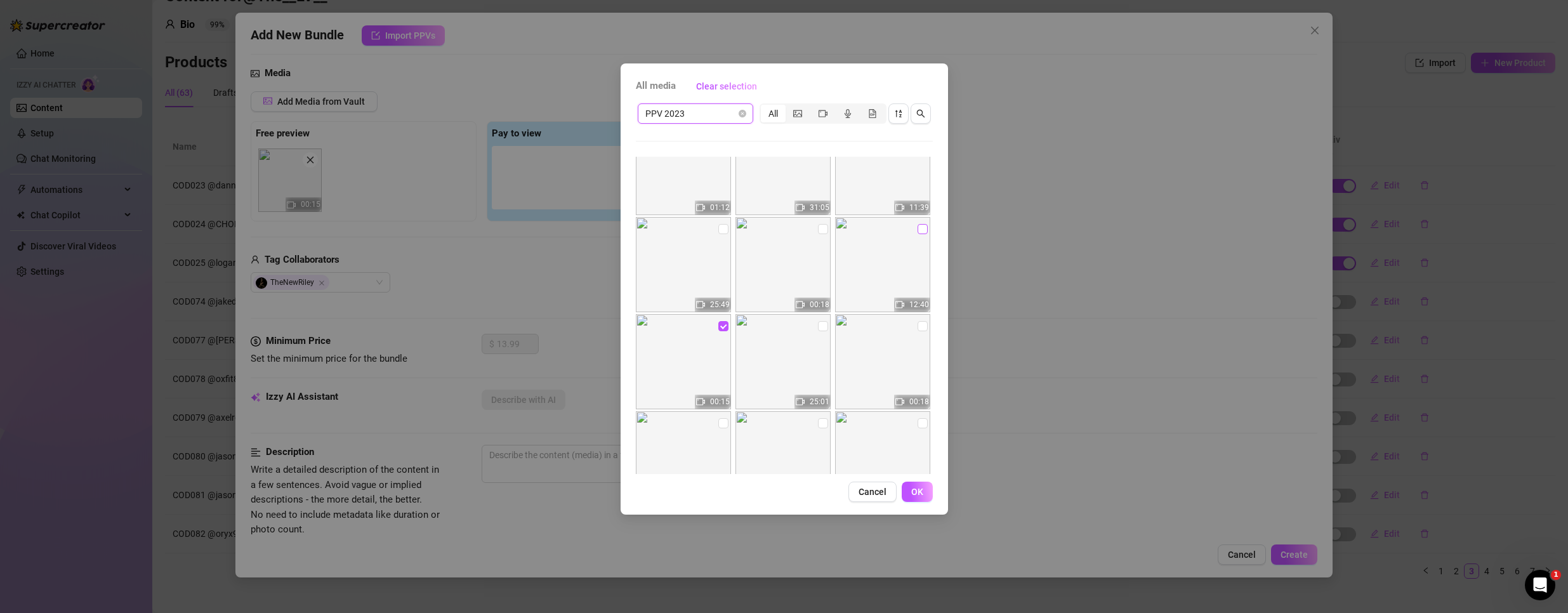
click at [918, 231] on input "checkbox" at bounding box center [923, 230] width 10 height 10
checkbox input "true"
click at [916, 489] on span "OK" at bounding box center [918, 492] width 12 height 10
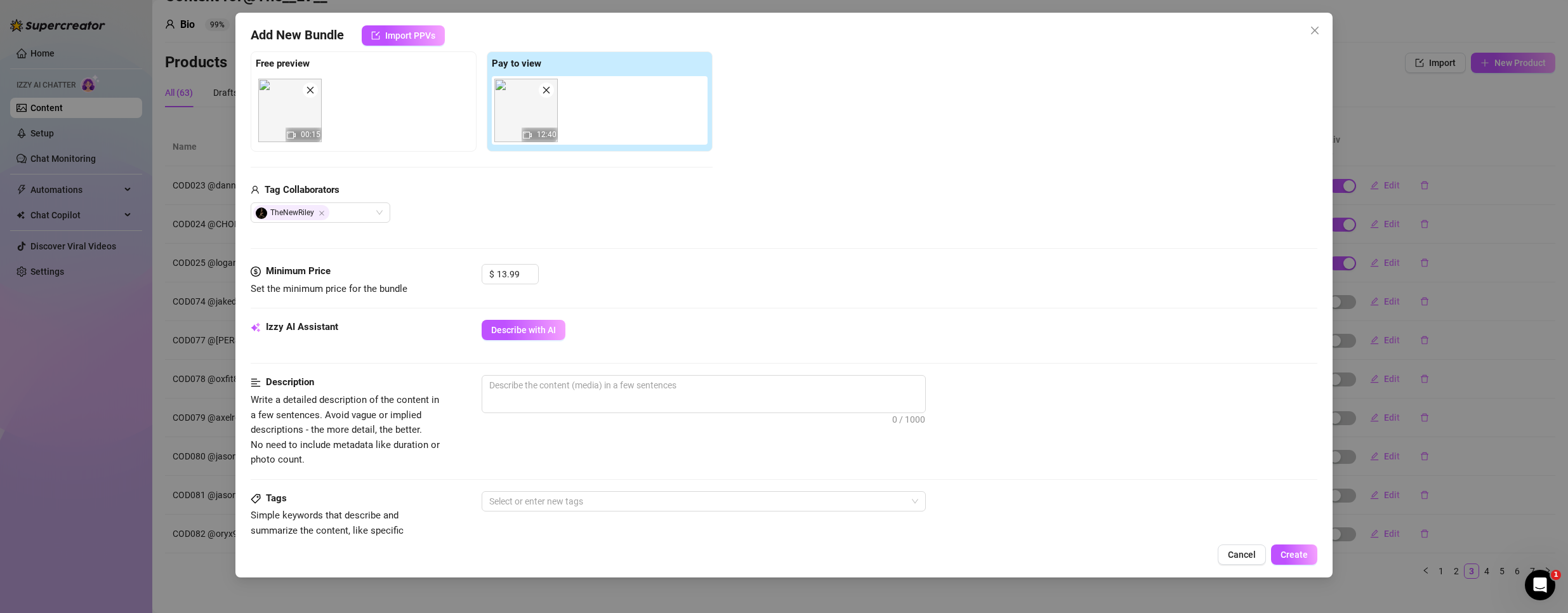
scroll to position [254, 0]
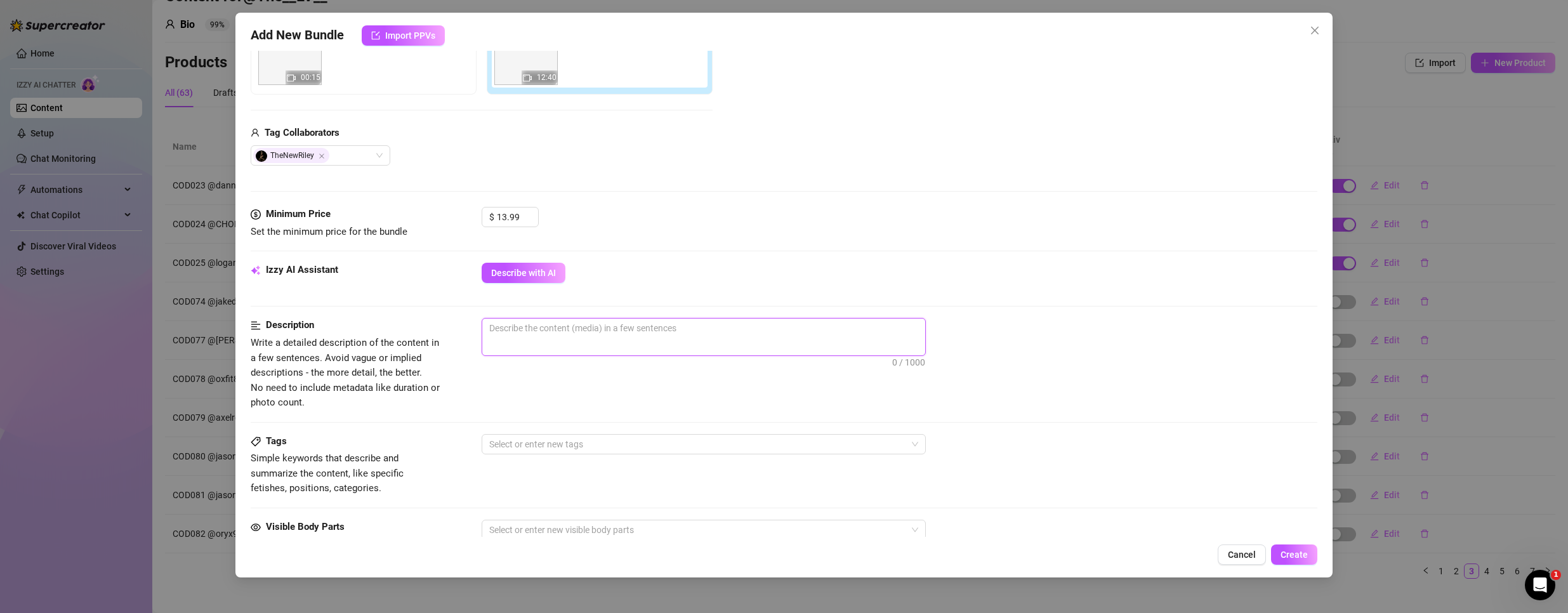
click at [531, 333] on textarea at bounding box center [703, 328] width 443 height 19
paste textarea "I was driving back from work when thenewrileyxxx sent me a text message saying …"
type textarea "I was driving back from work when thenewrileyxxx sent me a text message saying …"
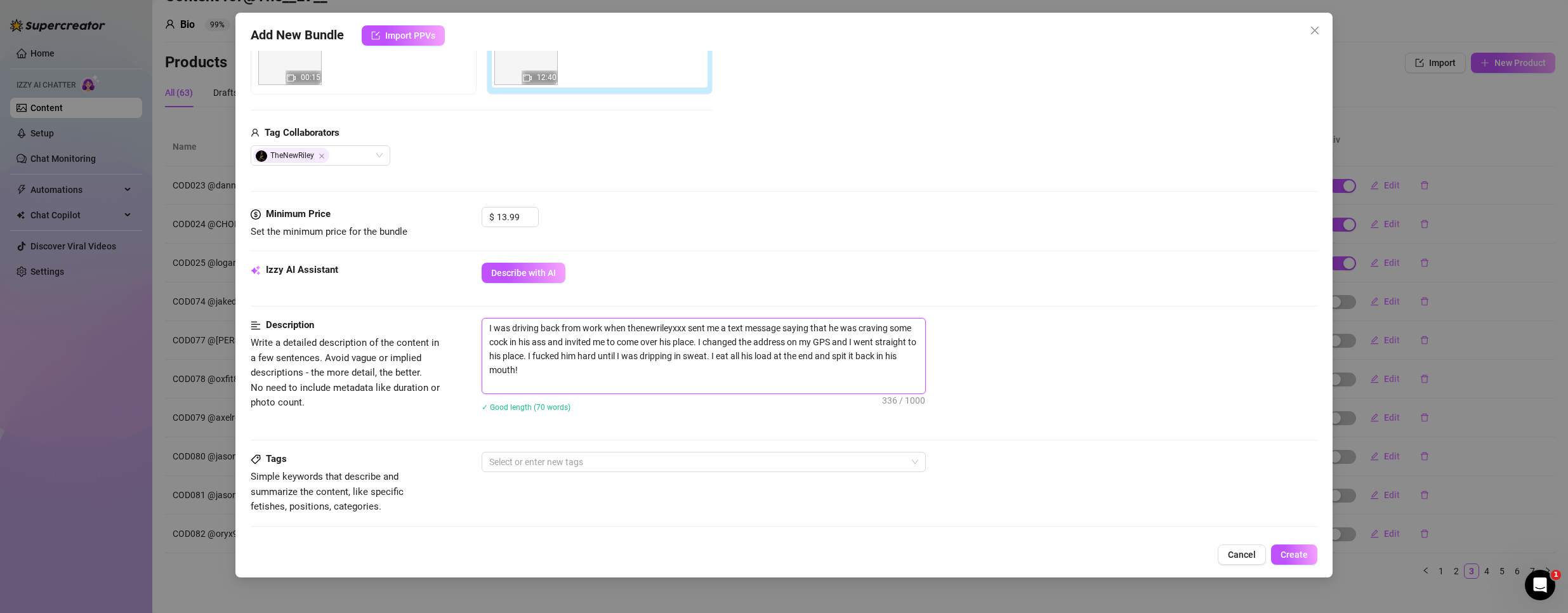
scroll to position [0, 0]
type textarea "I was driving back from work when thenewrileyxxx sent me a text message saying …"
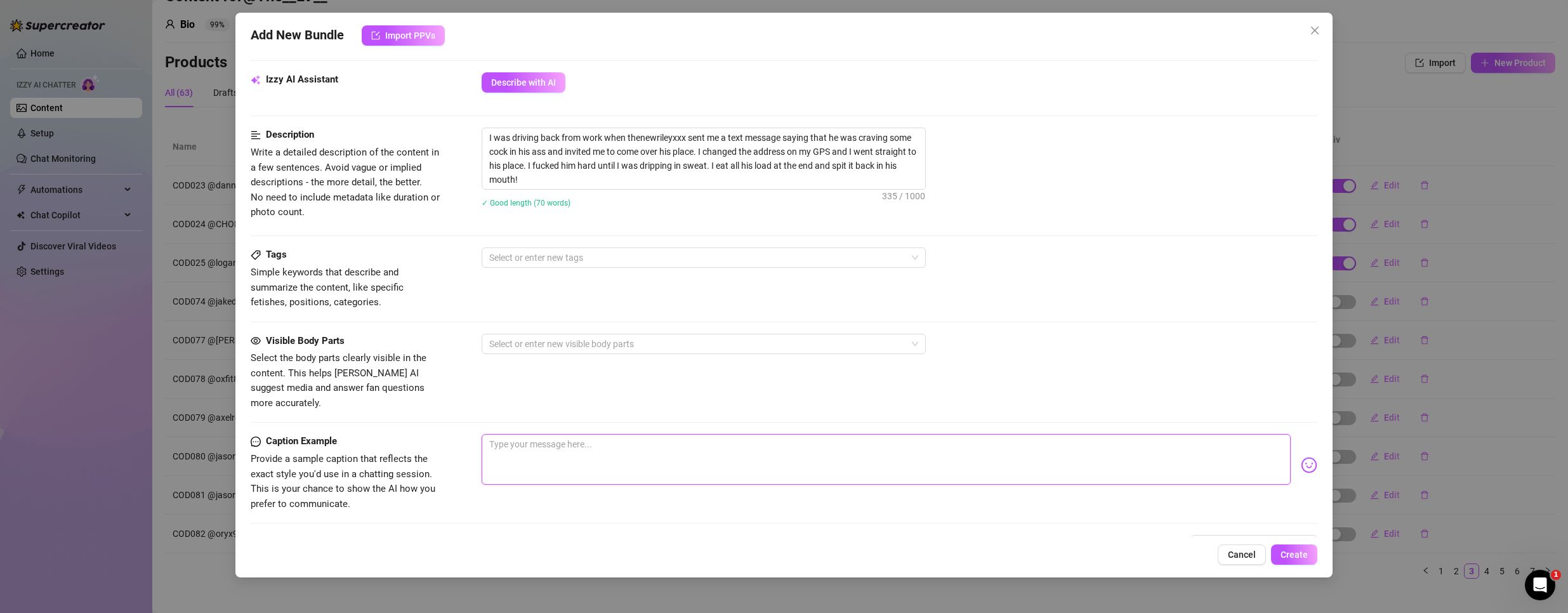
click at [532, 443] on textarea at bounding box center [886, 459] width 809 height 51
paste textarea ""He texted me craving cock—an hour later, I was sweating over him and spitting …"
type textarea ""He texted me craving cock—an hour later, I was sweating over him and spitting …"
click at [535, 344] on div at bounding box center [697, 344] width 426 height 17
type textarea ""He texted me craving cock—an hour later, I was sweating over him and spitting …"
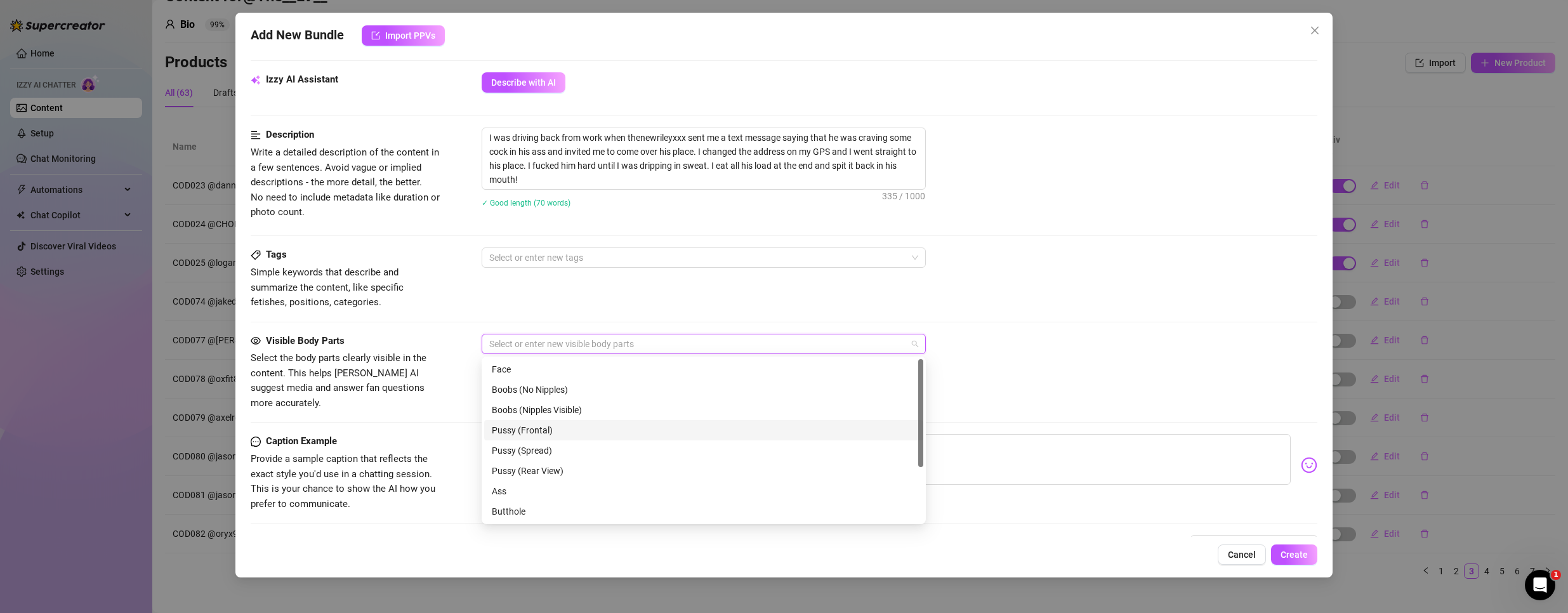
scroll to position [81, 0]
click at [537, 413] on div "Ass" at bounding box center [703, 410] width 423 height 14
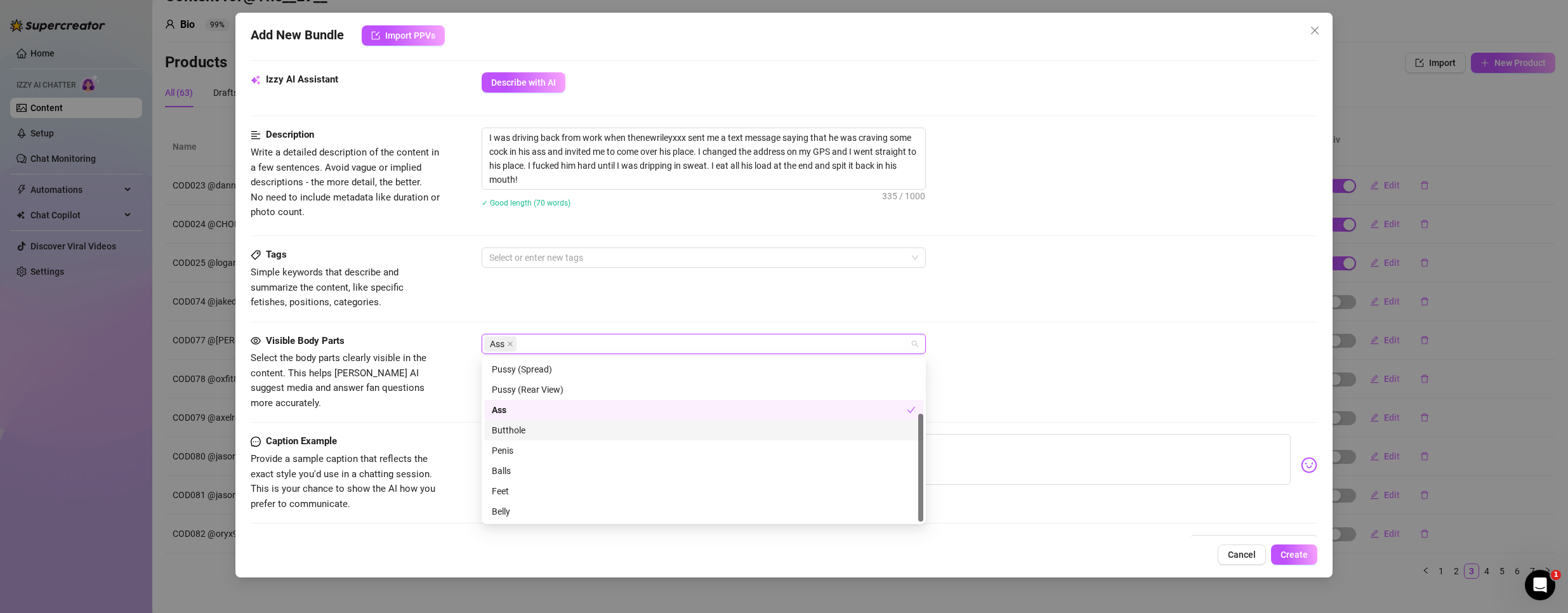
click at [532, 435] on div "Butthole" at bounding box center [703, 430] width 423 height 14
click at [515, 451] on div "Penis" at bounding box center [703, 451] width 423 height 14
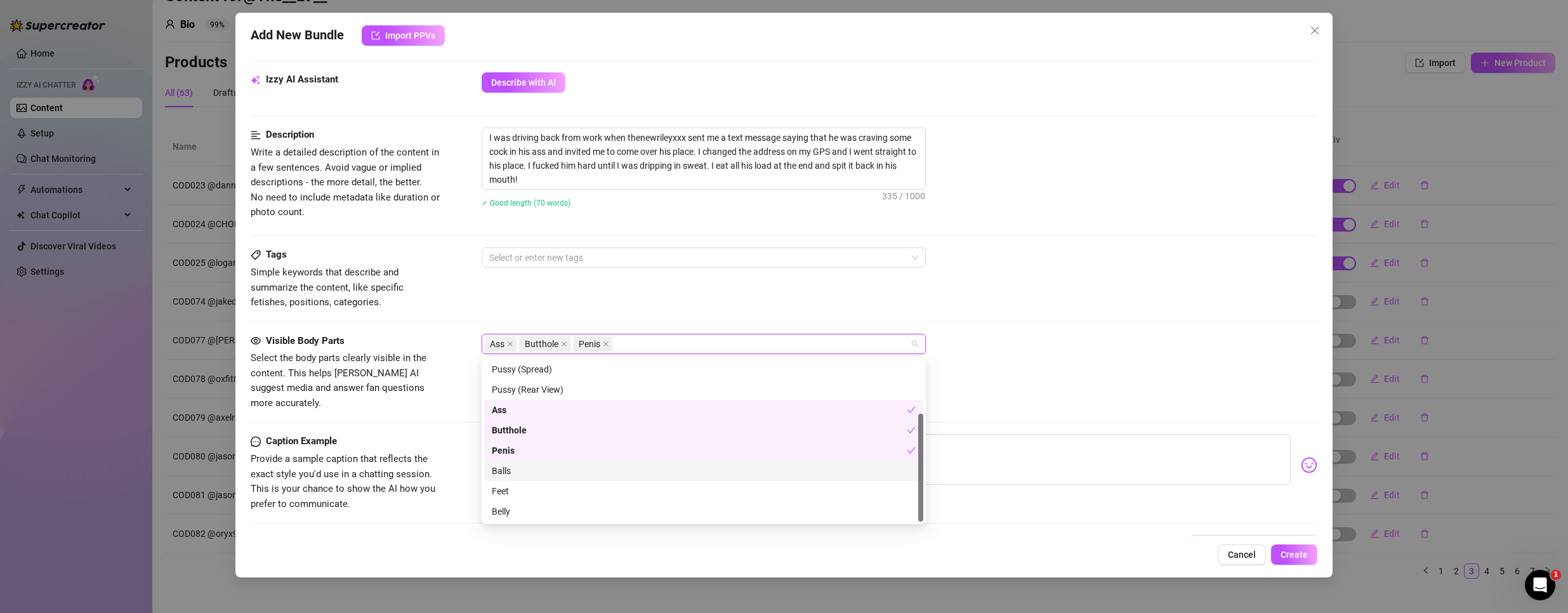
click at [500, 474] on div "Balls" at bounding box center [703, 471] width 423 height 14
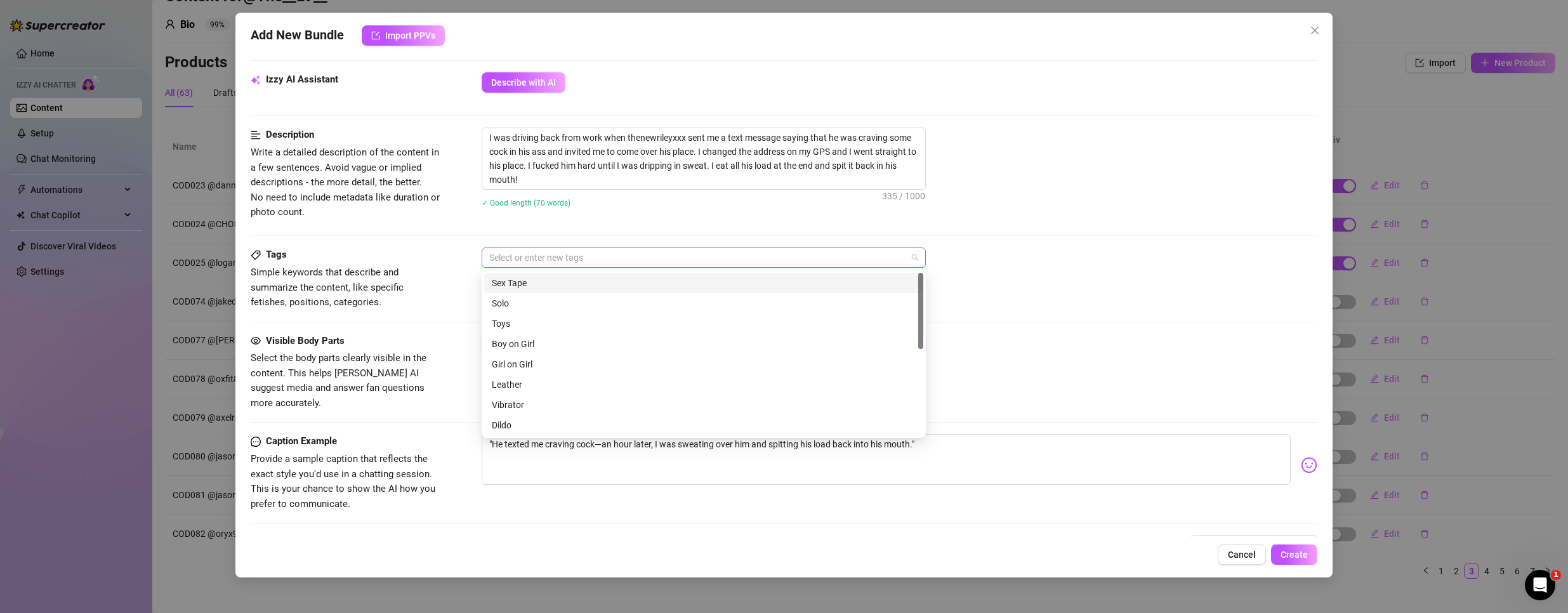
click at [541, 264] on div at bounding box center [697, 258] width 426 height 17
click at [551, 258] on div at bounding box center [697, 258] width 426 height 17
click at [558, 260] on div at bounding box center [697, 258] width 426 height 17
click at [1035, 230] on div "Description Write a detailed description of the content in a few sentences. Avo…" at bounding box center [784, 187] width 1067 height 120
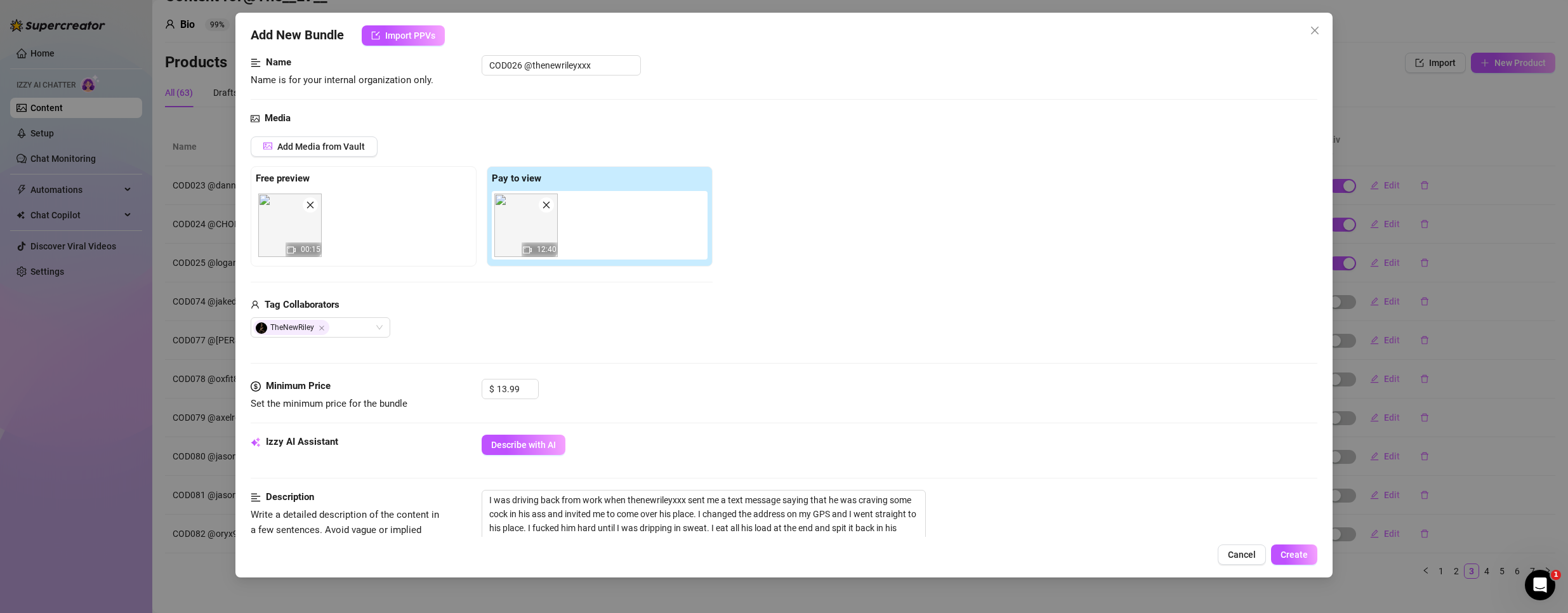
scroll to position [507, 0]
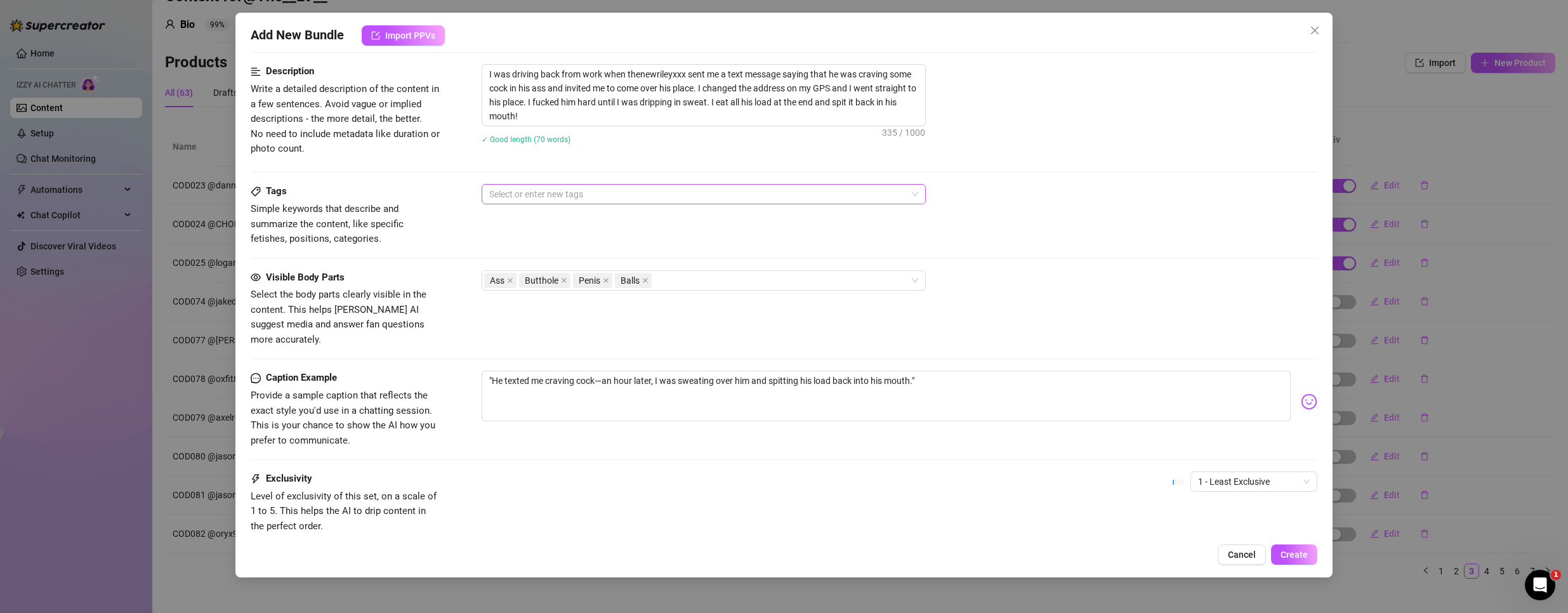
click at [580, 200] on div at bounding box center [697, 194] width 426 height 17
type input "meto"
drag, startPoint x: 569, startPoint y: 198, endPoint x: 283, endPoint y: 194, distance: 286.0
click at [283, 194] on div "Tags Simple keywords that describe and summarize the content, like specific fet…" at bounding box center [784, 215] width 1067 height 62
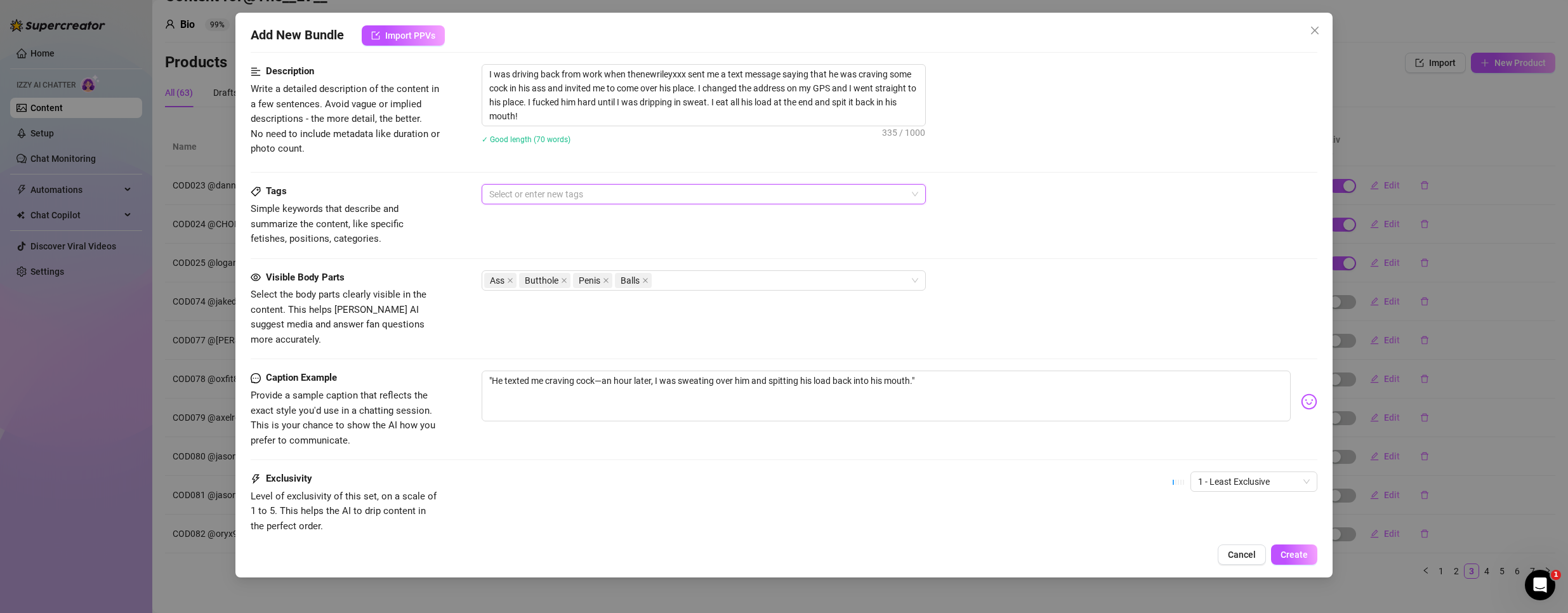
scroll to position [584, 0]
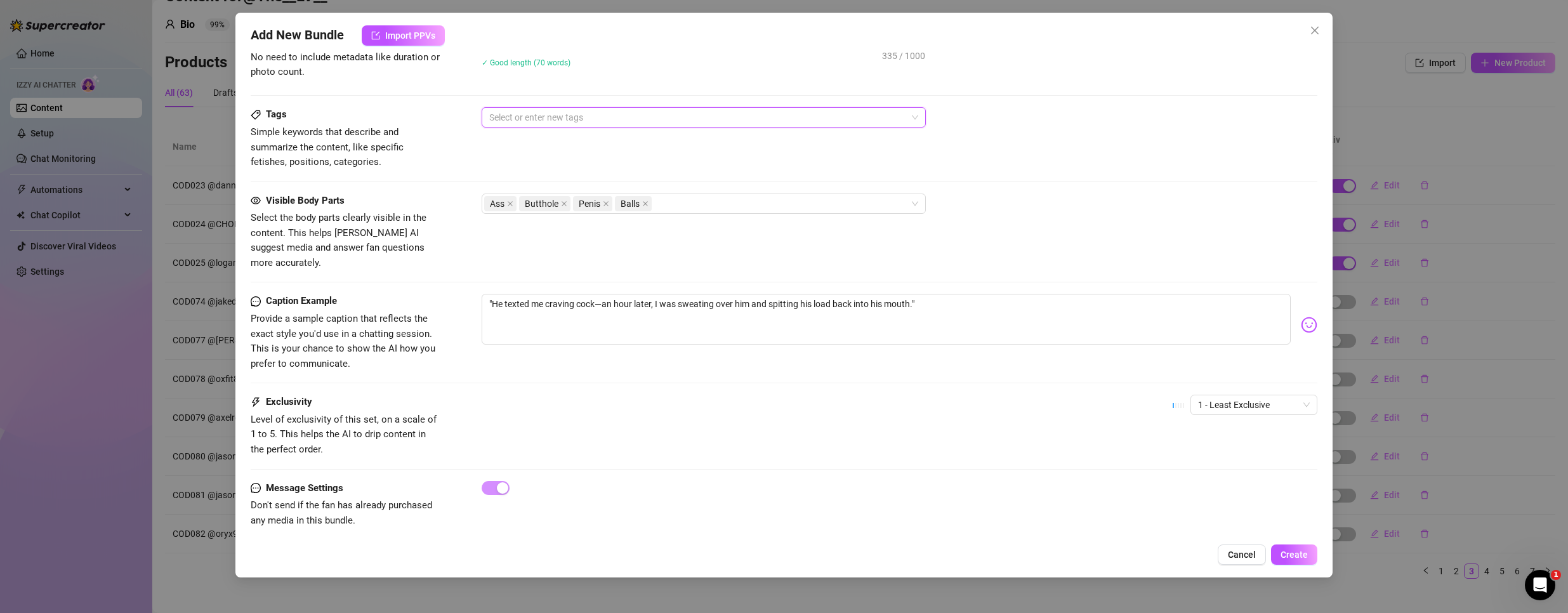
click at [1255, 401] on div "1 - Least Exclusive" at bounding box center [1245, 410] width 145 height 31
click at [1259, 396] on span "1 - Least Exclusive" at bounding box center [1254, 405] width 112 height 19
click at [1225, 452] on div "3" at bounding box center [1243, 457] width 107 height 14
click at [1289, 557] on span "Create" at bounding box center [1294, 554] width 27 height 10
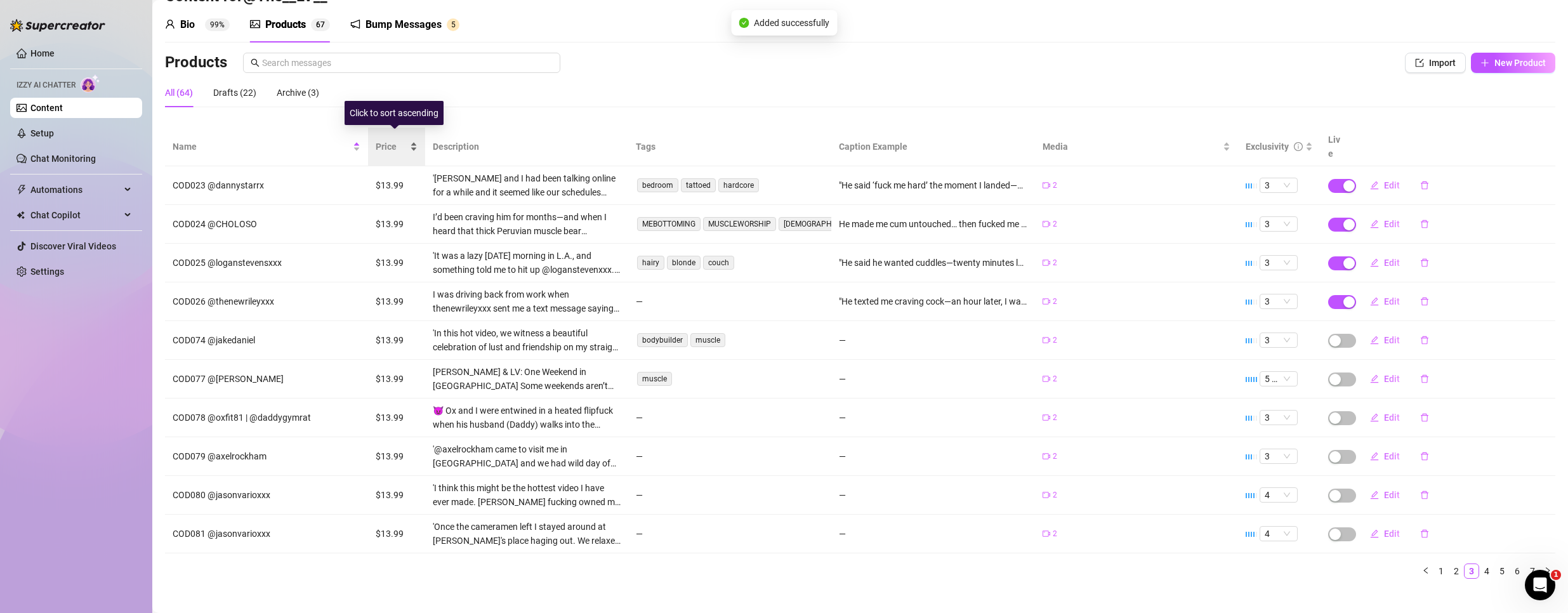
click at [382, 140] on span "Price" at bounding box center [391, 147] width 31 height 14
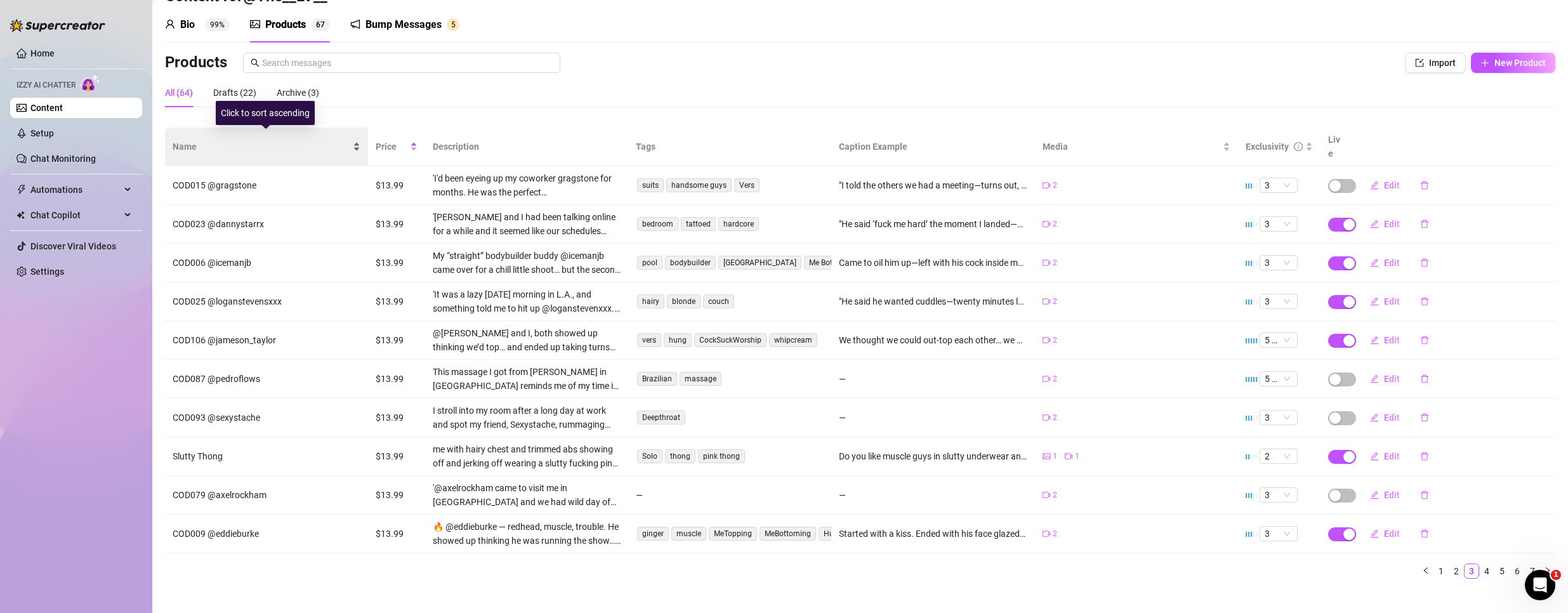
click at [361, 141] on div "Name" at bounding box center [266, 147] width 188 height 14
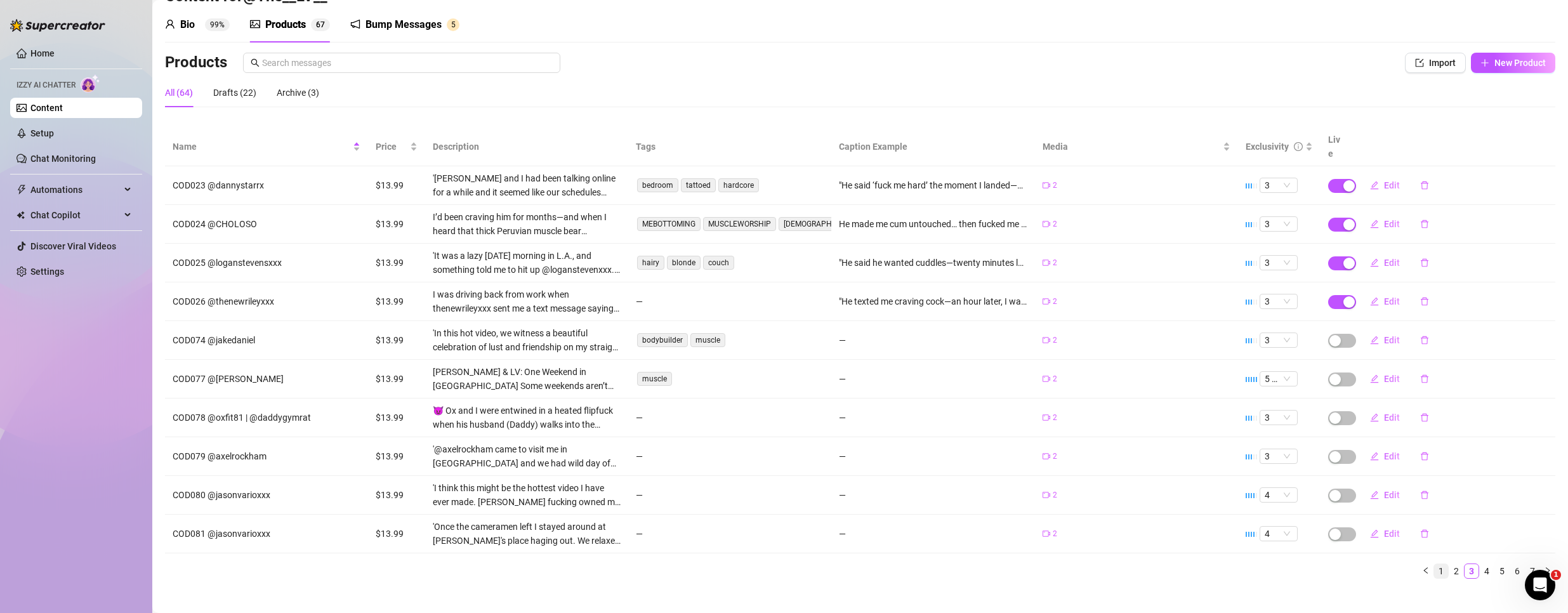
click at [1434, 564] on link "1" at bounding box center [1441, 571] width 14 height 14
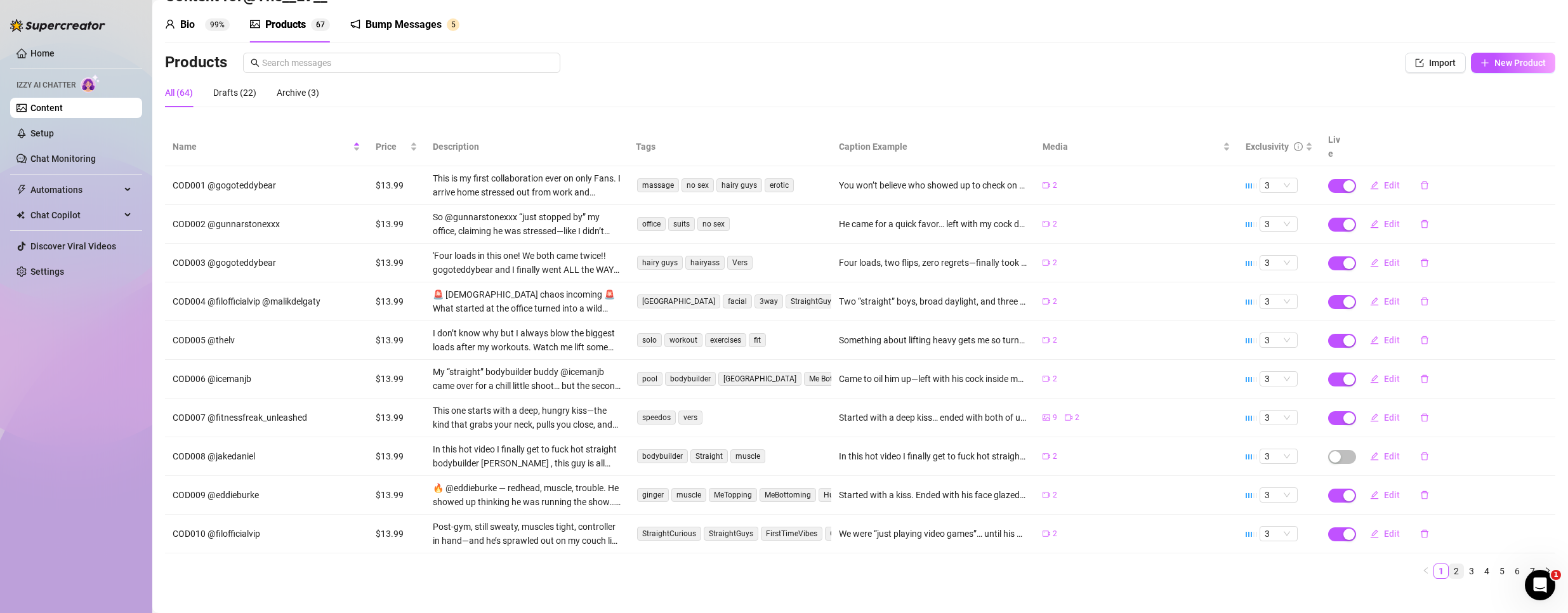
click at [1449, 564] on link "2" at bounding box center [1456, 571] width 14 height 14
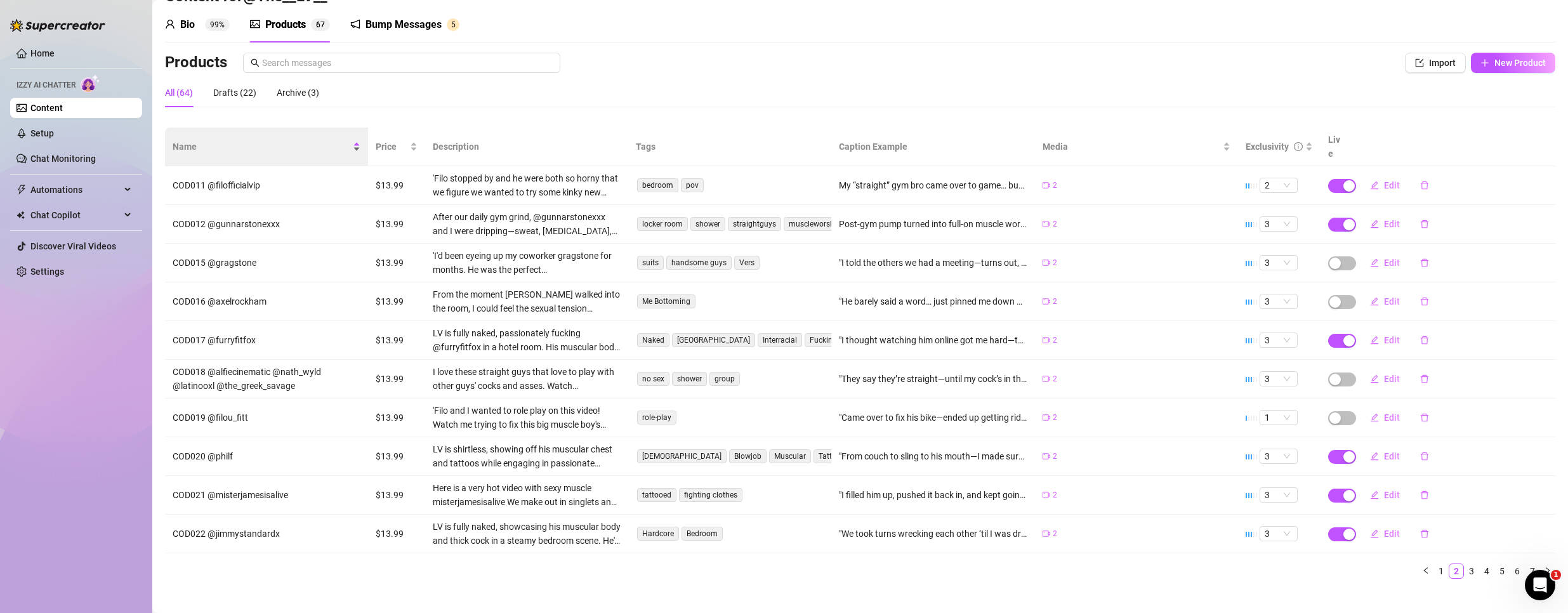
click at [334, 140] on span "Name" at bounding box center [261, 147] width 177 height 14
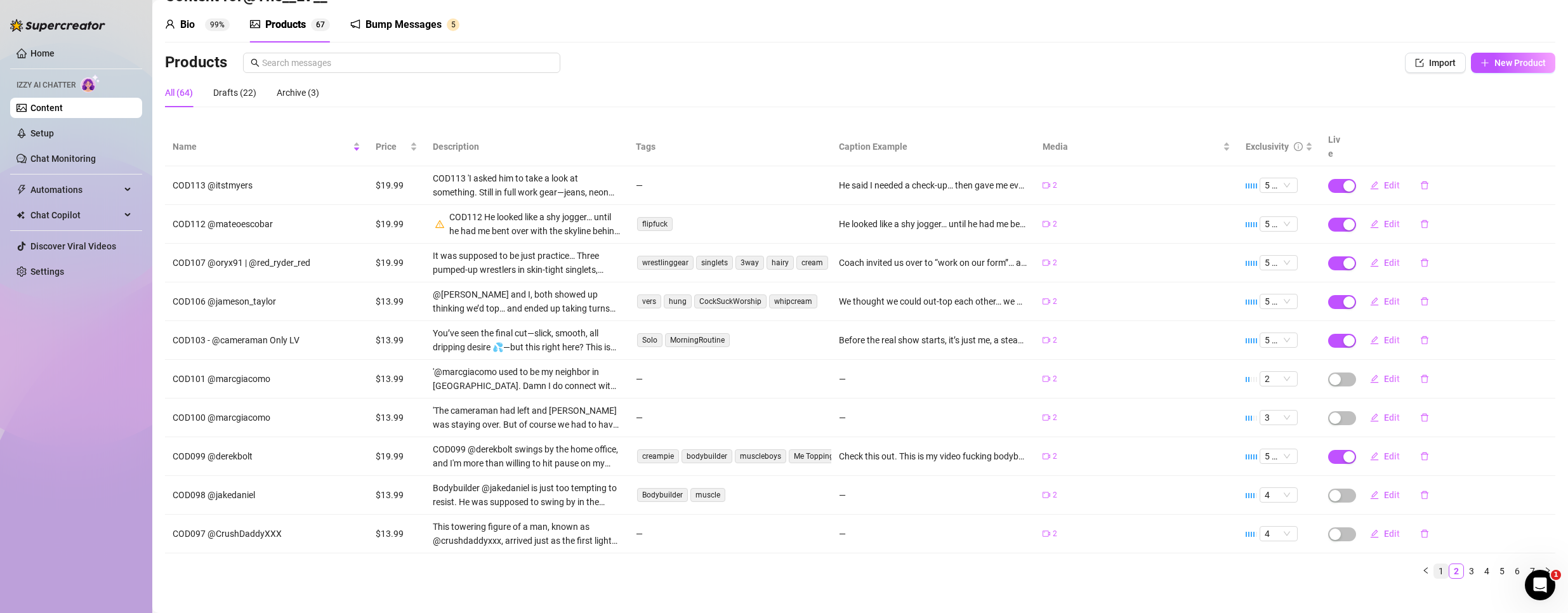
click at [1434, 564] on link "1" at bounding box center [1441, 571] width 14 height 14
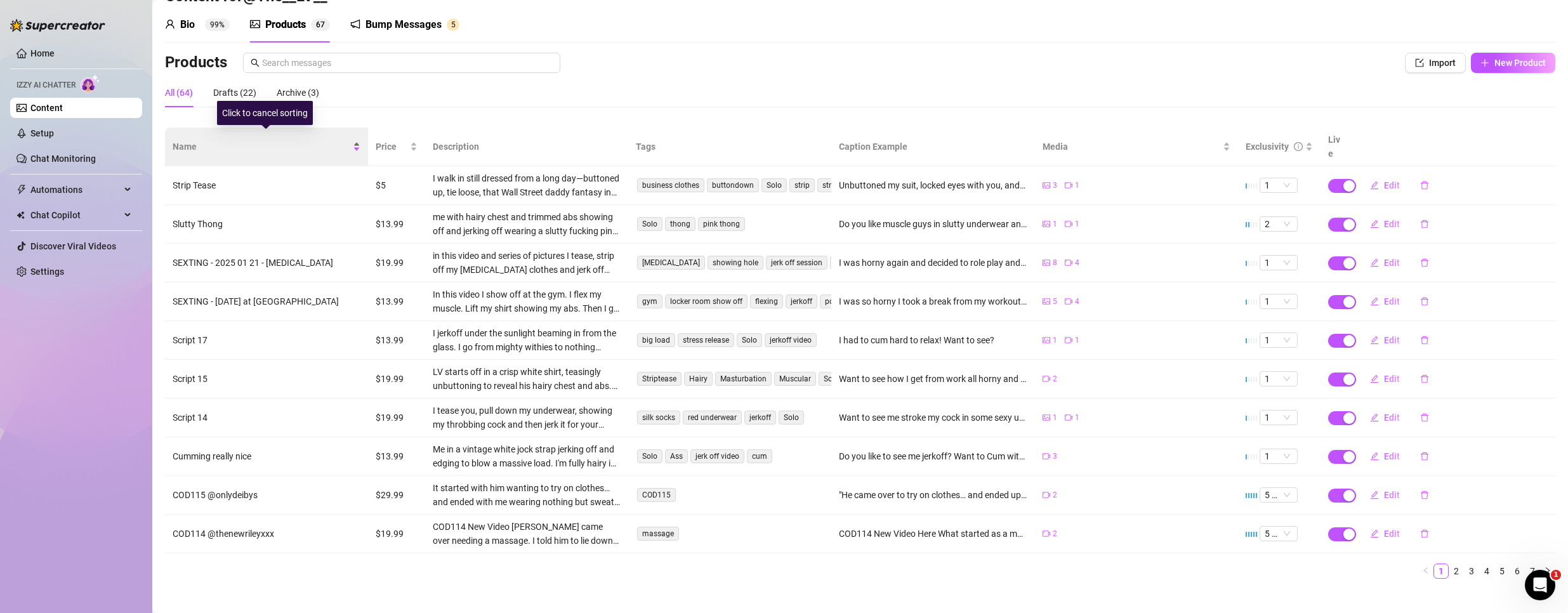
click at [268, 140] on span "Name" at bounding box center [261, 147] width 177 height 14
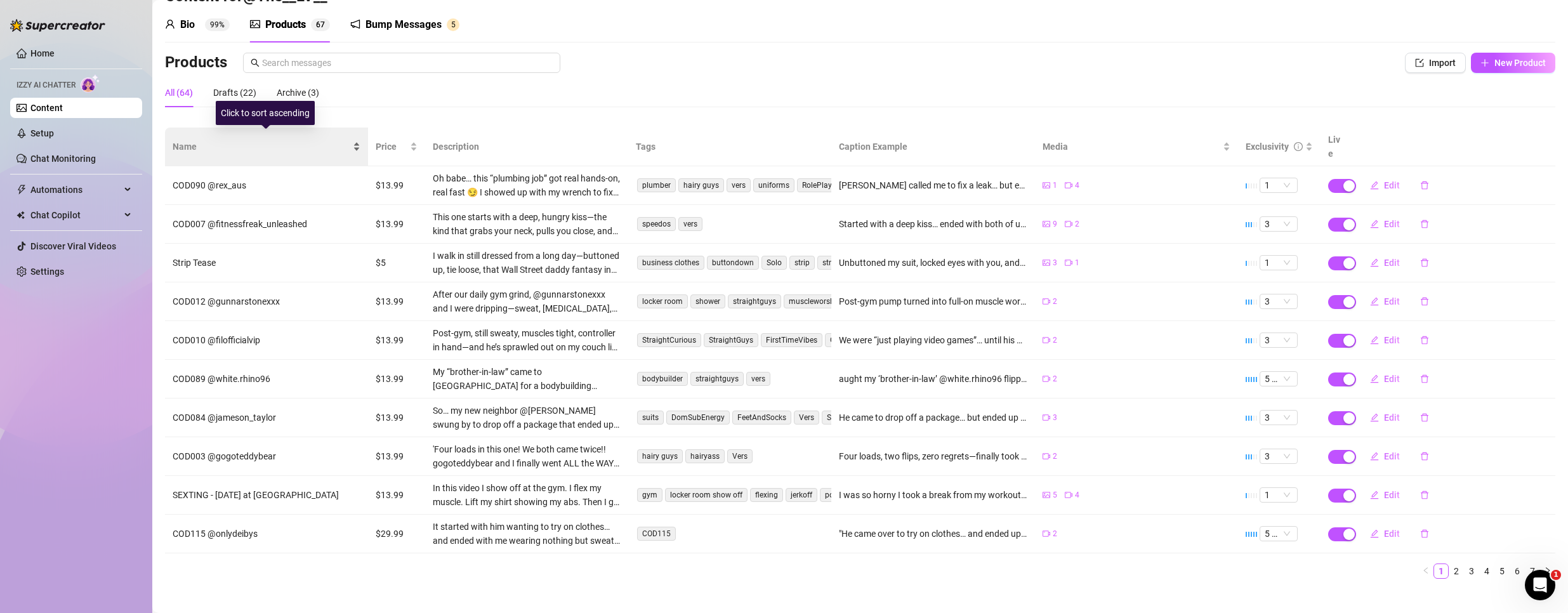
click at [268, 140] on span "Name" at bounding box center [261, 147] width 177 height 14
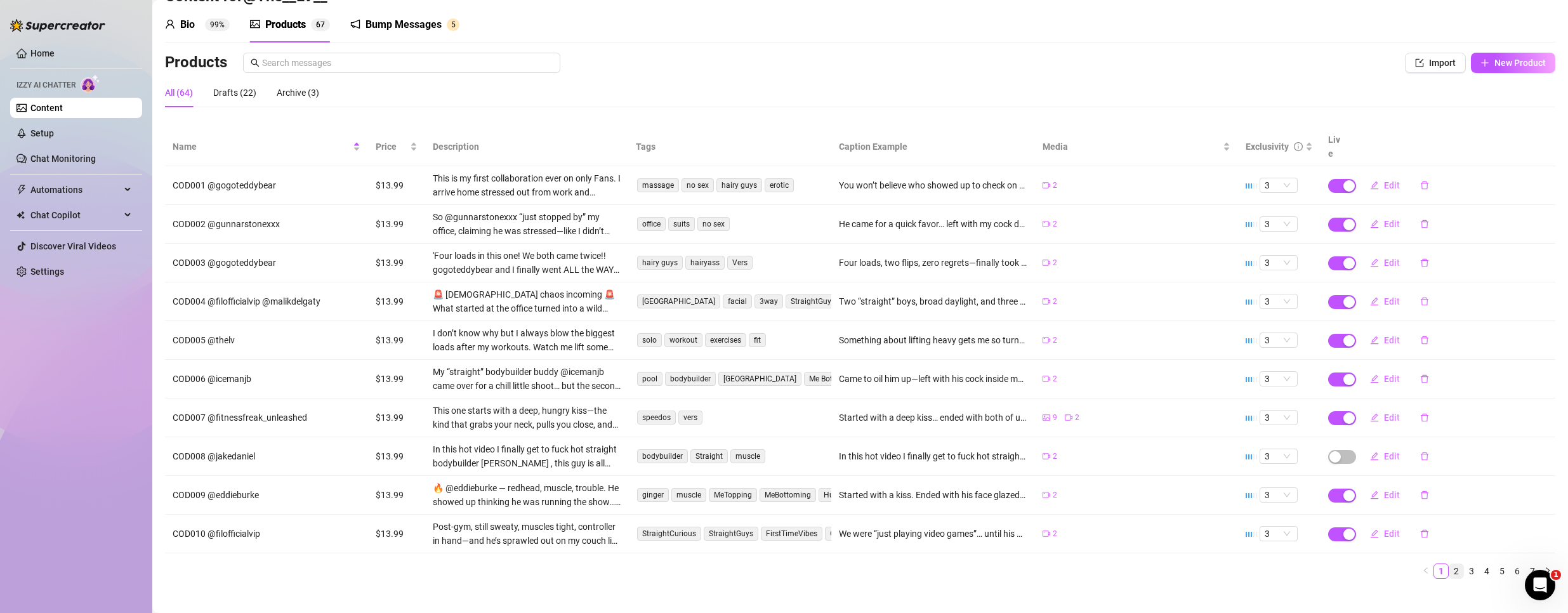
click at [1449, 564] on link "2" at bounding box center [1456, 571] width 14 height 14
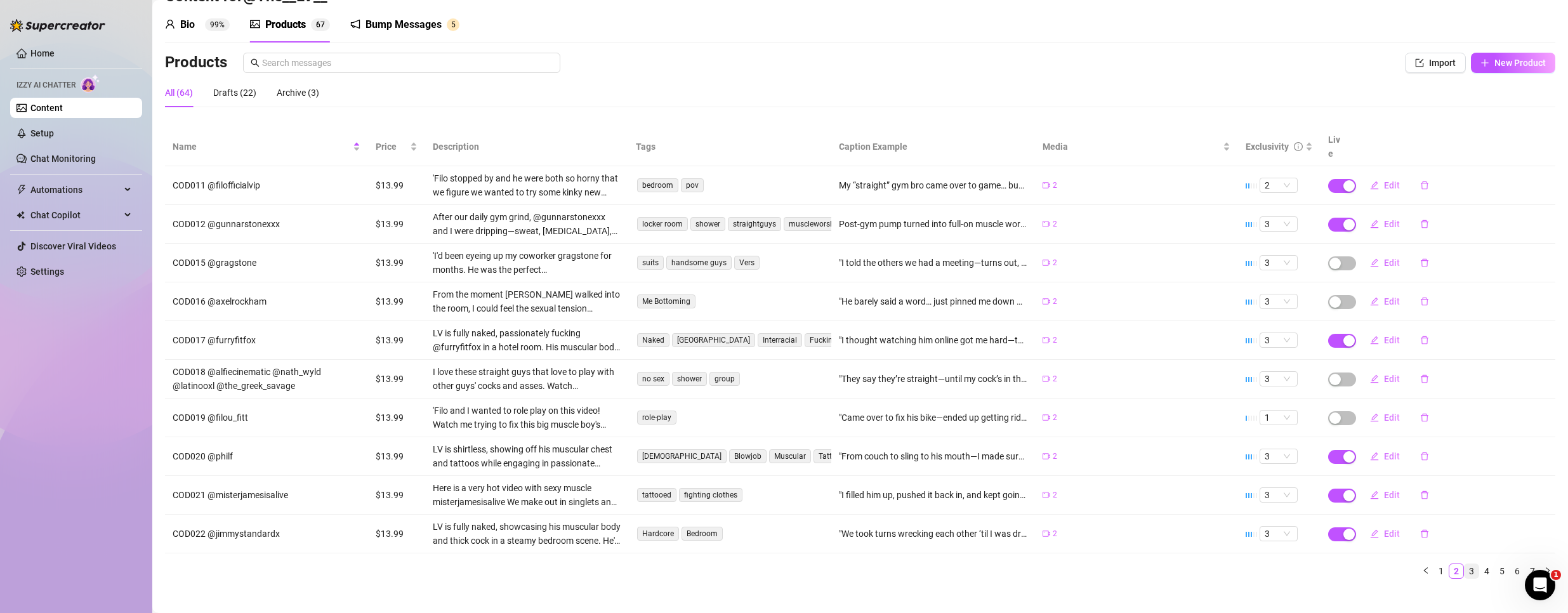
click at [1464, 564] on link "3" at bounding box center [1471, 571] width 14 height 14
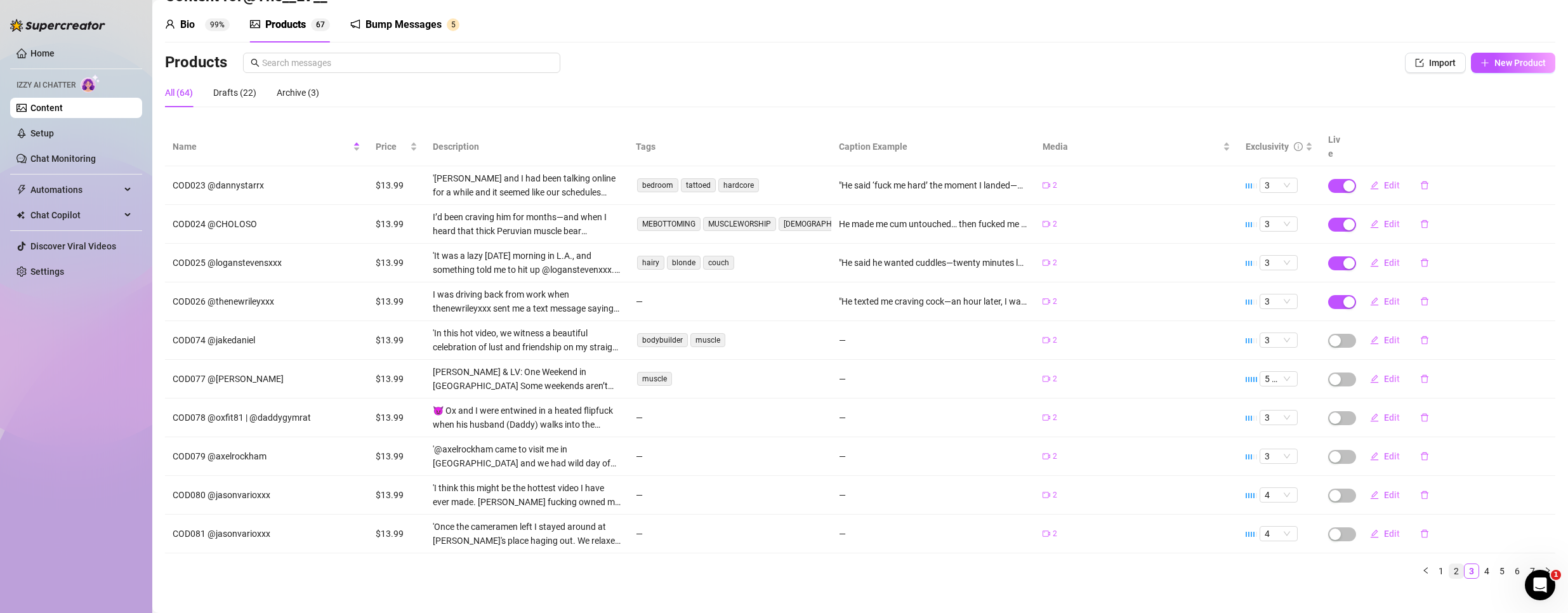
click at [1449, 564] on link "2" at bounding box center [1456, 571] width 14 height 14
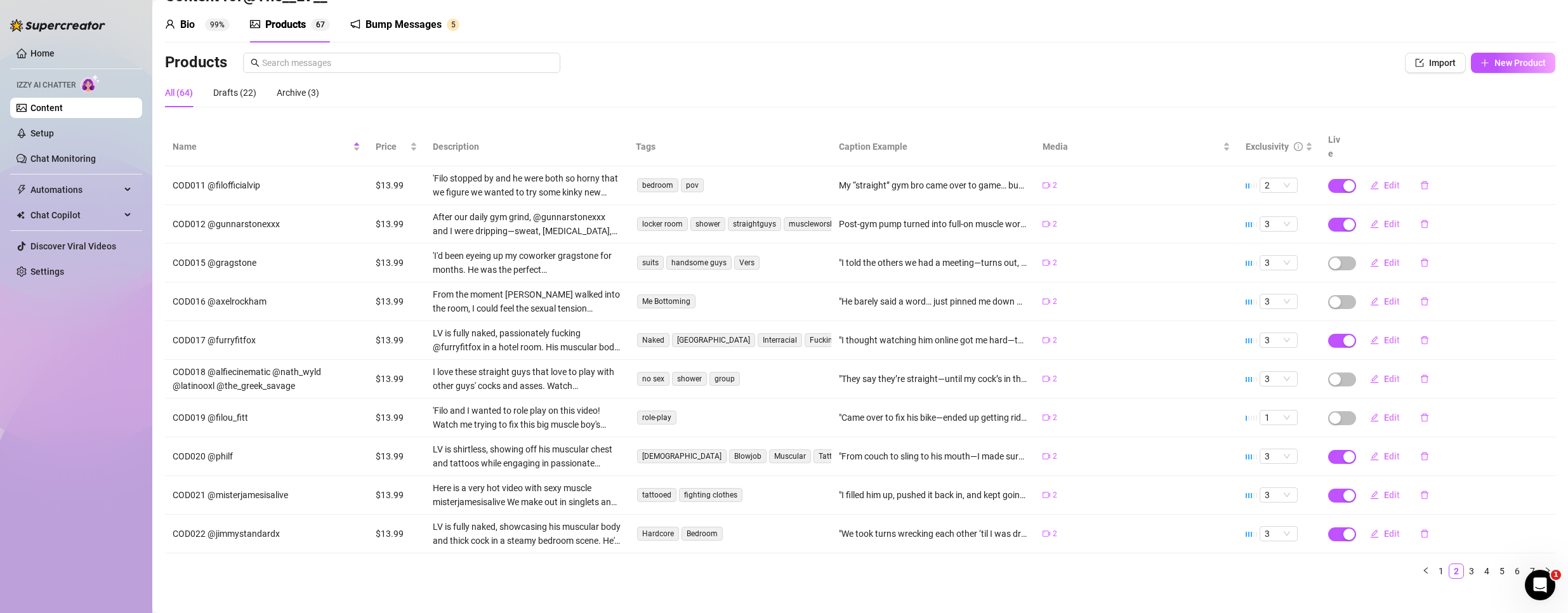
drag, startPoint x: 1458, startPoint y: 557, endPoint x: 607, endPoint y: 558, distance: 851.0
click at [1464, 564] on link "3" at bounding box center [1471, 571] width 14 height 14
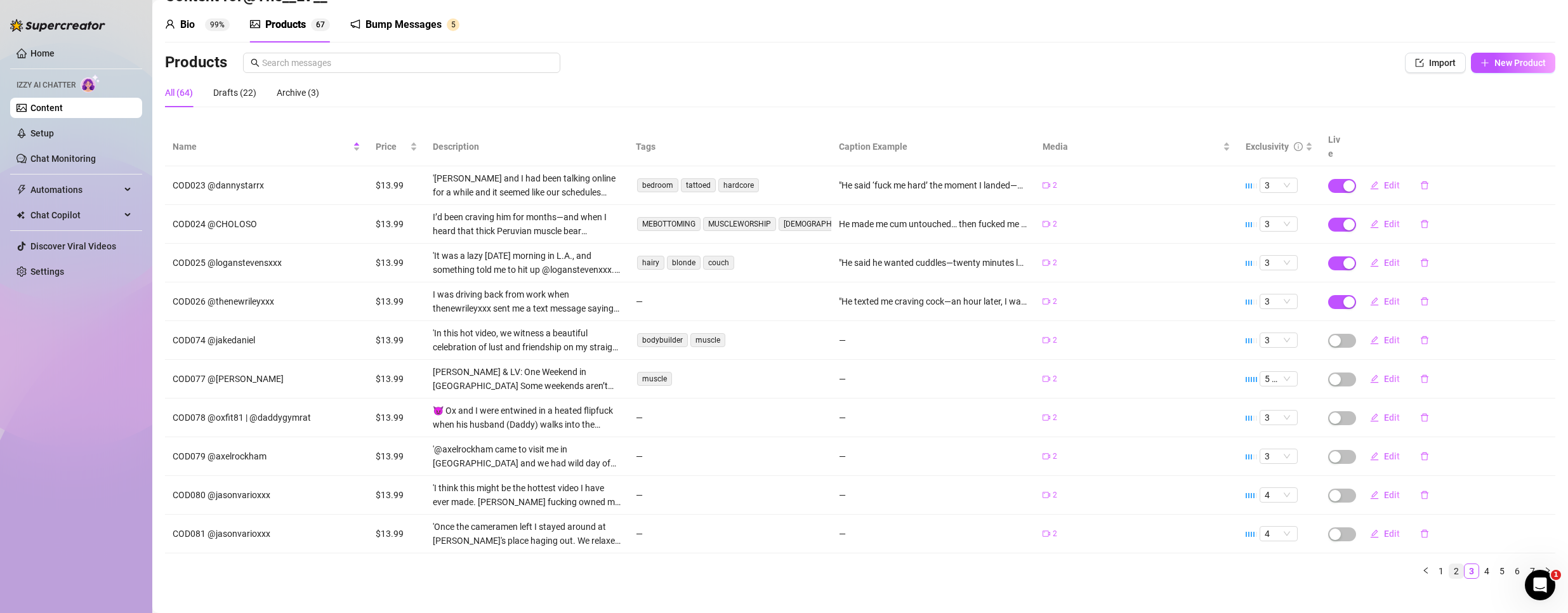
click at [1449, 564] on link "2" at bounding box center [1456, 571] width 14 height 14
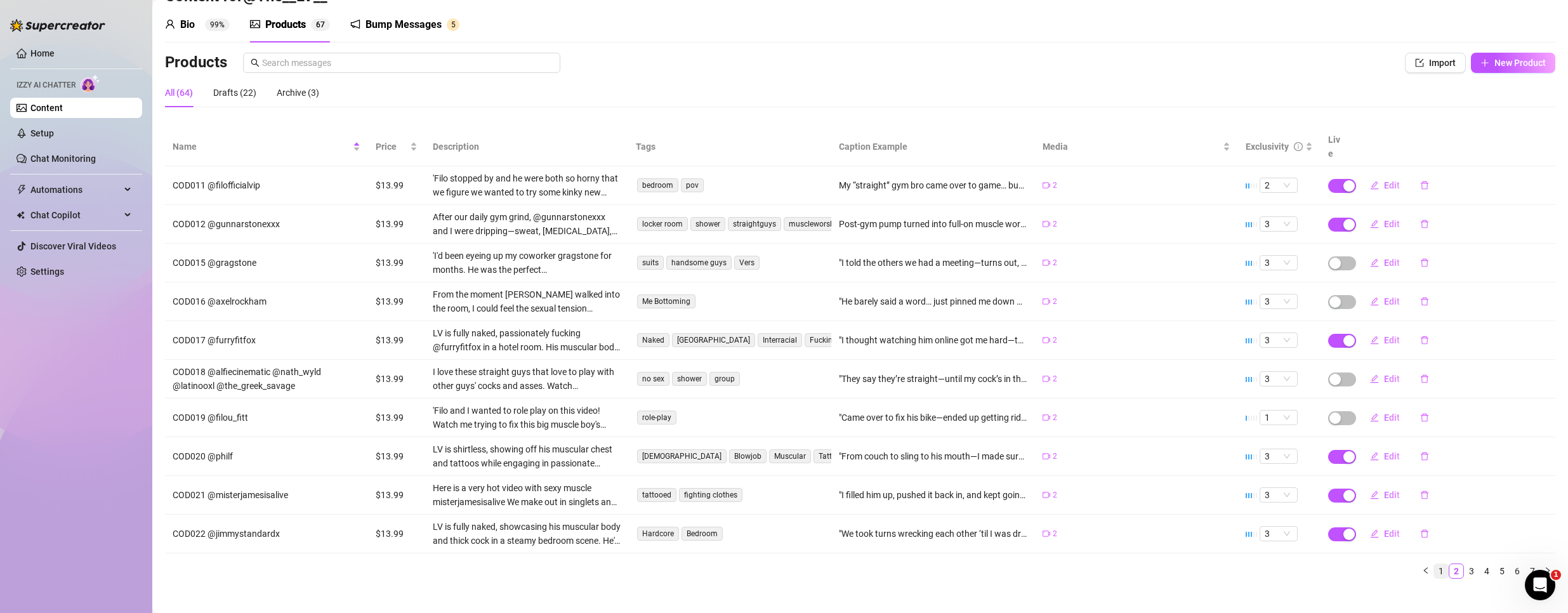
click at [1434, 564] on link "1" at bounding box center [1441, 571] width 14 height 14
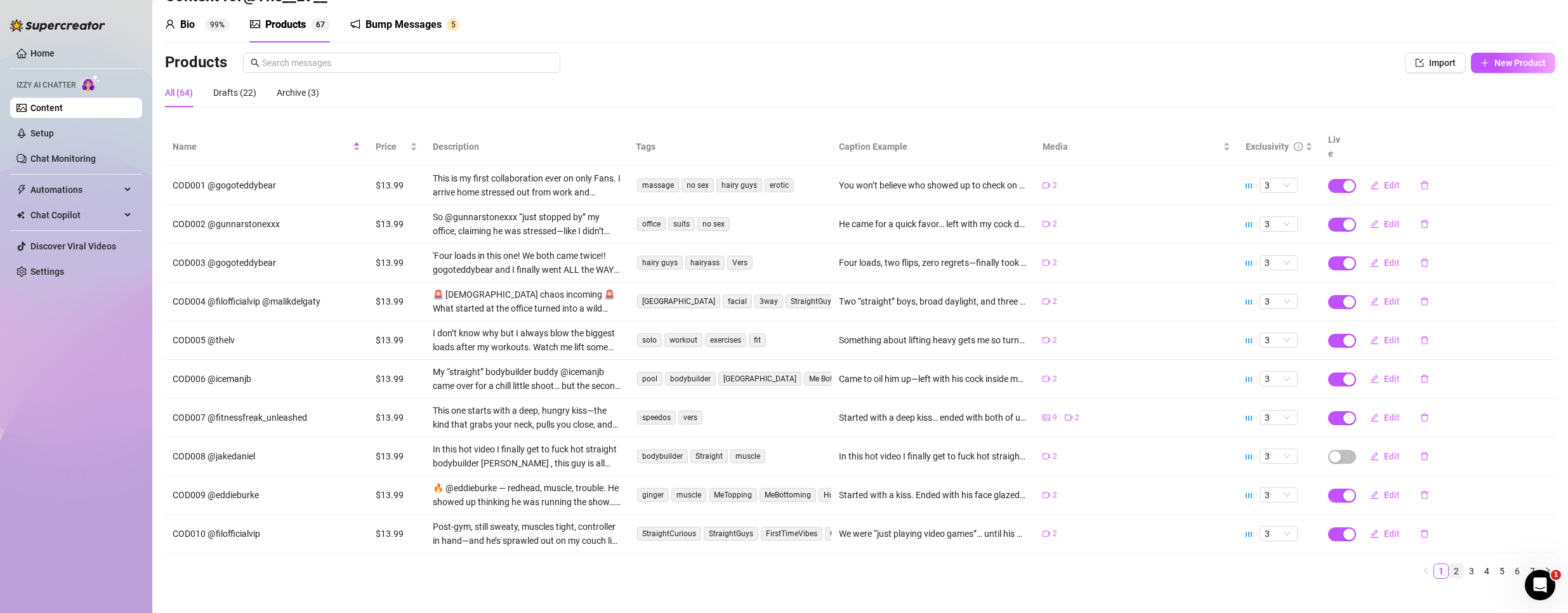
click at [1449, 564] on link "2" at bounding box center [1456, 571] width 14 height 14
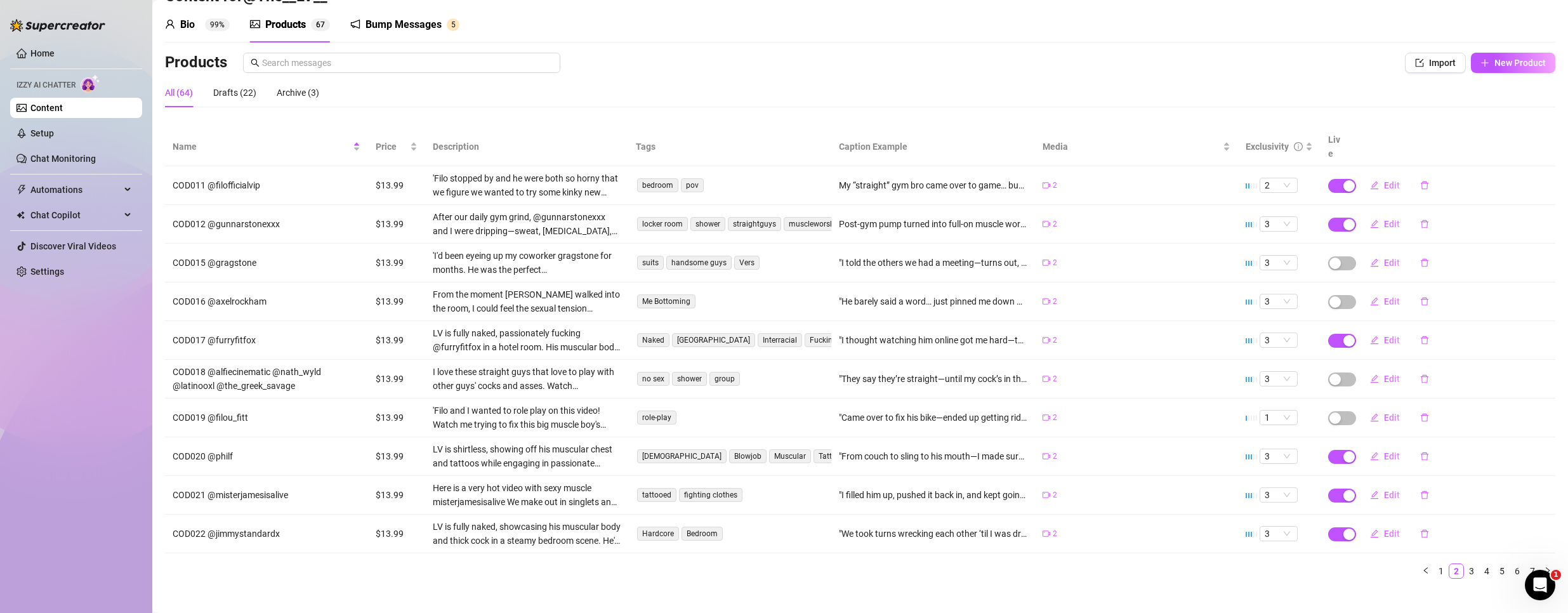
click at [1438, 564] on ul "1 2 3 4 5 6 7" at bounding box center [860, 570] width 1390 height 15
click at [1436, 564] on link "1" at bounding box center [1441, 571] width 14 height 14
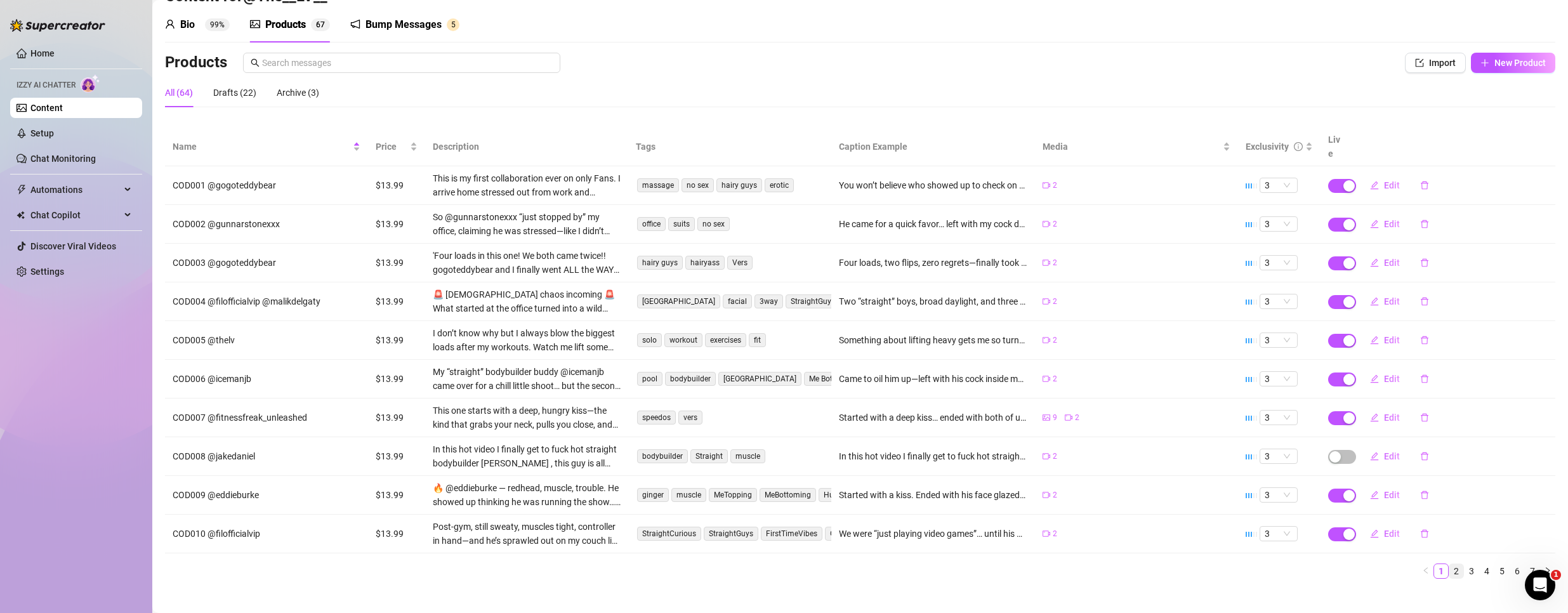
click at [1449, 564] on link "2" at bounding box center [1456, 571] width 14 height 14
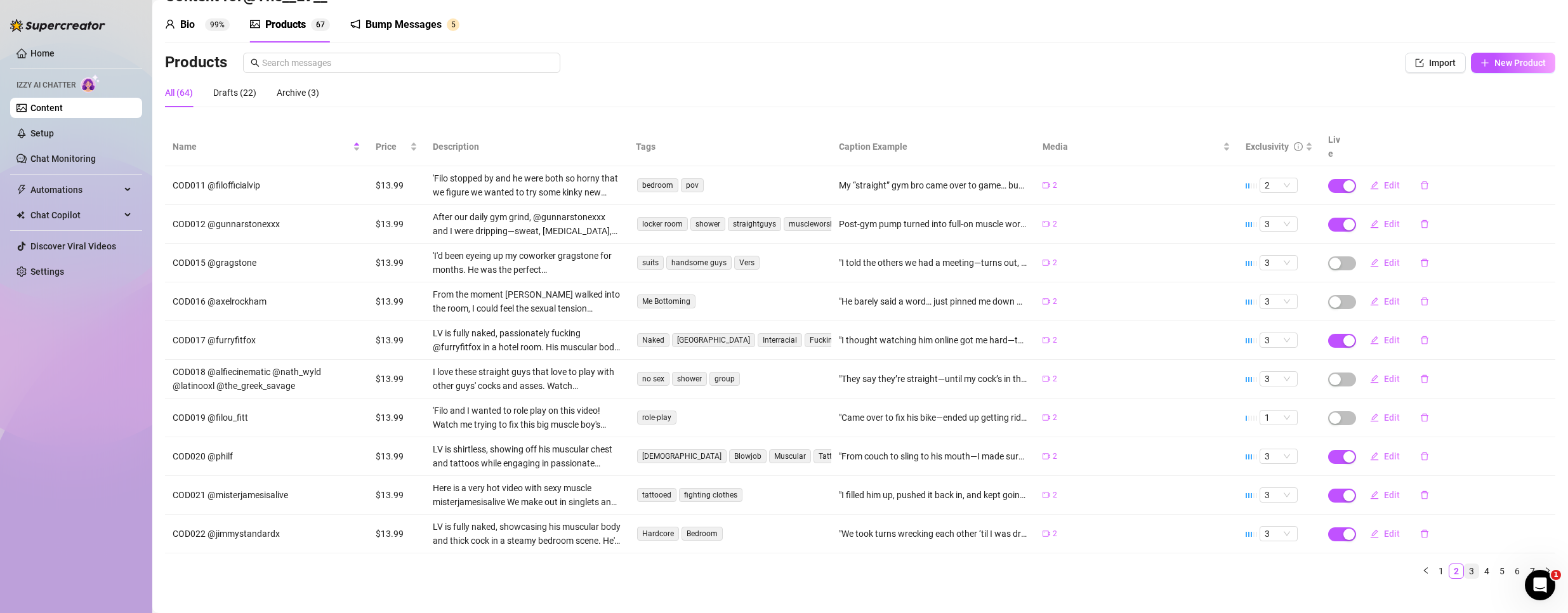
click at [1464, 564] on link "3" at bounding box center [1471, 571] width 14 height 14
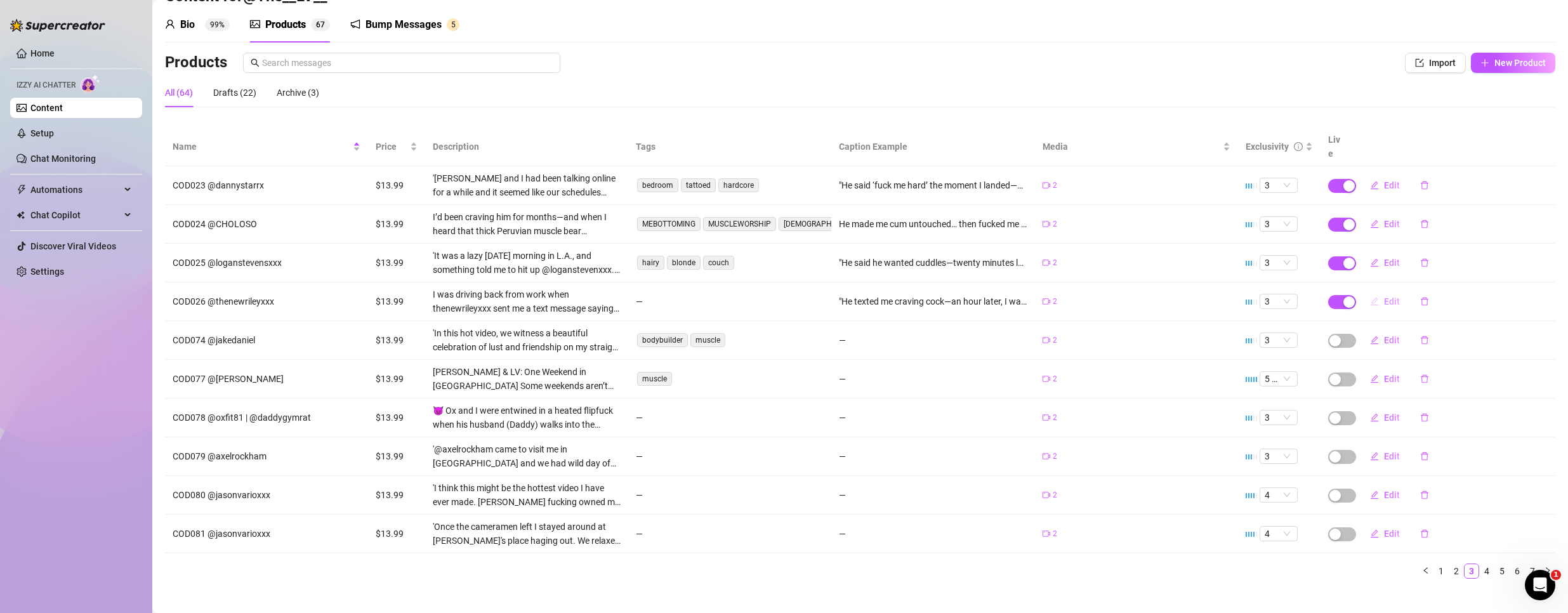
click at [1381, 293] on button "Edit" at bounding box center [1384, 301] width 50 height 20
type textarea ""He texted me craving cock—an hour later, I was sweating over him and spitting …"
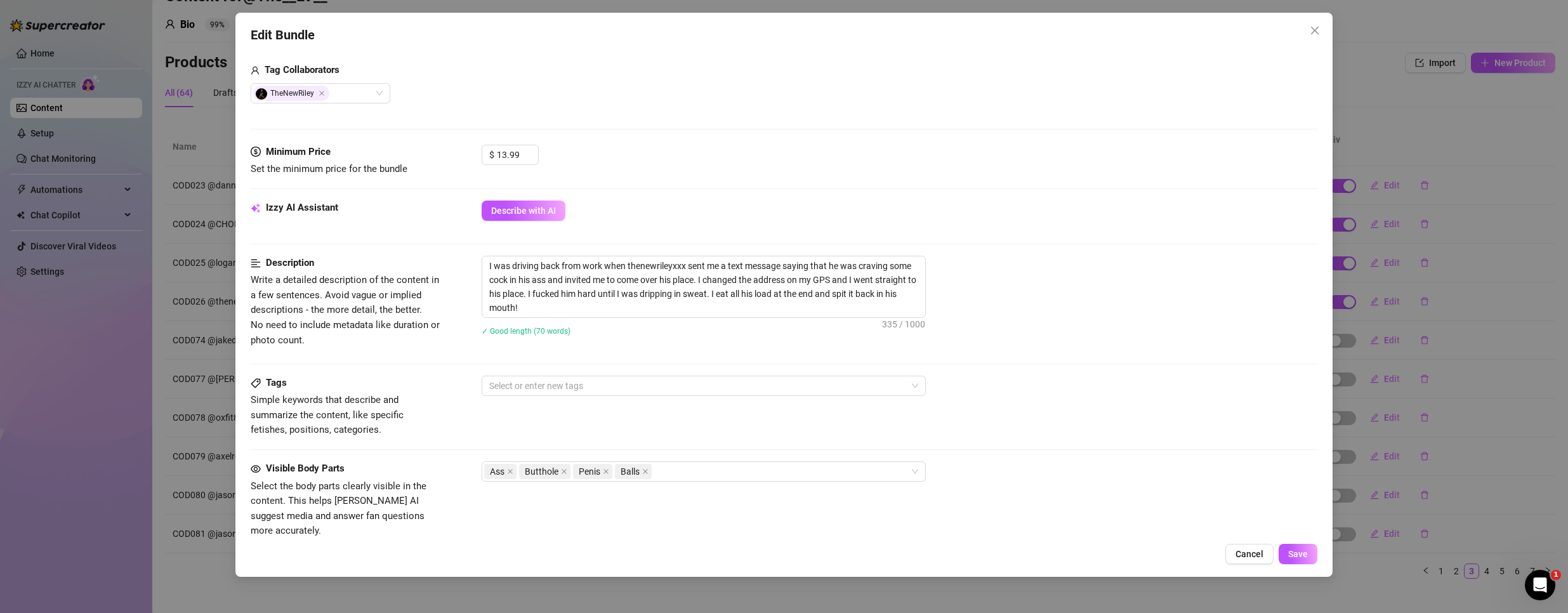
scroll to position [317, 0]
click at [581, 382] on div at bounding box center [697, 384] width 426 height 17
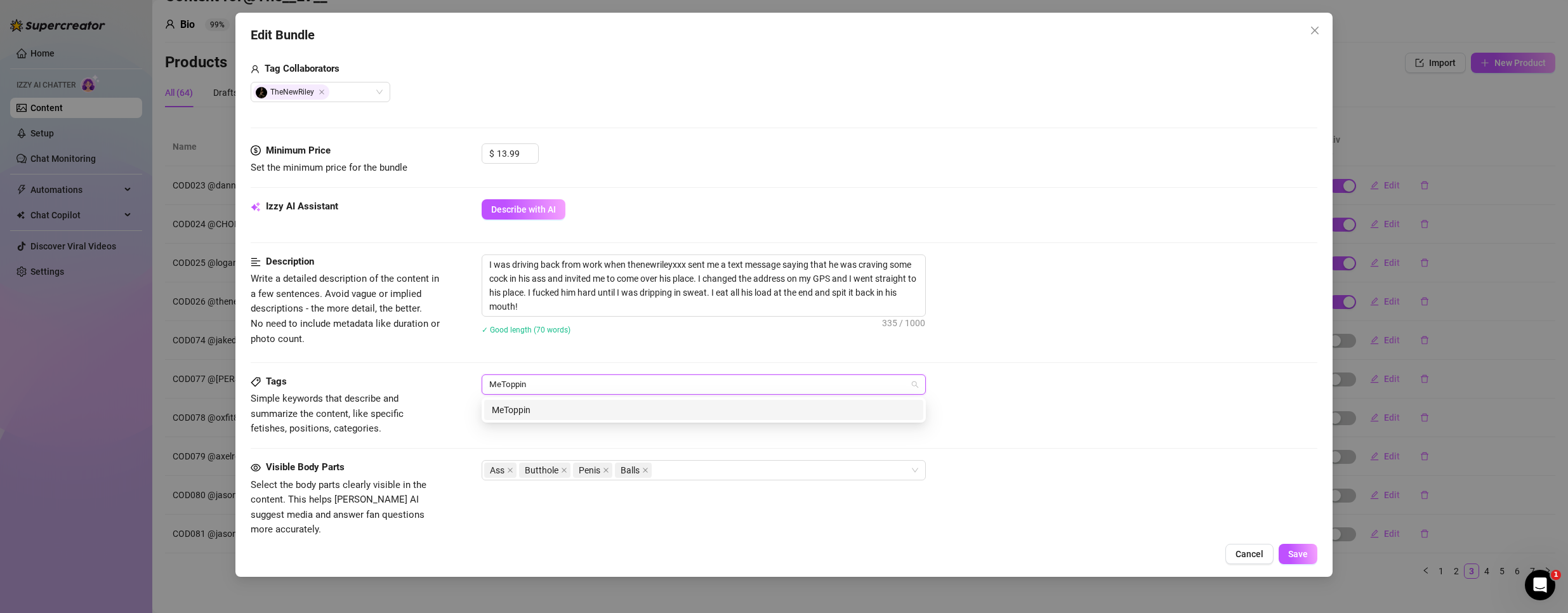
type input "MeTopping"
click at [585, 410] on div "MeTopping" at bounding box center [703, 410] width 423 height 14
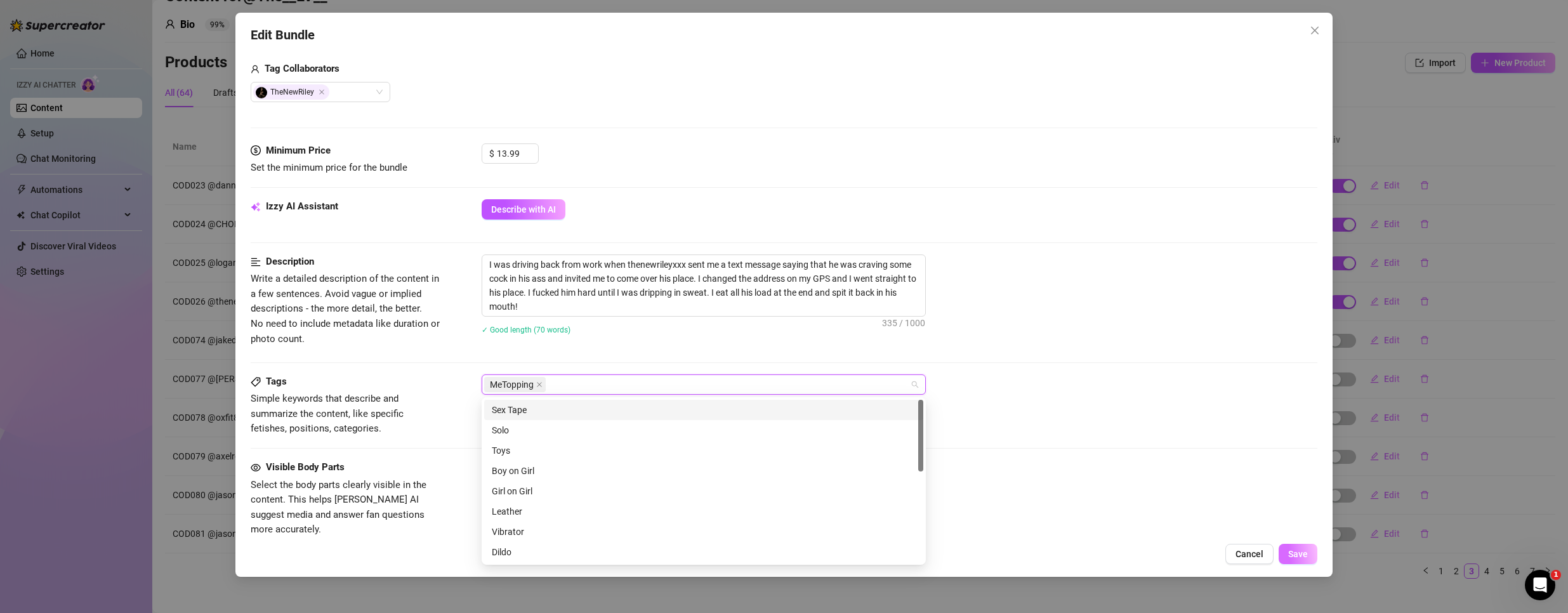
click at [1296, 551] on span "Save" at bounding box center [1297, 554] width 20 height 10
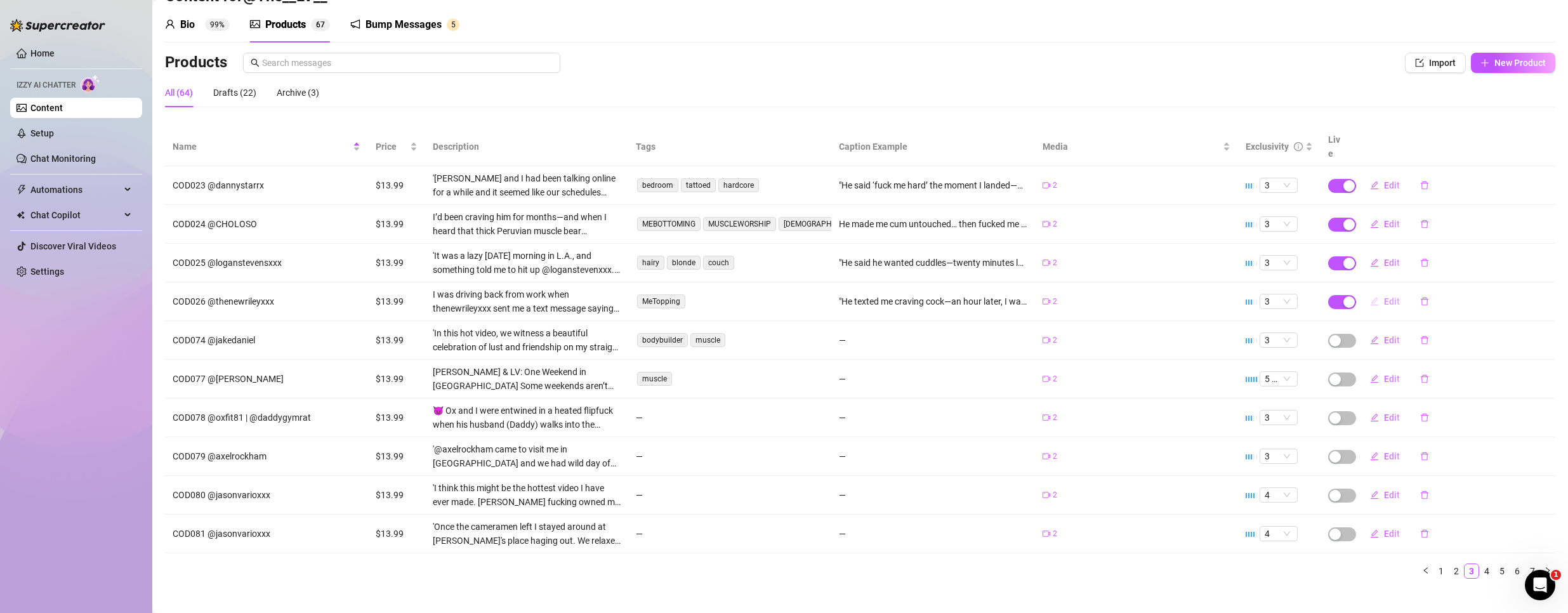
click at [1385, 296] on span "Edit" at bounding box center [1392, 301] width 16 height 10
type textarea ""He texted me craving cock—an hour later, I was sweating over him and spitting …"
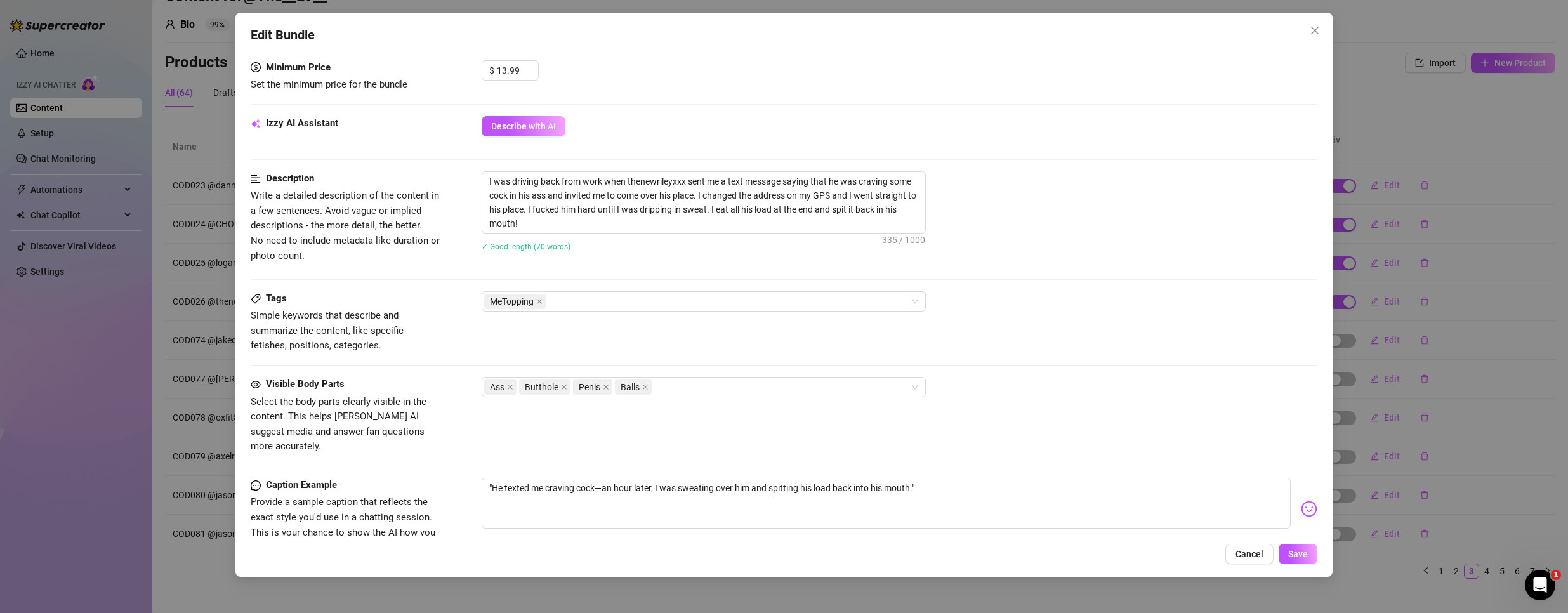
scroll to position [444, 0]
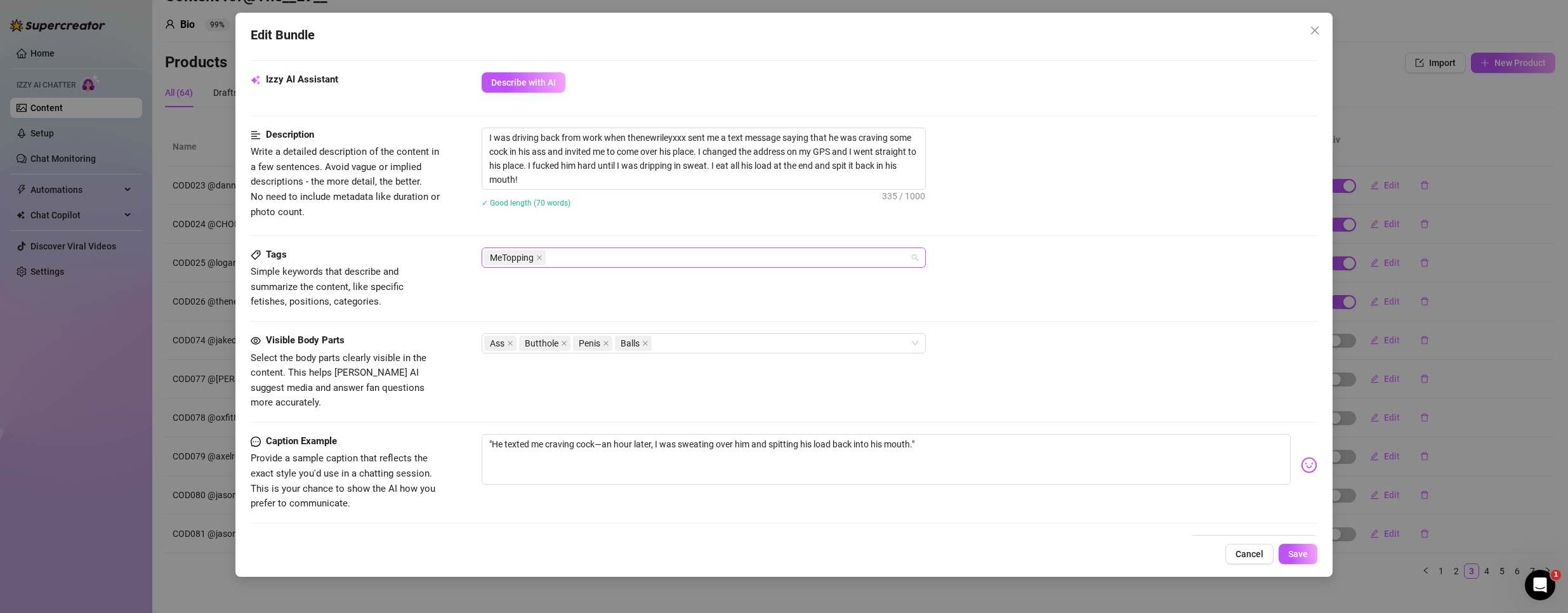
click at [660, 265] on div "MeTopping" at bounding box center [697, 258] width 426 height 17
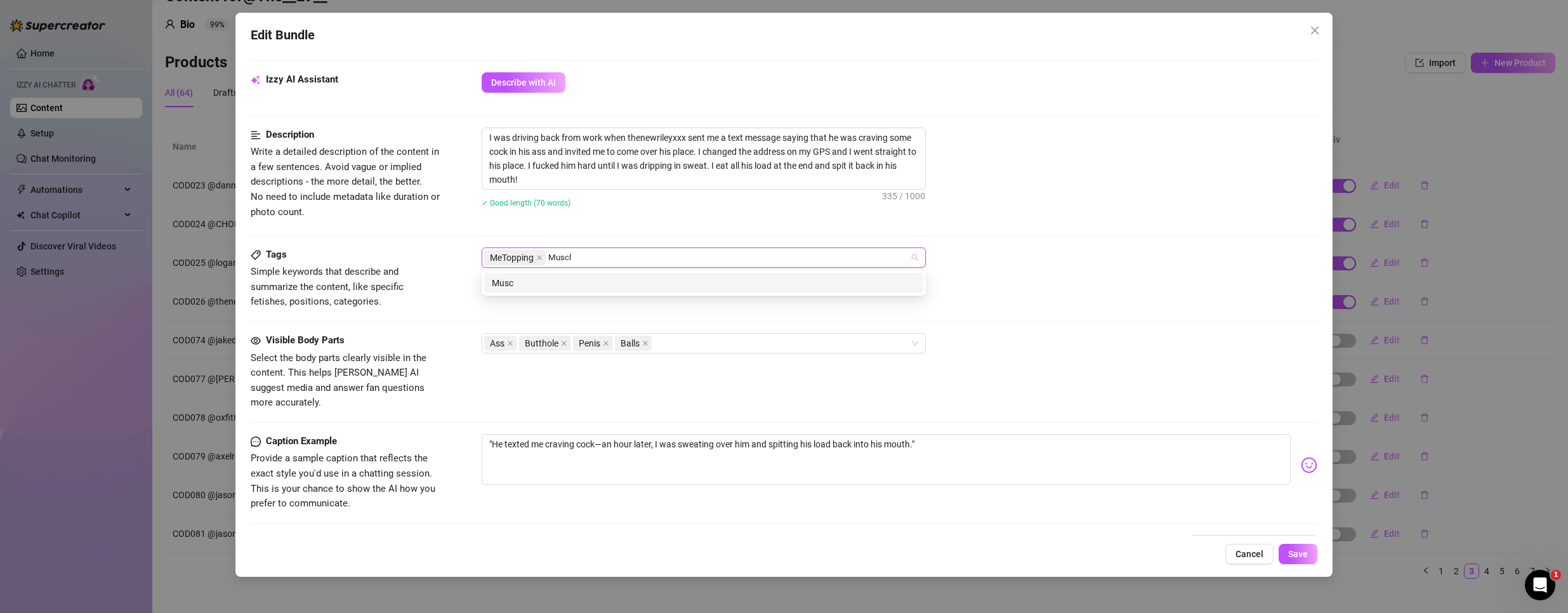
type input "Muscle"
click at [630, 292] on div "Muscle" at bounding box center [703, 282] width 439 height 20
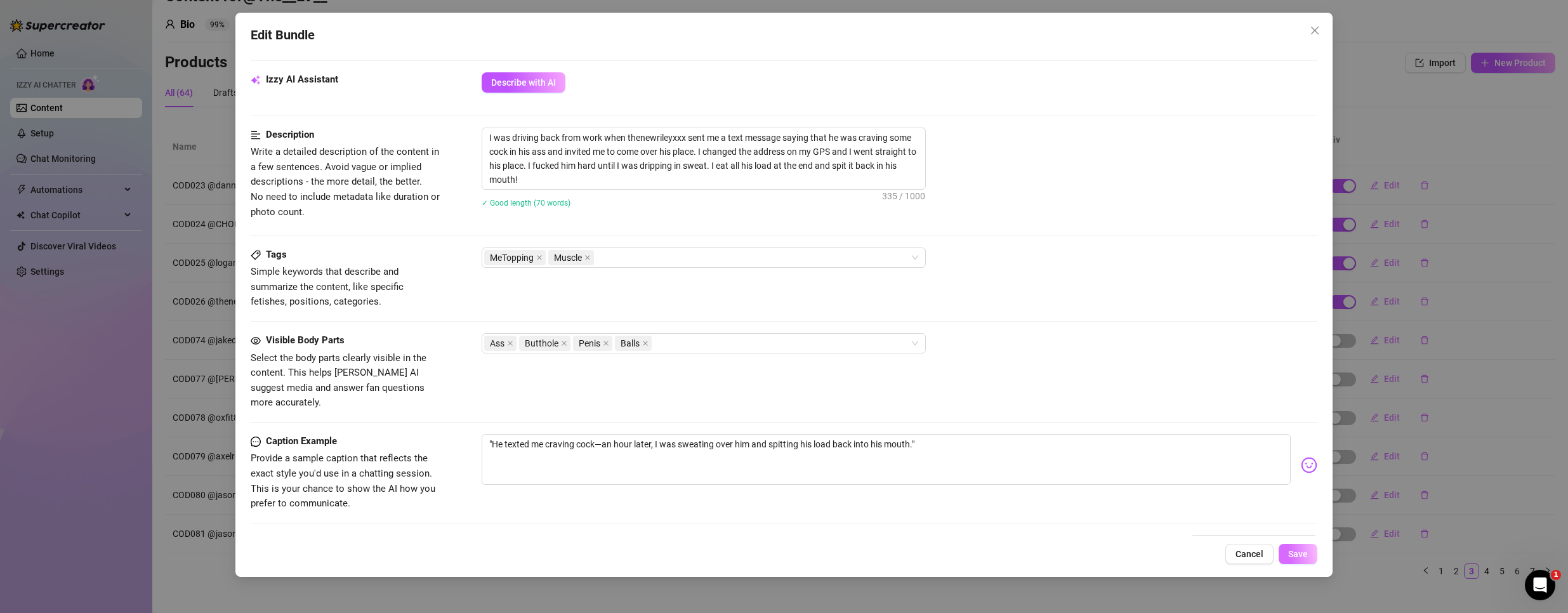
click at [1299, 554] on span "Save" at bounding box center [1297, 554] width 20 height 10
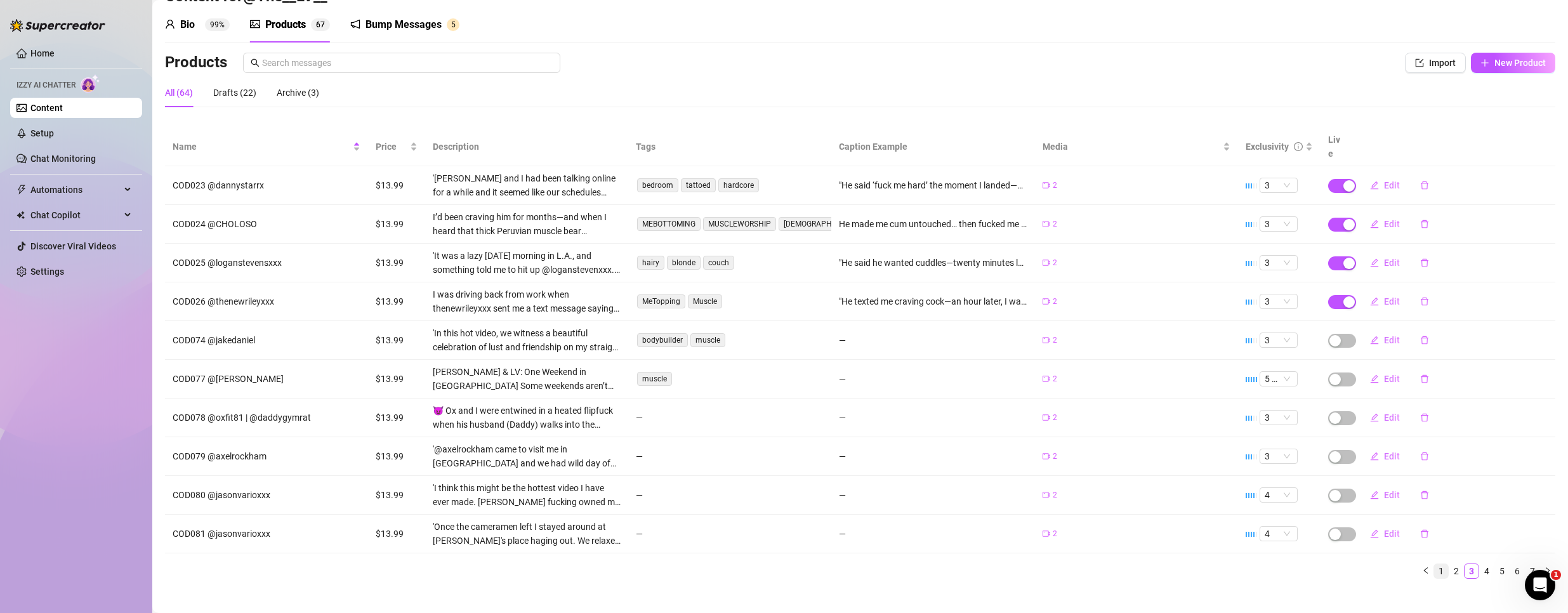
click at [1434, 564] on link "1" at bounding box center [1441, 571] width 14 height 14
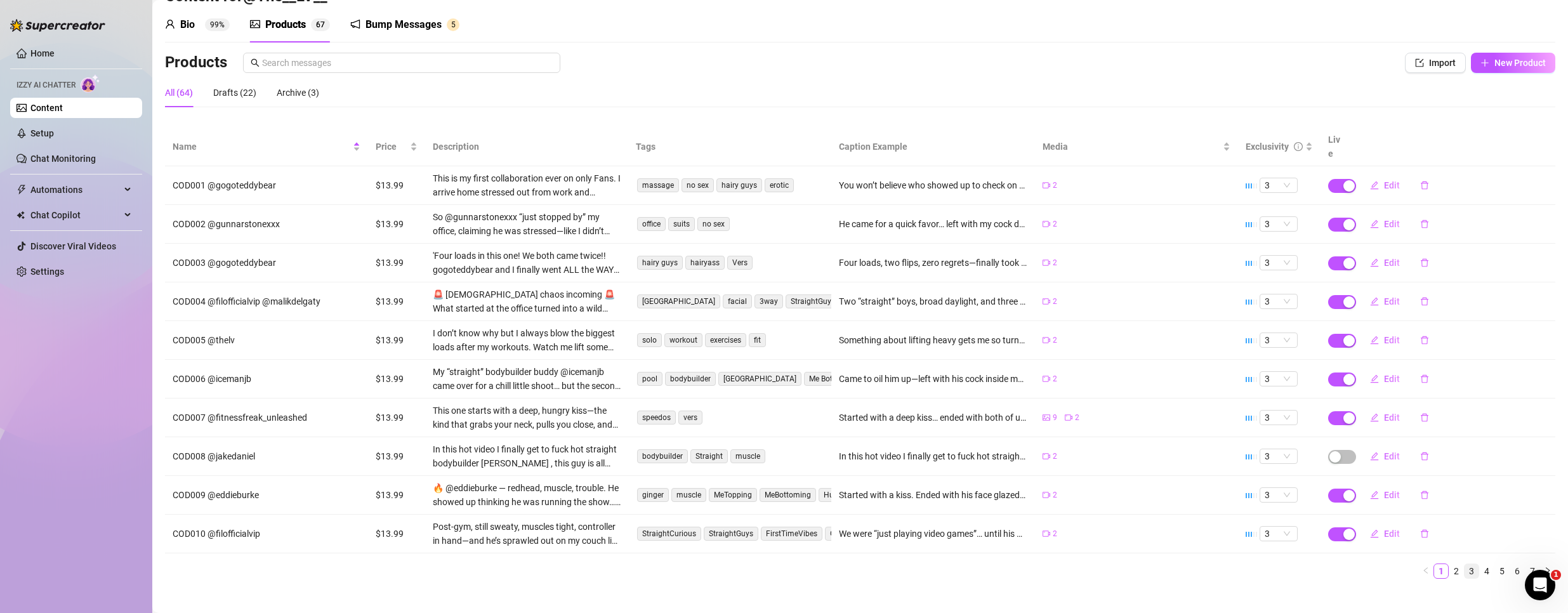
click at [1464, 564] on link "3" at bounding box center [1471, 571] width 14 height 14
